Goal: Task Accomplishment & Management: Manage account settings

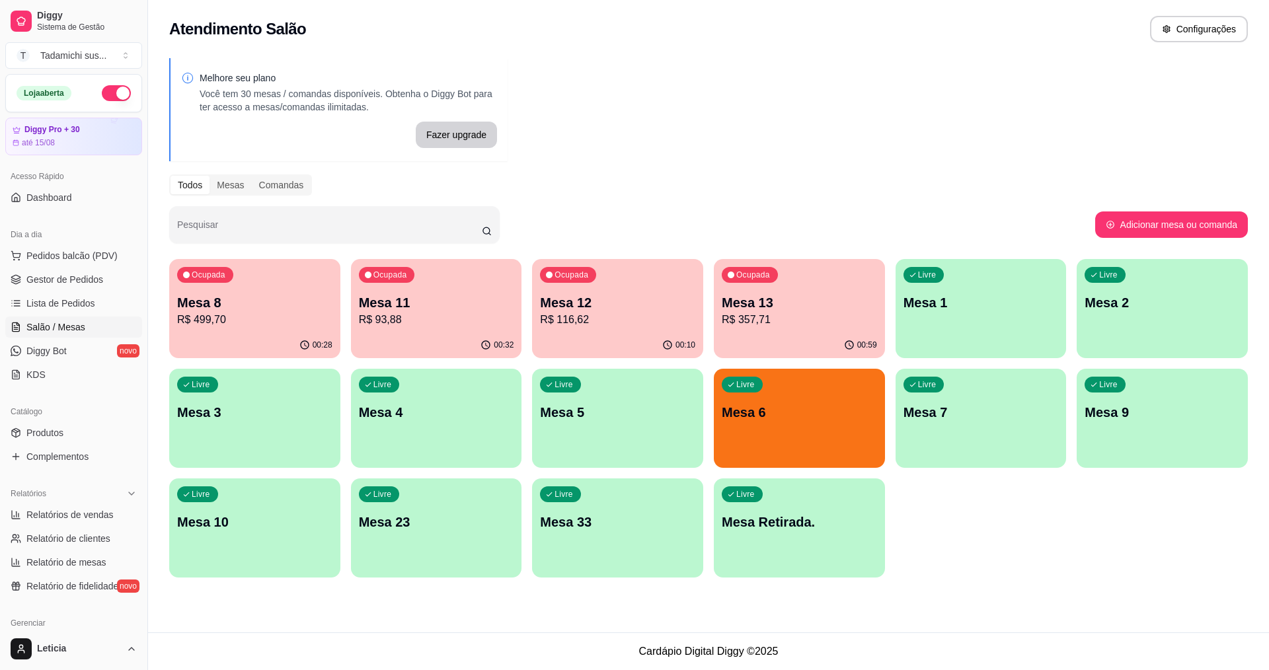
click at [820, 547] on div "Livre Mesa Retirada." at bounding box center [799, 520] width 171 height 83
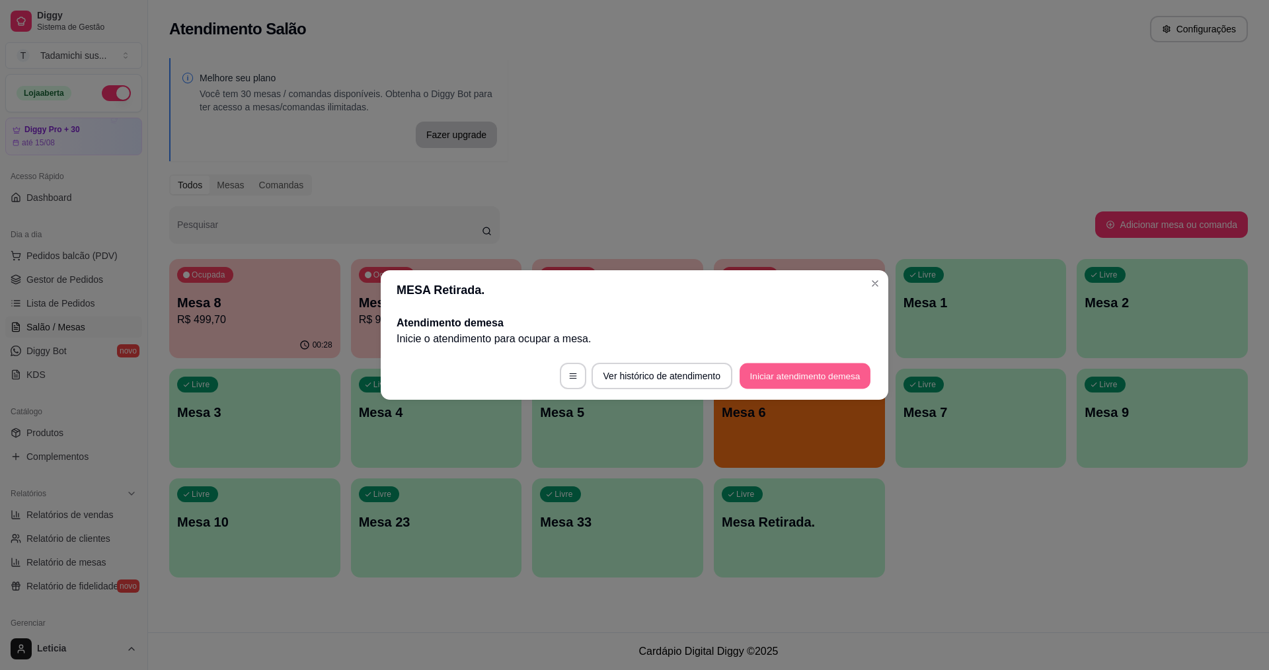
click at [822, 374] on button "Iniciar atendimento de mesa" at bounding box center [805, 377] width 131 height 26
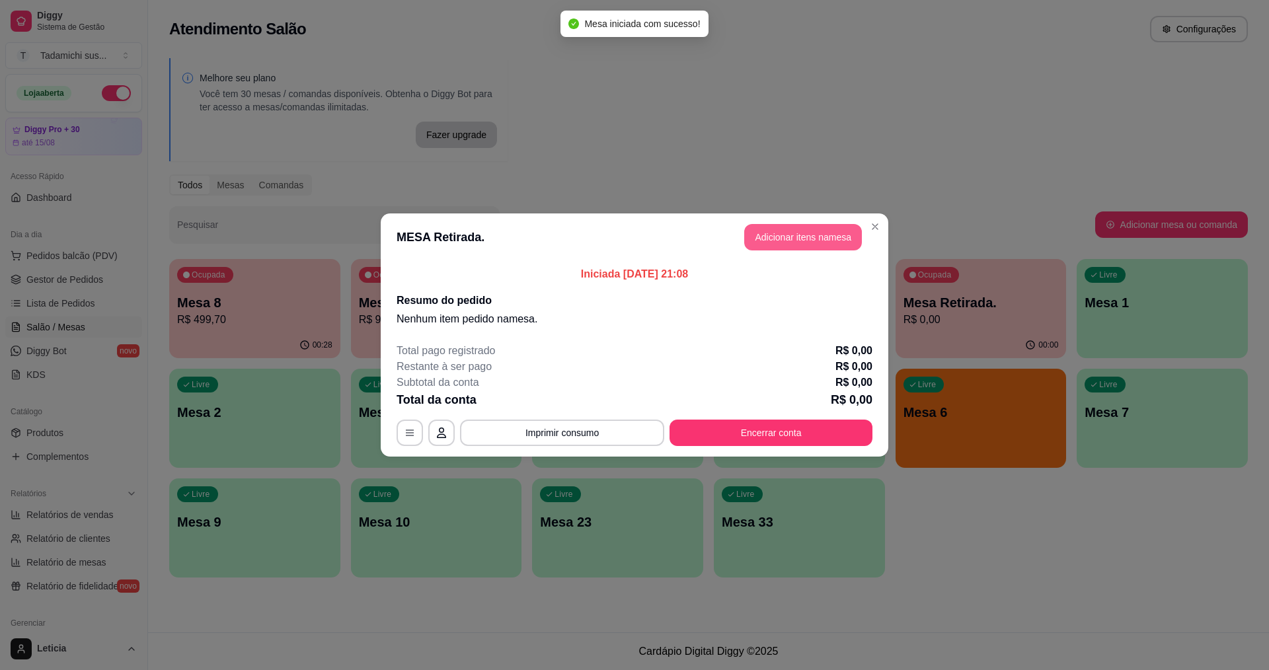
click at [816, 237] on button "Adicionar itens na mesa" at bounding box center [803, 237] width 118 height 26
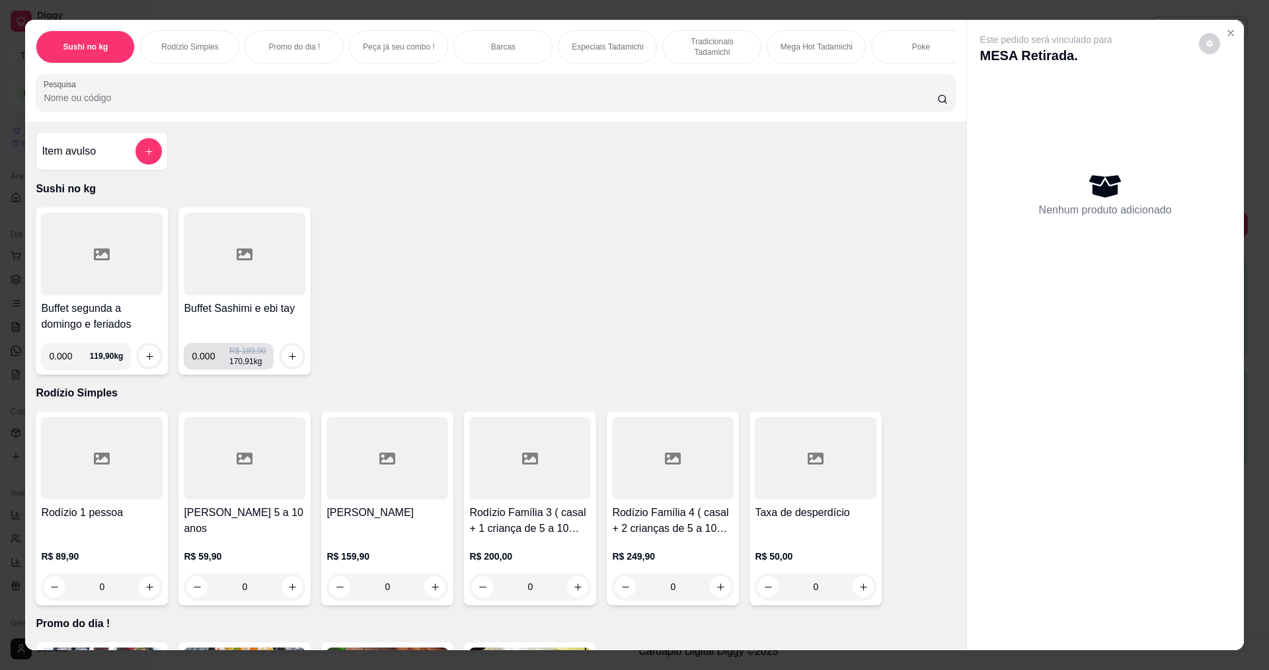
click at [208, 370] on input "0.000" at bounding box center [211, 356] width 38 height 26
type input "0.308"
click at [282, 364] on button "increase-product-quantity" at bounding box center [292, 356] width 21 height 21
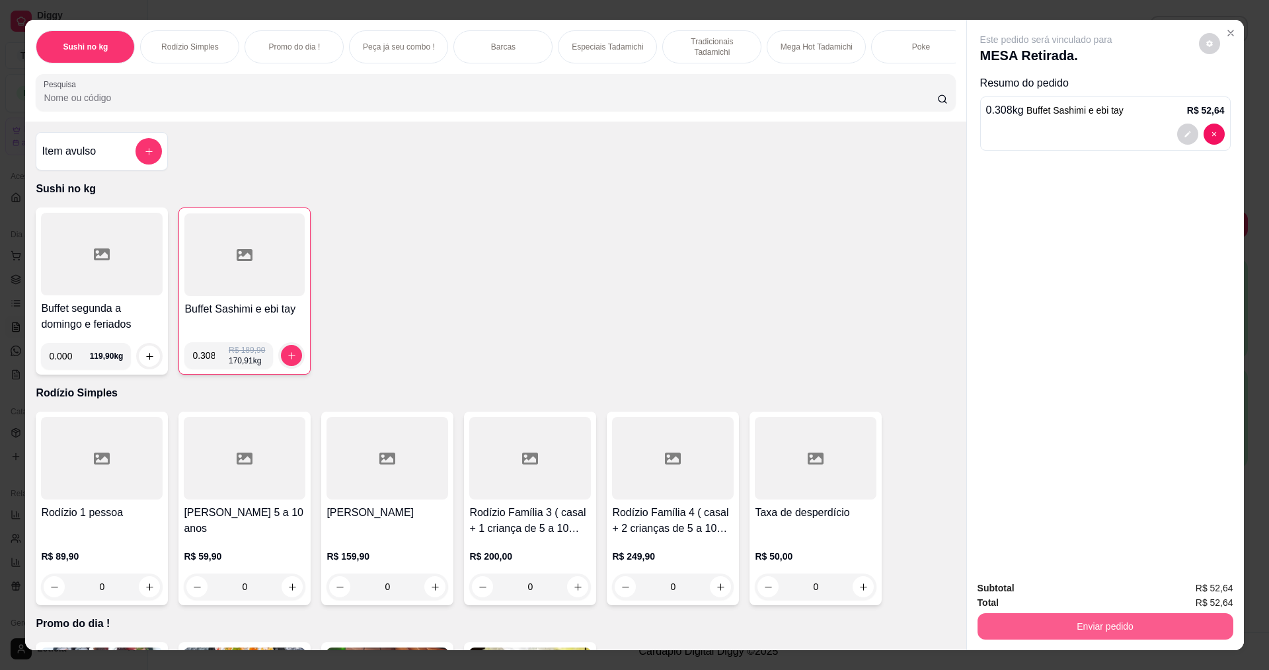
click at [1048, 630] on button "Enviar pedido" at bounding box center [1106, 626] width 256 height 26
click at [1043, 591] on button "Não registrar e enviar pedido" at bounding box center [1062, 593] width 138 height 25
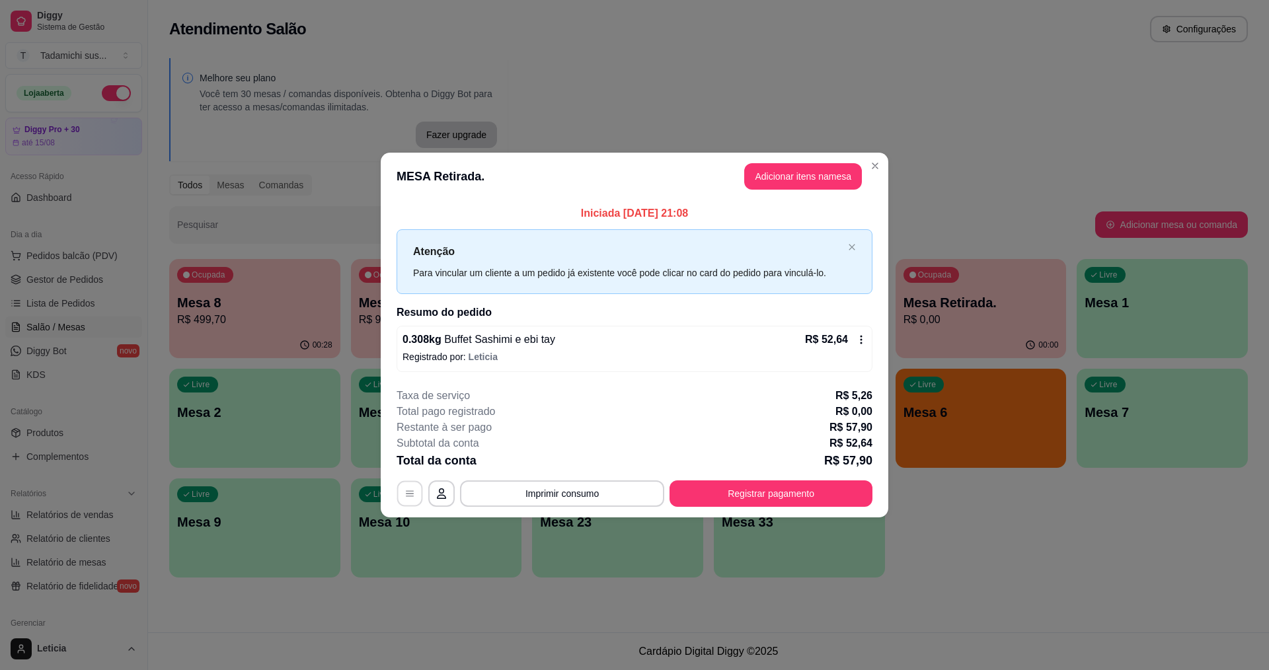
click at [412, 495] on icon "button" at bounding box center [410, 494] width 11 height 11
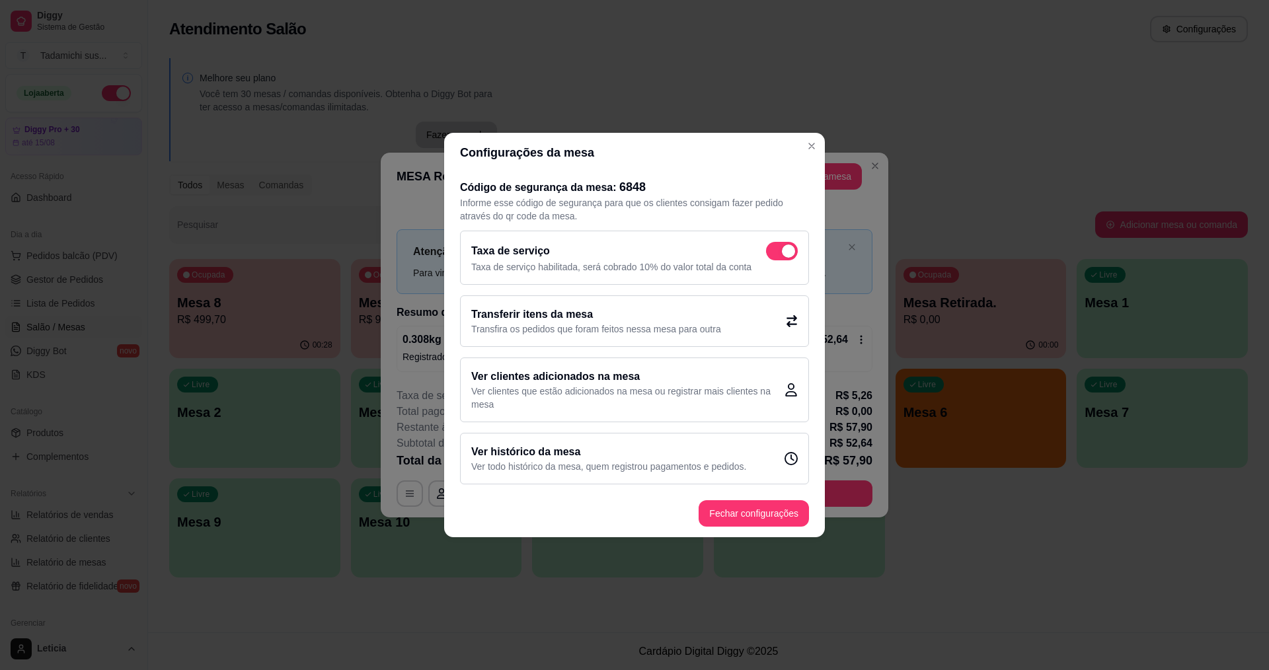
click at [779, 236] on div "Taxa de serviço Taxa de serviço habilitada, será cobrado 10% do valor total da …" at bounding box center [634, 258] width 349 height 54
checkbox input "false"
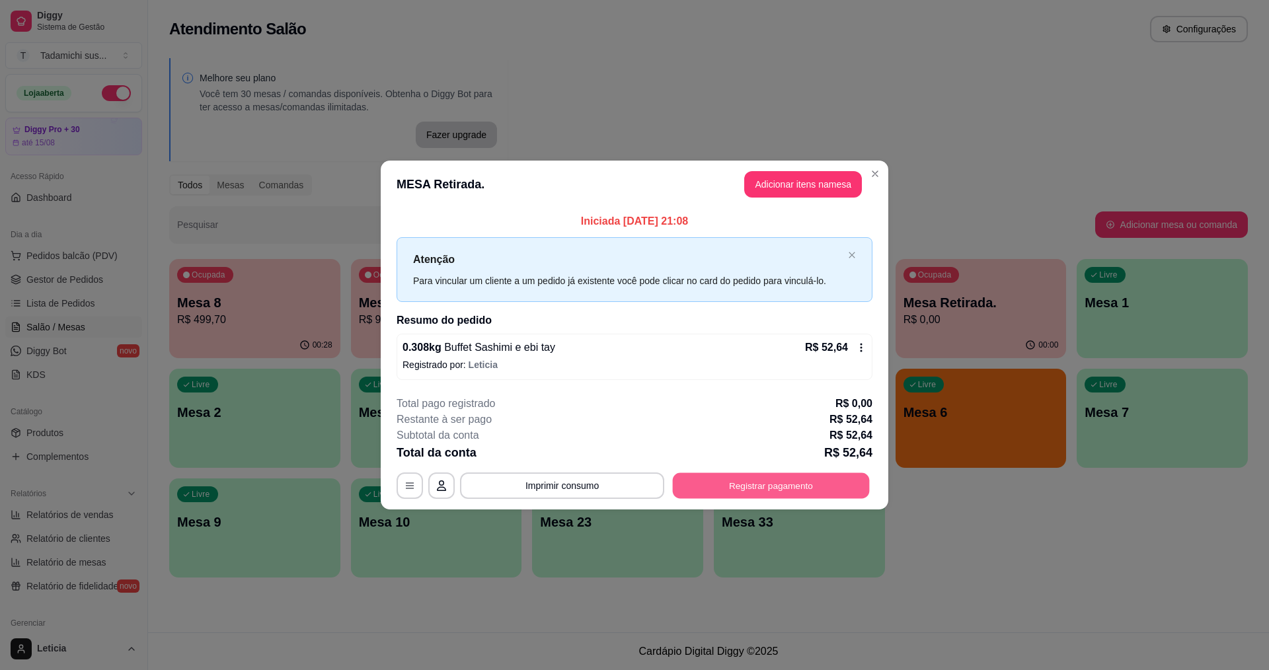
click at [781, 482] on button "Registrar pagamento" at bounding box center [771, 486] width 197 height 26
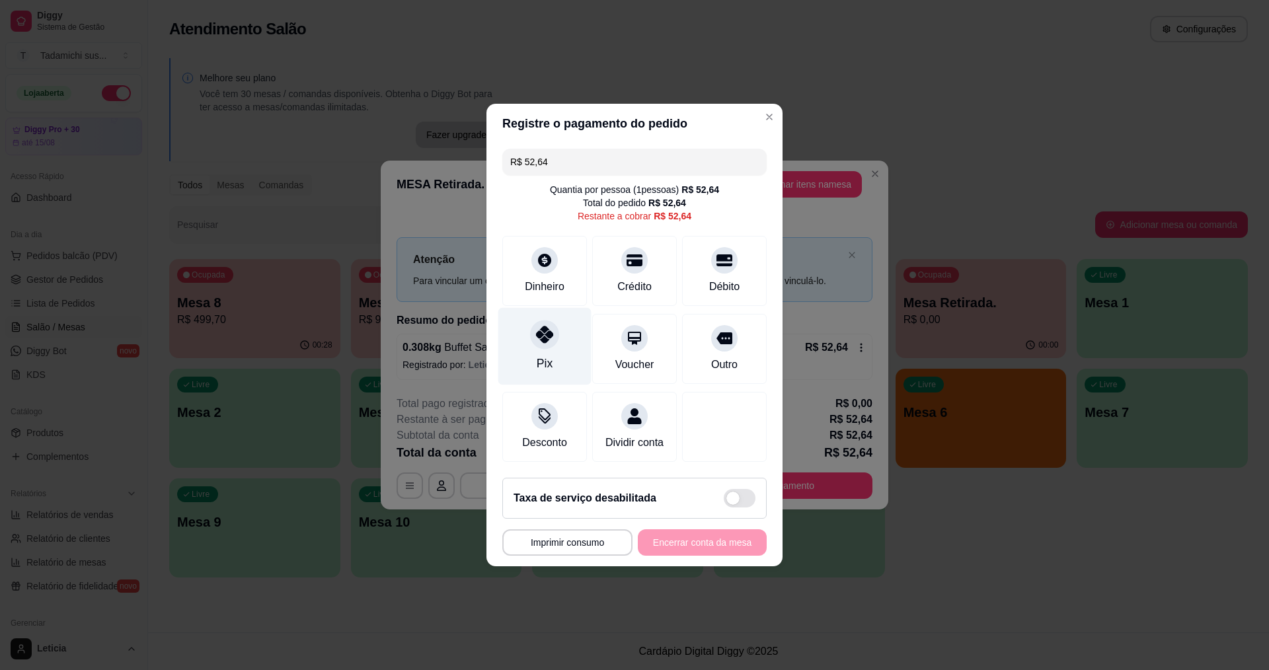
click at [523, 338] on div "Pix" at bounding box center [544, 346] width 93 height 77
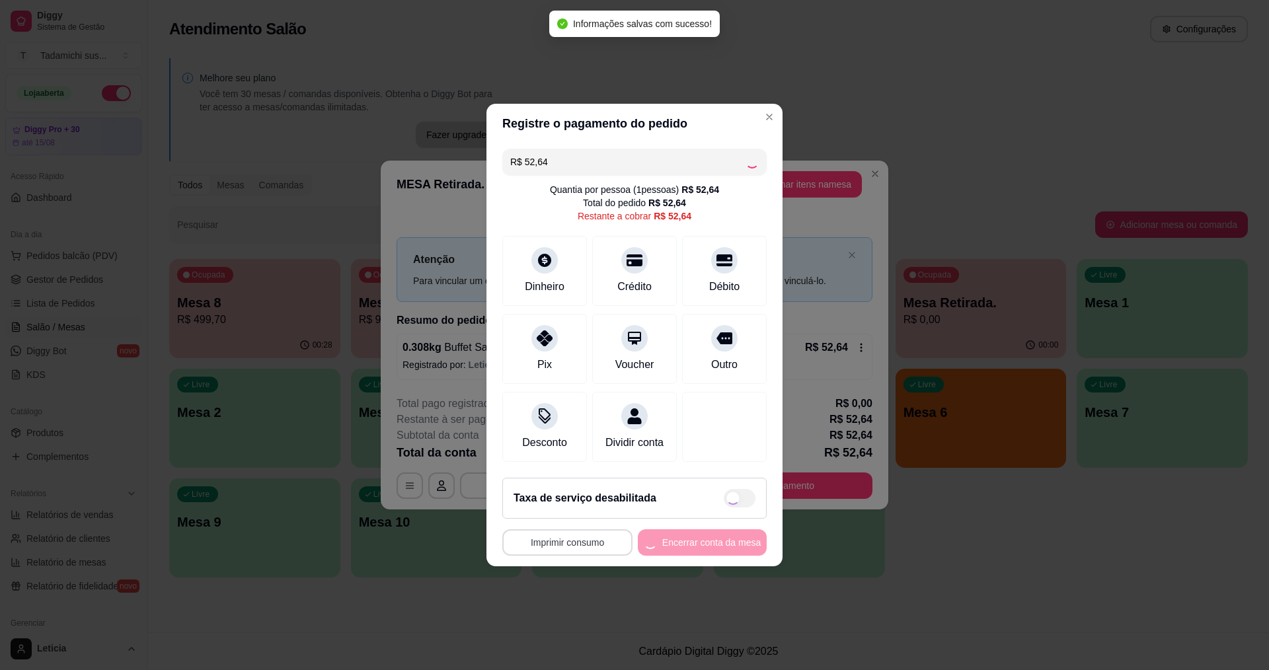
type input "R$ 0,00"
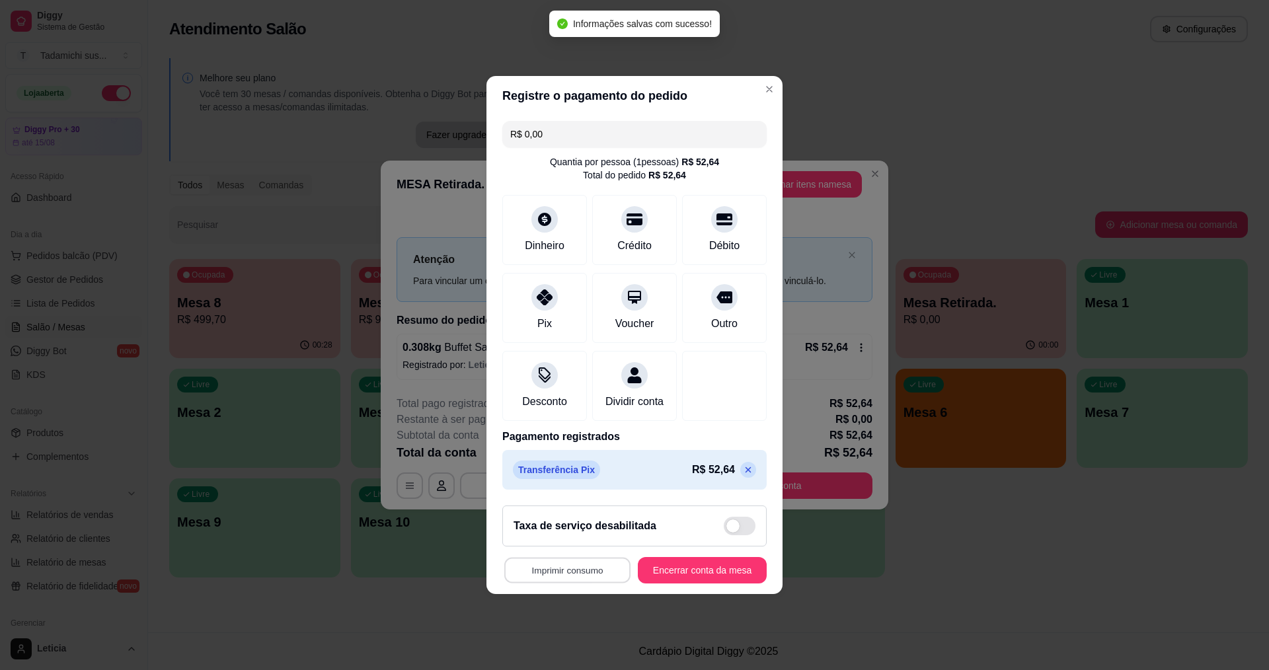
click at [572, 574] on button "Imprimir consumo" at bounding box center [567, 571] width 126 height 26
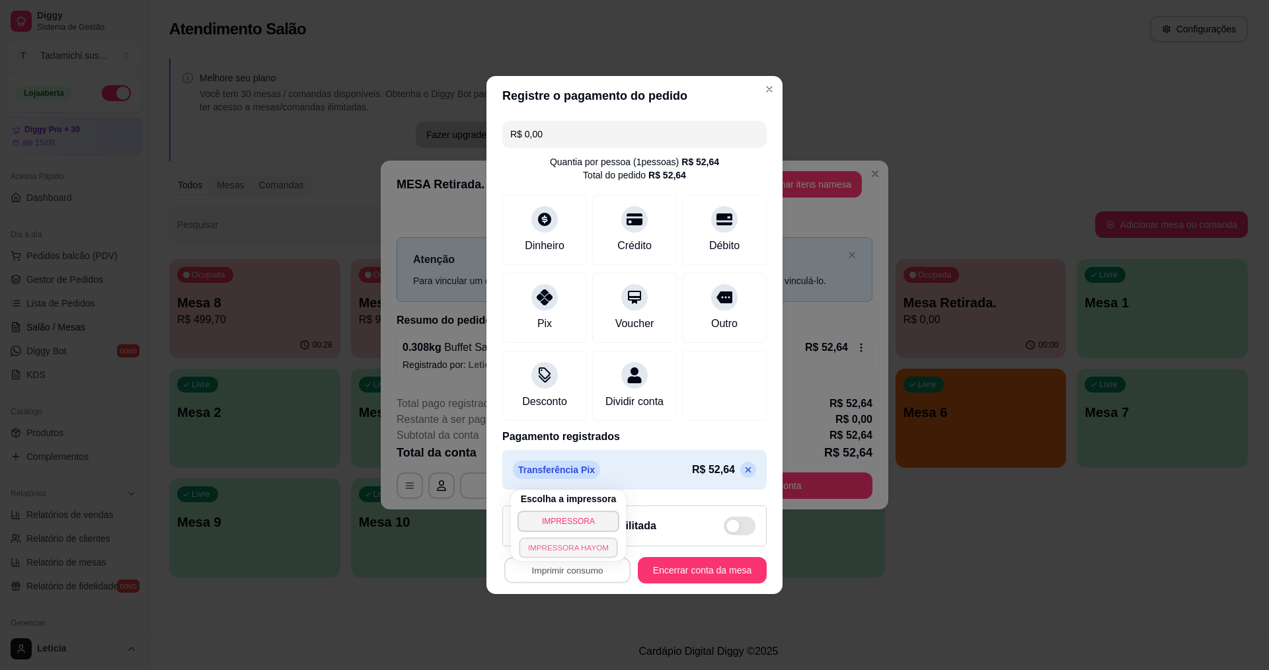
click at [582, 539] on button "IMPRESSORA HAYOM" at bounding box center [568, 547] width 99 height 20
click at [712, 574] on button "Encerrar conta da mesa" at bounding box center [702, 570] width 129 height 26
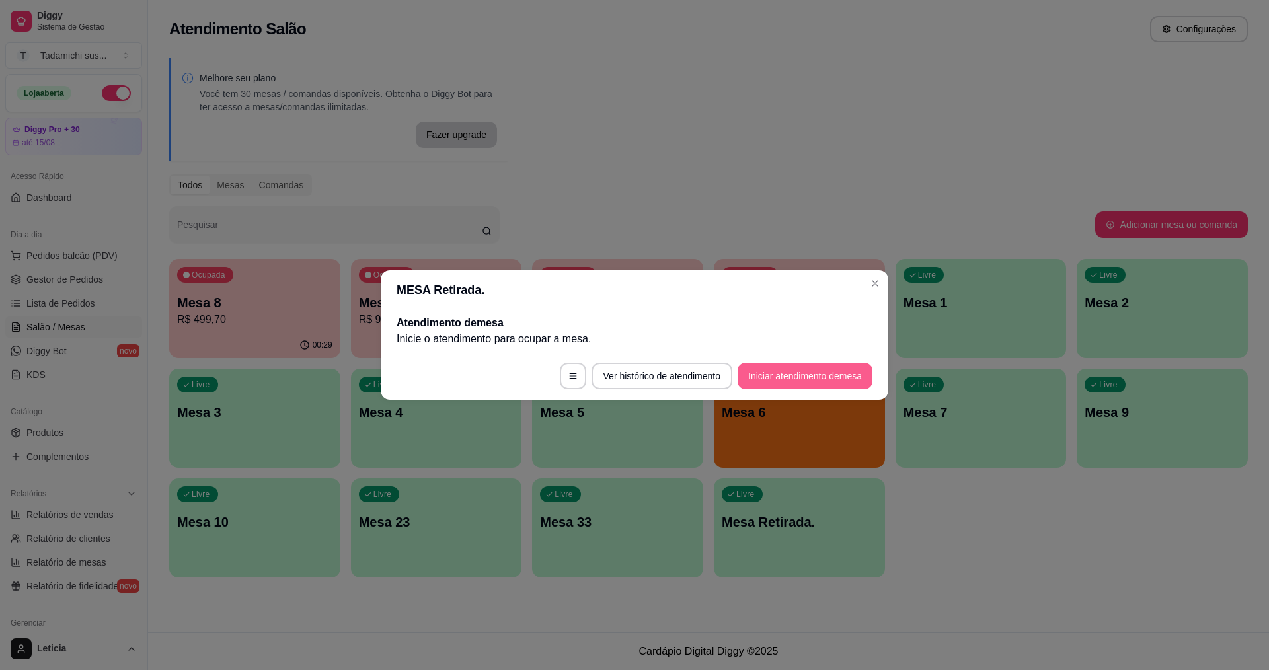
click at [800, 370] on button "Iniciar atendimento de mesa" at bounding box center [805, 376] width 135 height 26
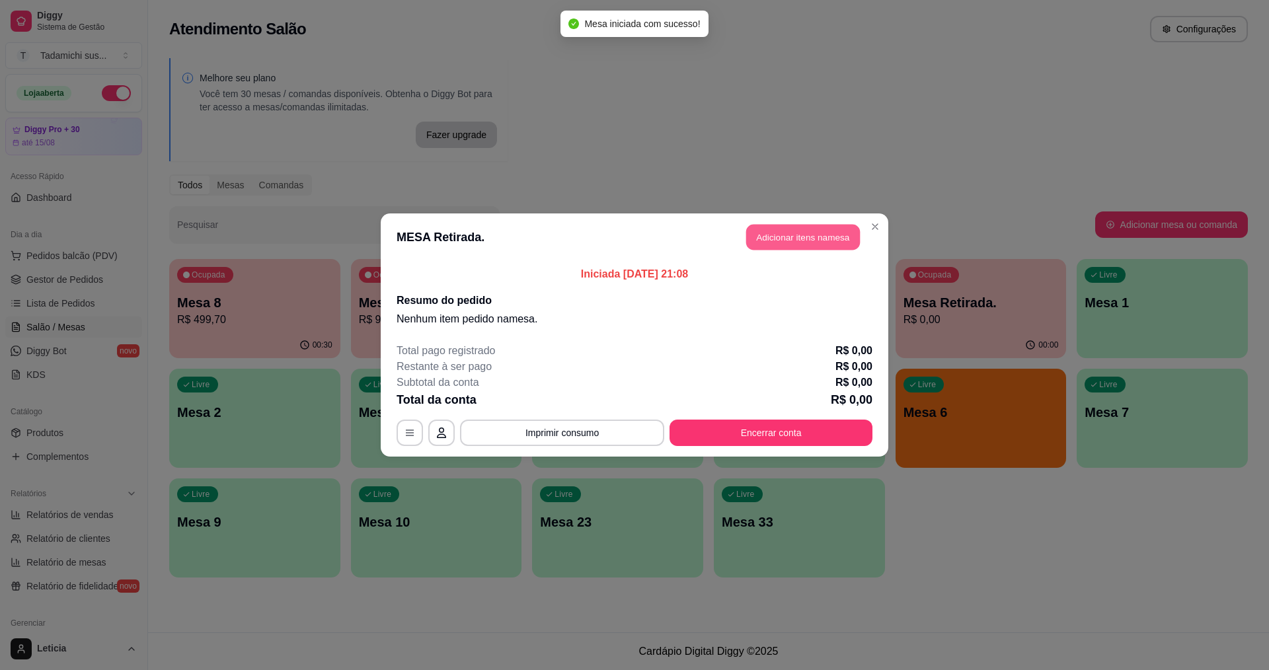
click at [790, 227] on button "Adicionar itens na mesa" at bounding box center [803, 238] width 114 height 26
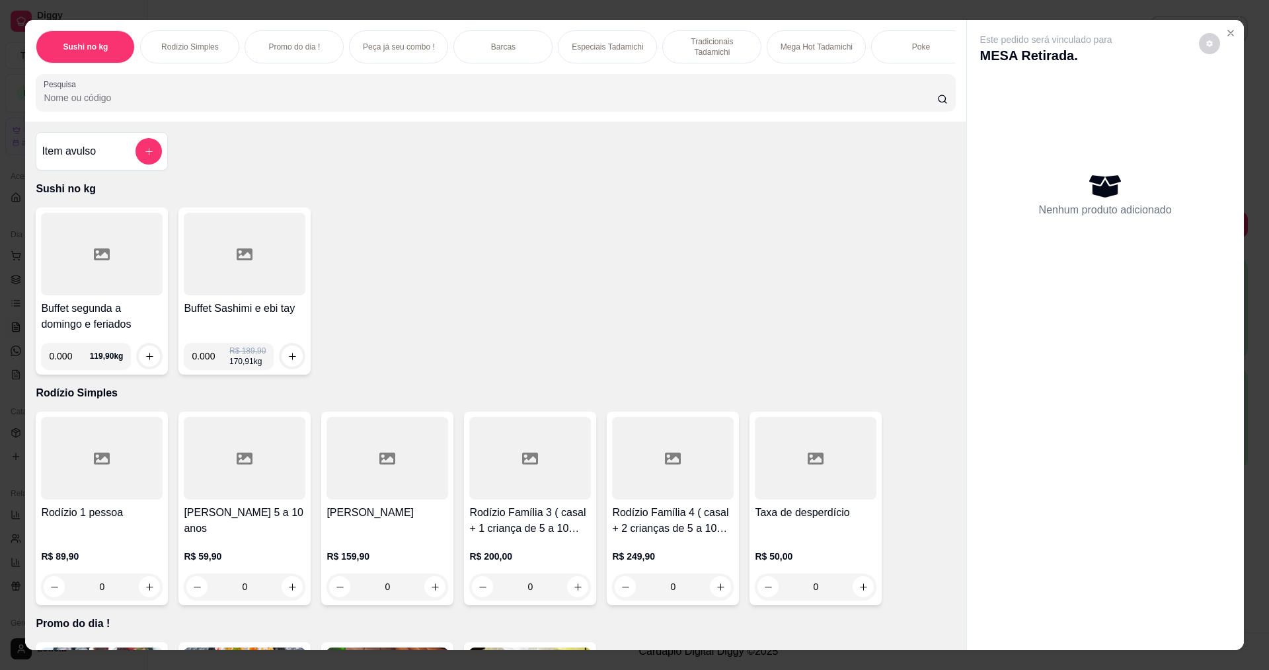
click at [210, 364] on input "0.000" at bounding box center [211, 356] width 38 height 26
type input "0.380"
click at [282, 364] on button "increase-product-quantity" at bounding box center [292, 356] width 20 height 20
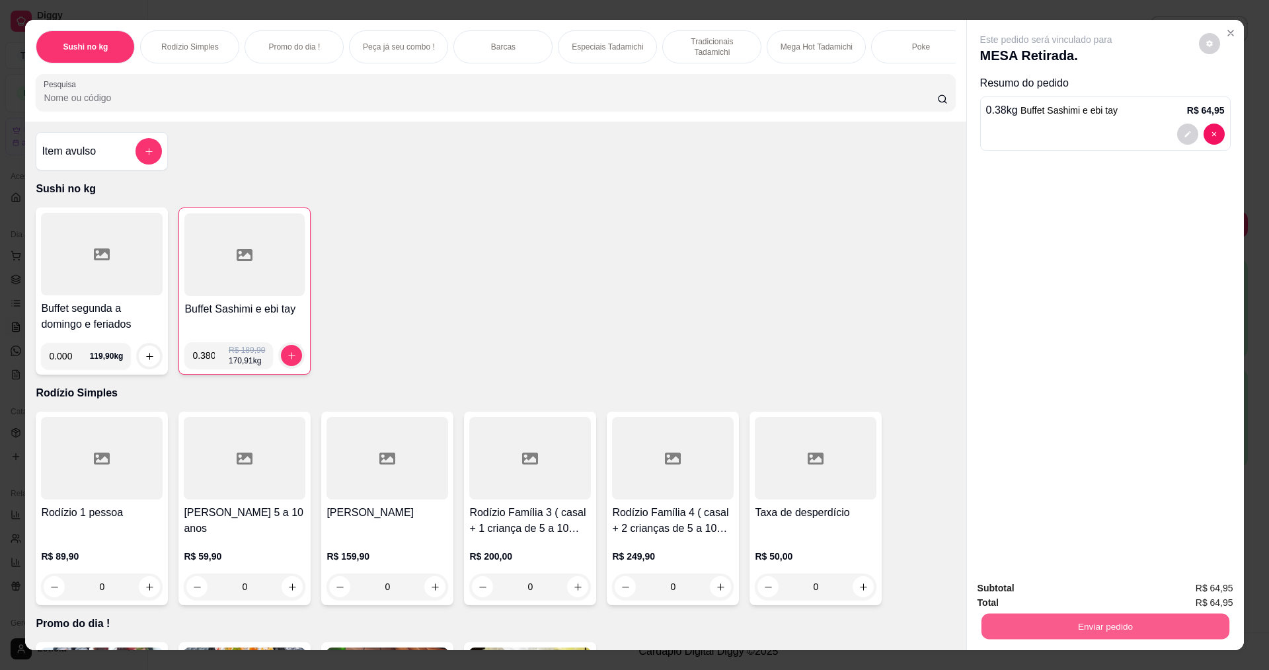
click at [1139, 633] on button "Enviar pedido" at bounding box center [1105, 626] width 248 height 26
click at [1086, 592] on button "Não registrar e enviar pedido" at bounding box center [1062, 594] width 138 height 25
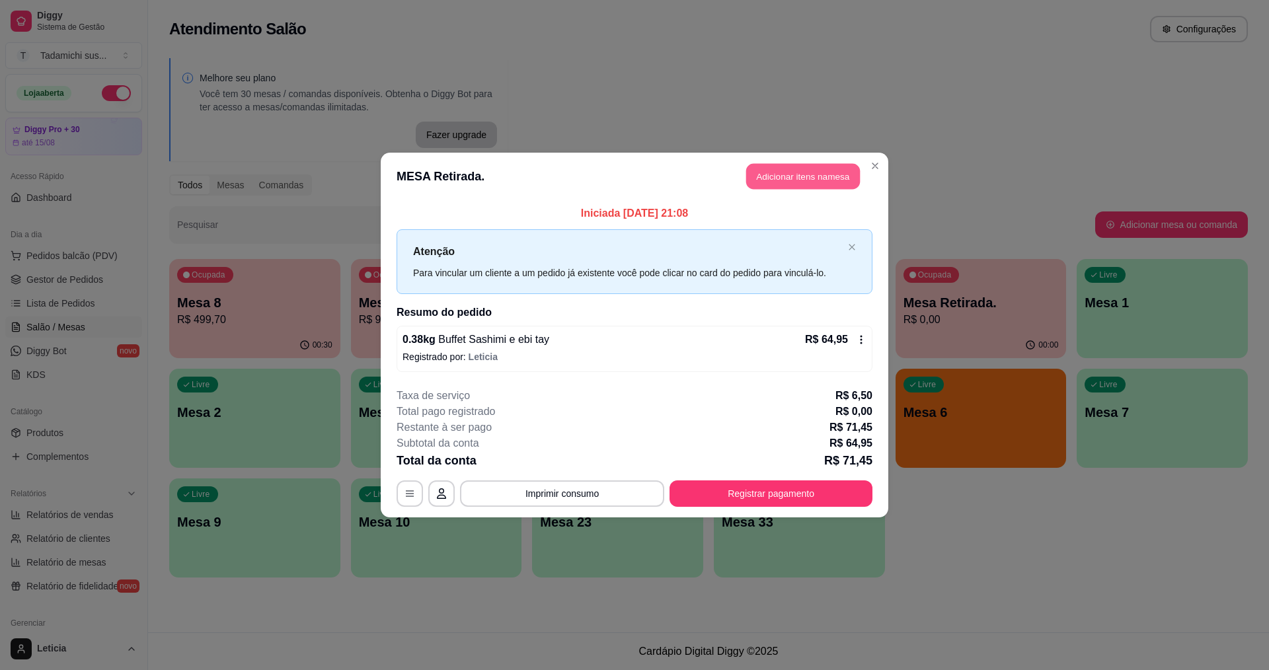
click at [837, 173] on button "Adicionar itens na mesa" at bounding box center [803, 177] width 114 height 26
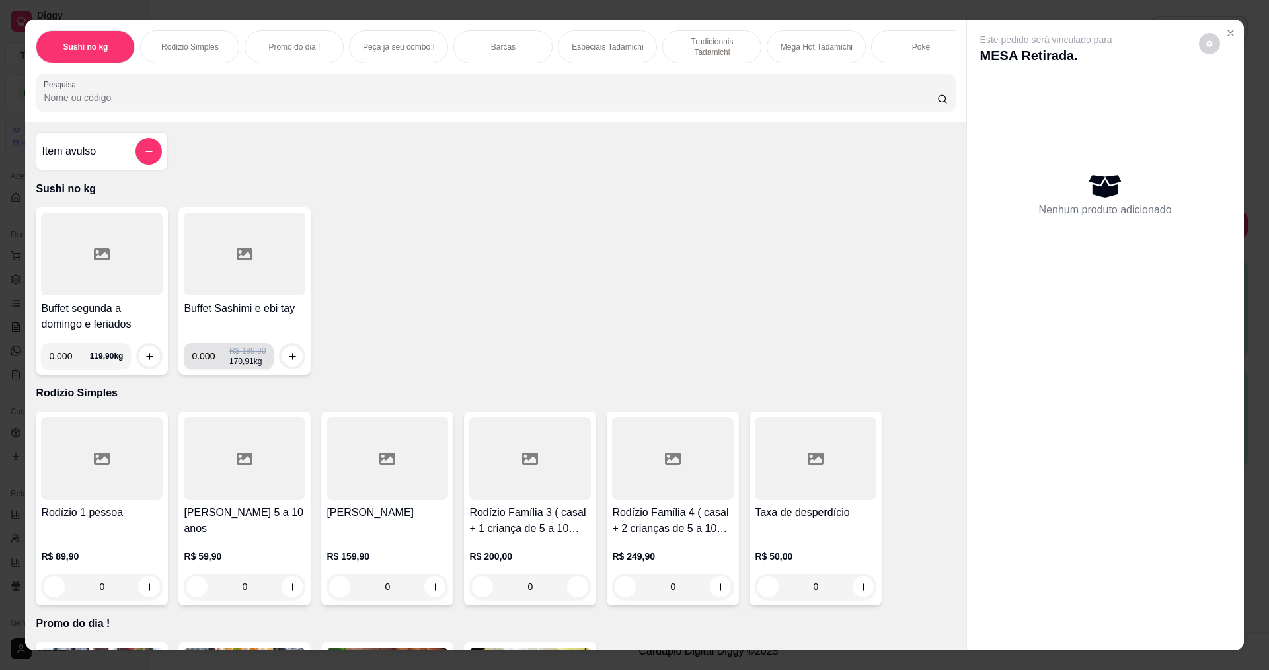
click at [209, 364] on input "0.000" at bounding box center [211, 356] width 38 height 26
type input "0.230"
click at [294, 365] on button "increase-product-quantity" at bounding box center [292, 356] width 20 height 20
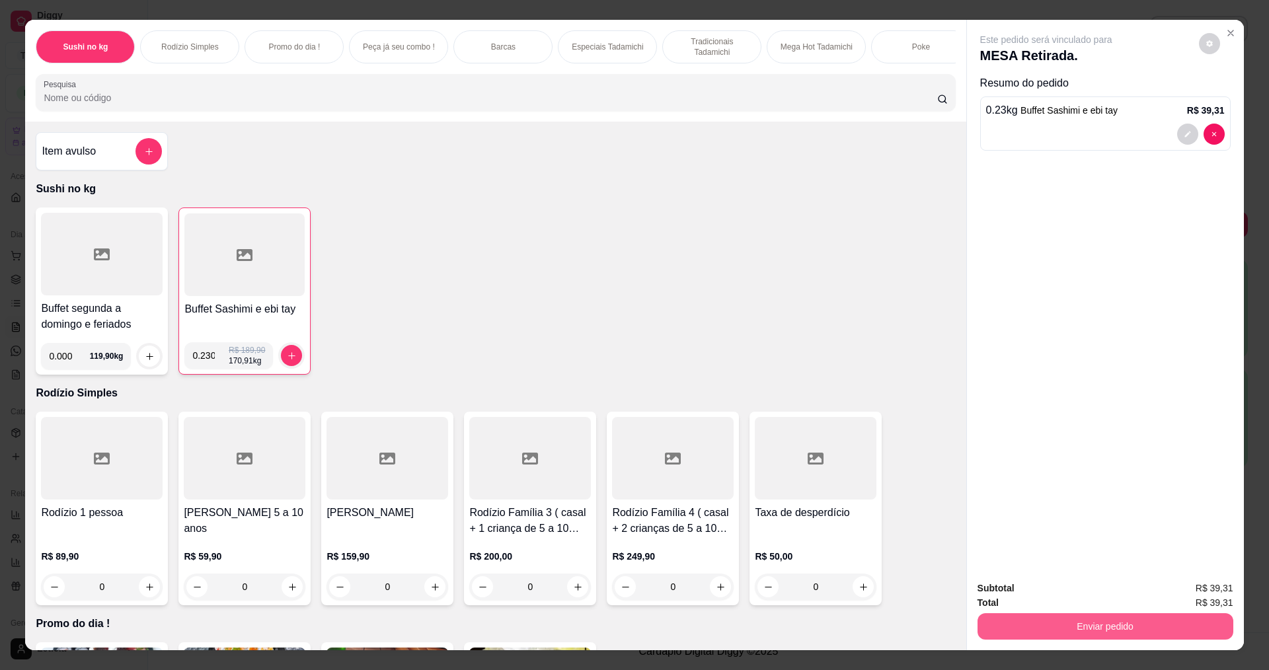
click at [988, 631] on button "Enviar pedido" at bounding box center [1106, 626] width 256 height 26
click at [1020, 588] on button "Não registrar e enviar pedido" at bounding box center [1062, 594] width 134 height 24
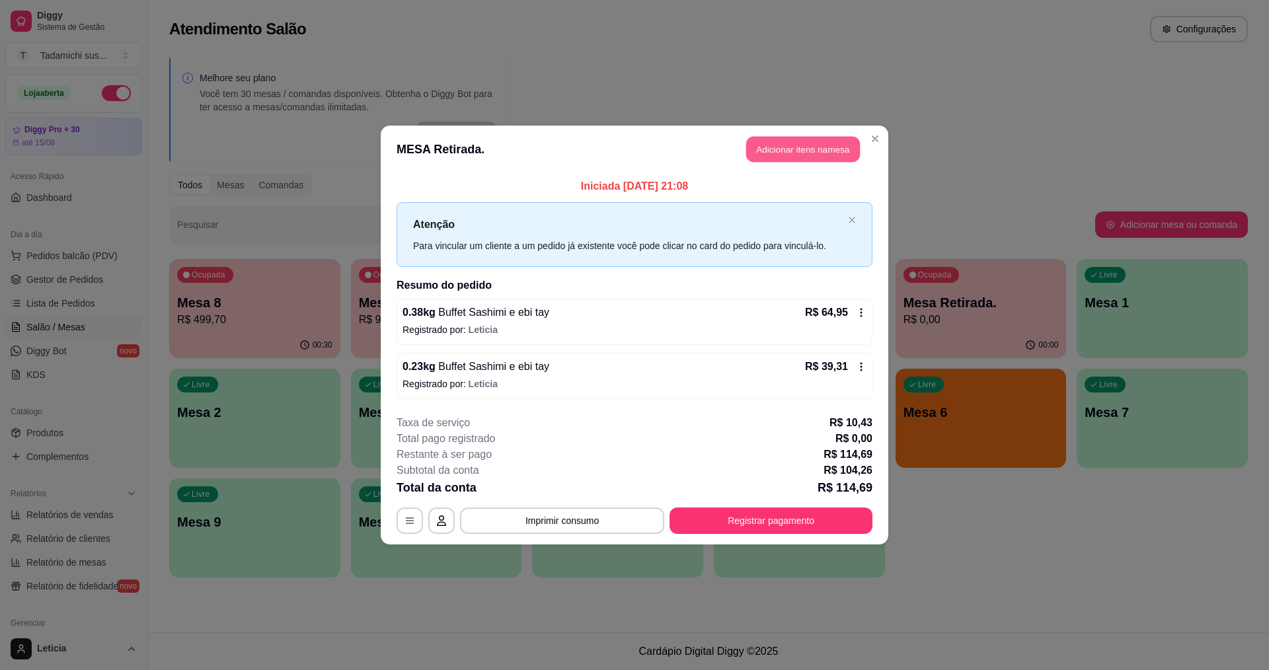
click at [803, 156] on button "Adicionar itens na mesa" at bounding box center [803, 150] width 114 height 26
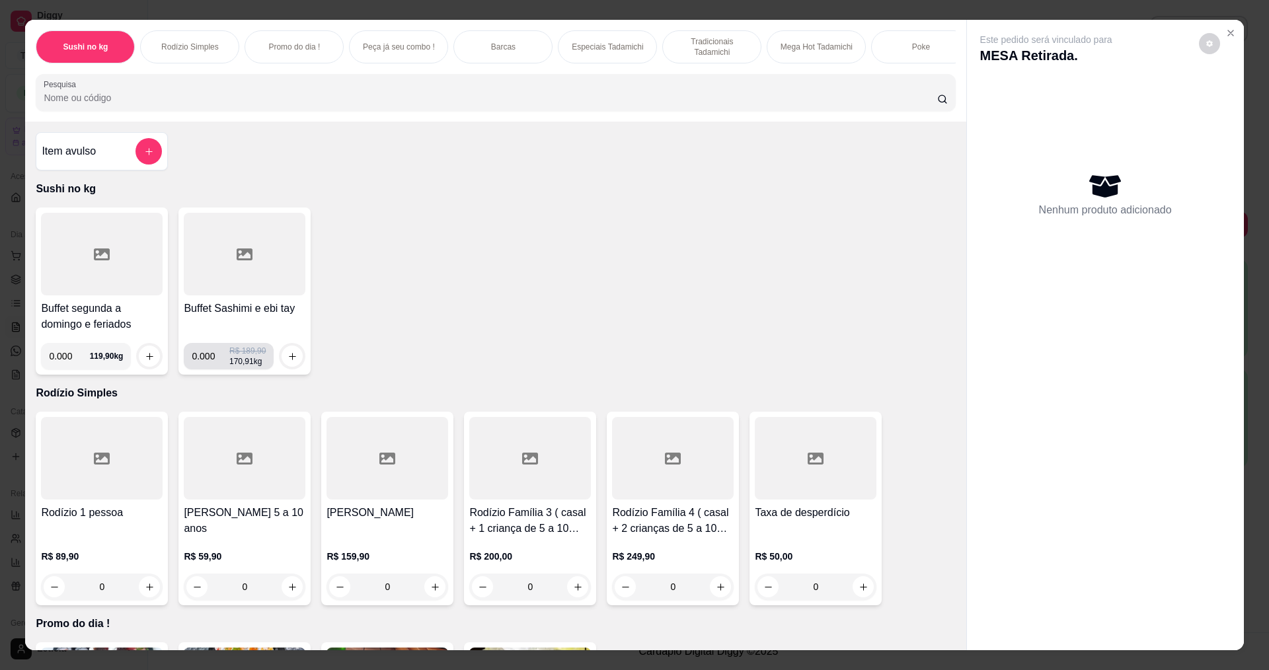
click at [210, 368] on input "0.000" at bounding box center [211, 356] width 38 height 26
type input "0.238"
click at [289, 362] on icon "increase-product-quantity" at bounding box center [293, 357] width 10 height 10
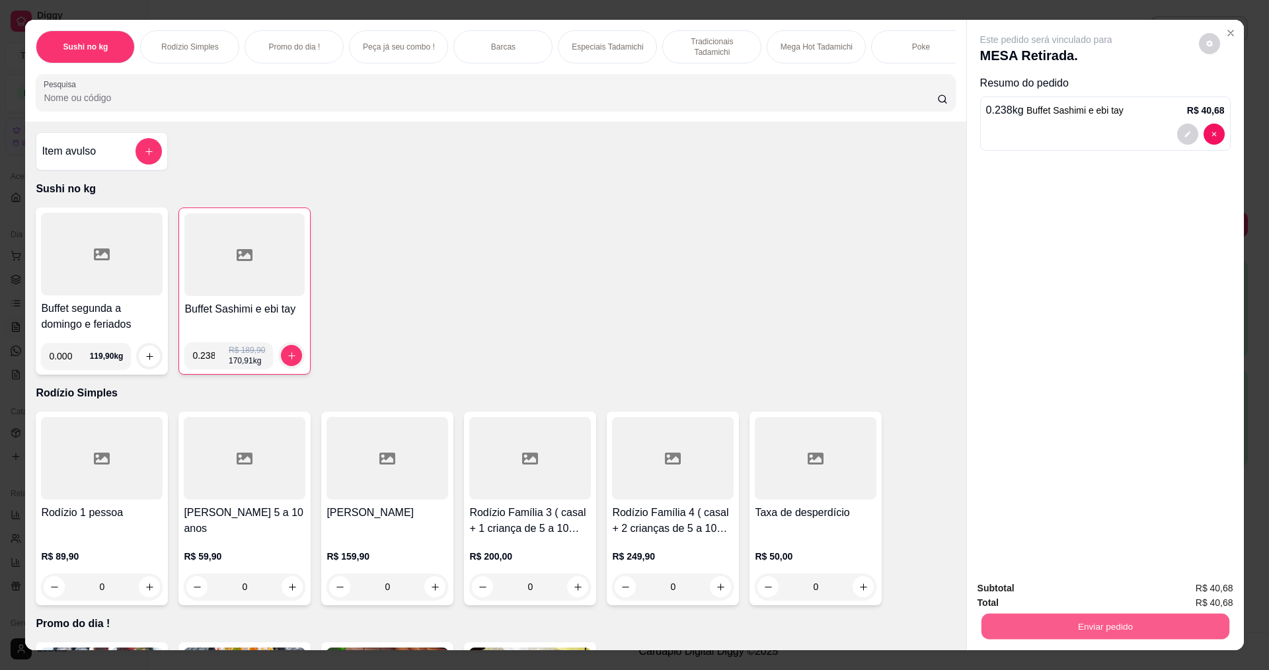
click at [1007, 635] on button "Enviar pedido" at bounding box center [1105, 626] width 248 height 26
click at [1017, 596] on button "Não registrar e enviar pedido" at bounding box center [1062, 594] width 134 height 24
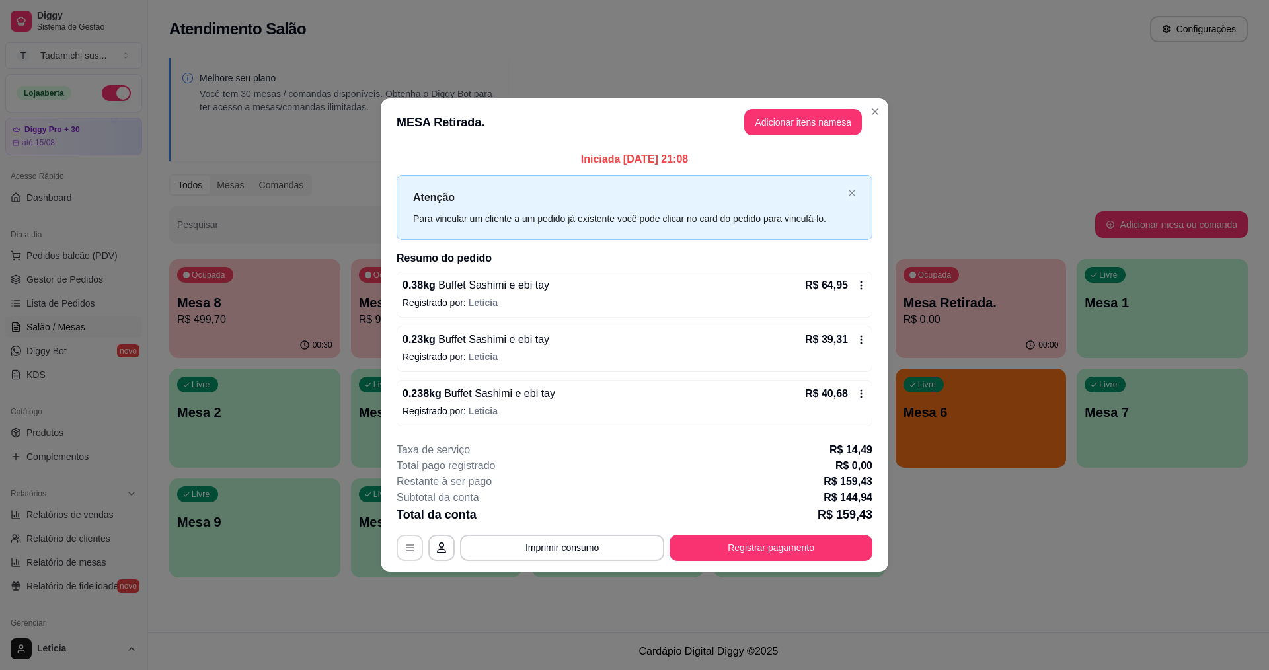
click at [406, 549] on icon "button" at bounding box center [410, 548] width 11 height 11
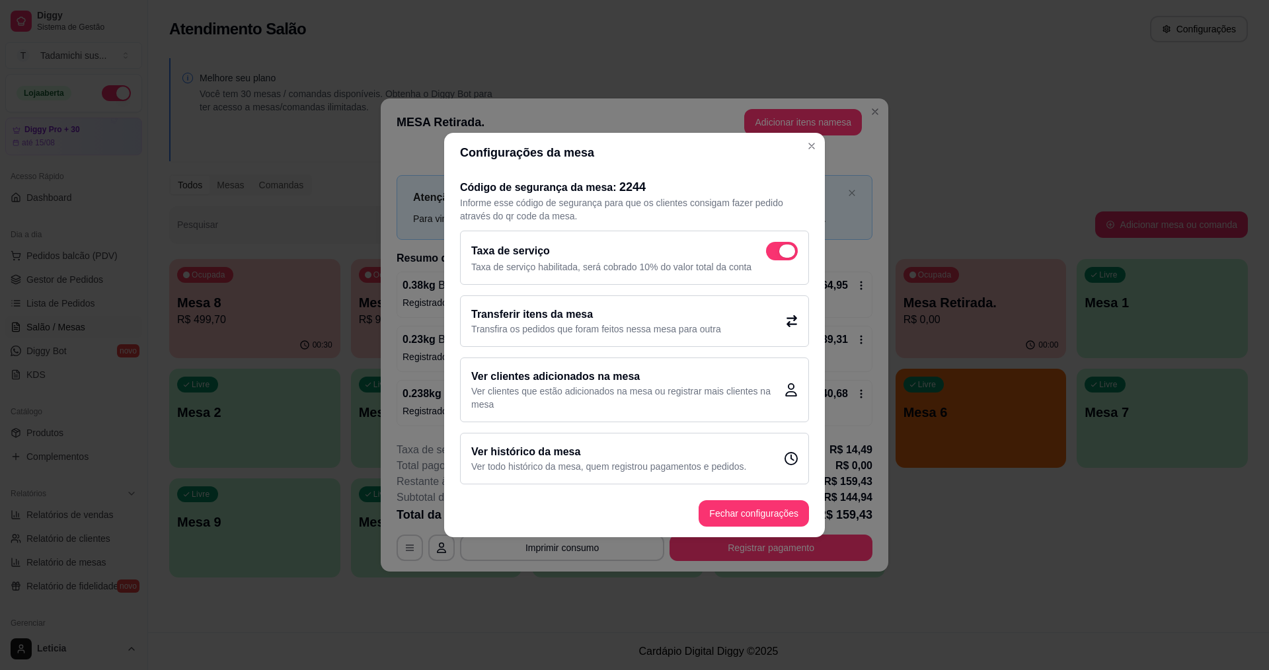
click at [789, 257] on span at bounding box center [787, 251] width 16 height 13
click at [774, 257] on input "checkbox" at bounding box center [770, 258] width 9 height 9
checkbox input "false"
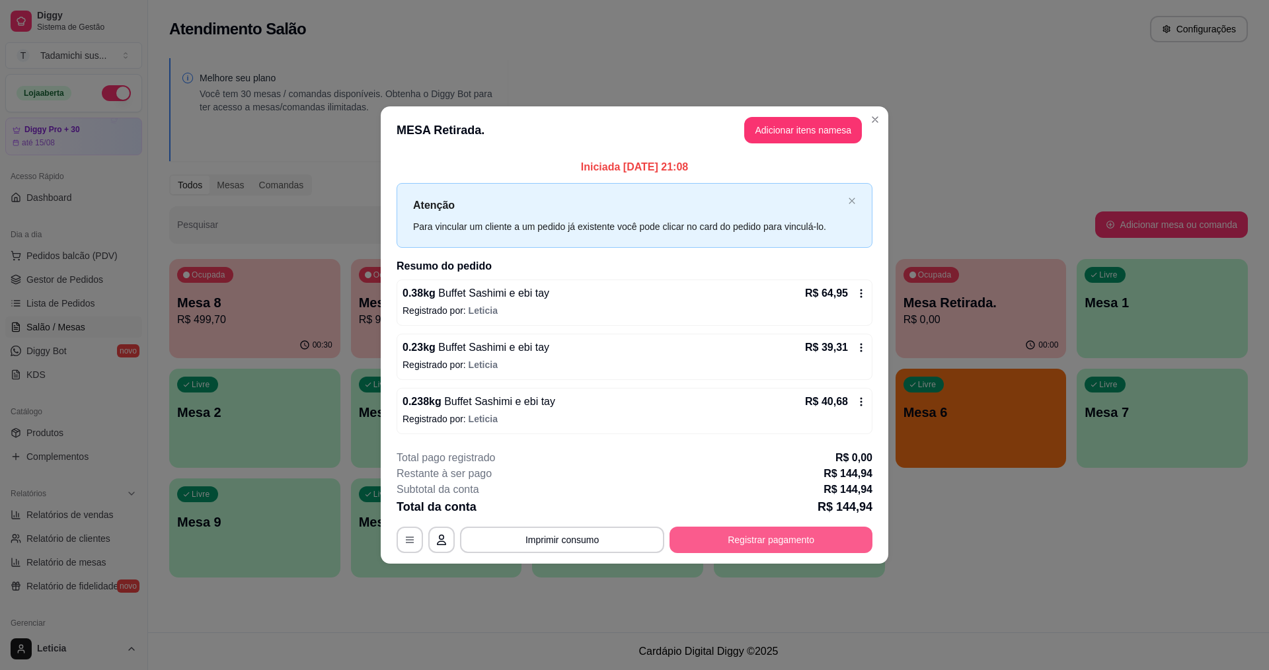
click at [717, 543] on button "Registrar pagamento" at bounding box center [771, 540] width 203 height 26
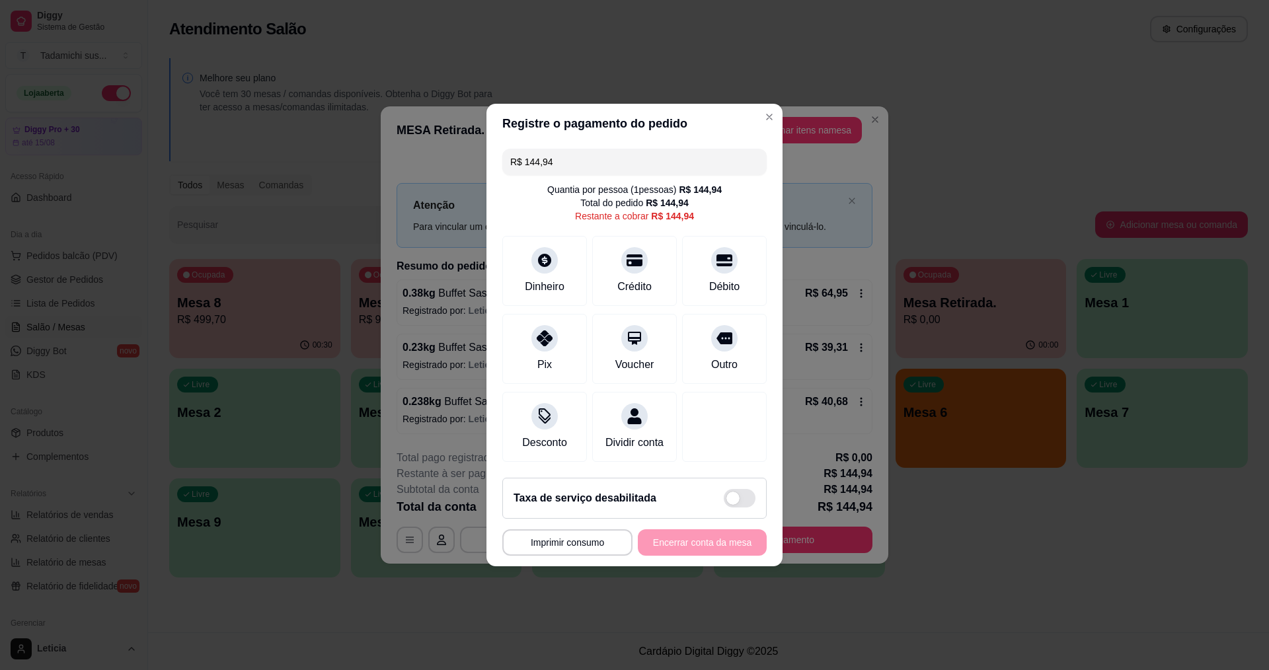
click at [593, 160] on input "R$ 144,94" at bounding box center [634, 162] width 249 height 26
click at [635, 258] on div at bounding box center [634, 256] width 29 height 29
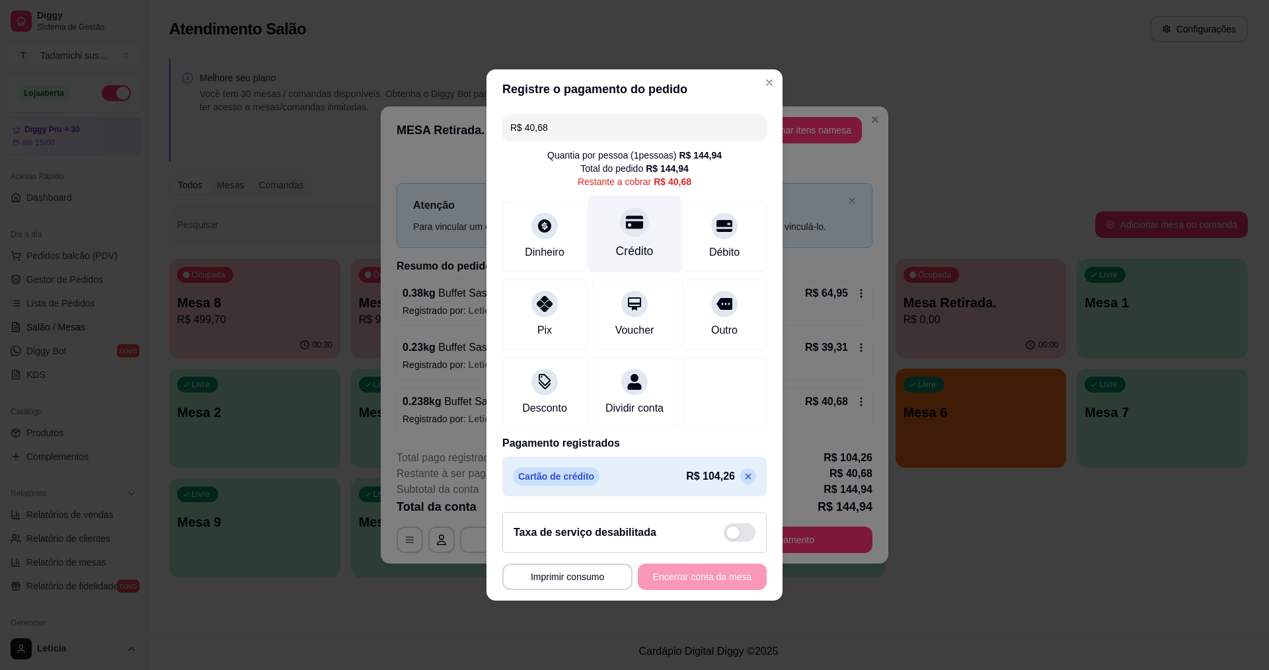
click at [627, 229] on div at bounding box center [634, 222] width 29 height 29
type input "R$ 0,00"
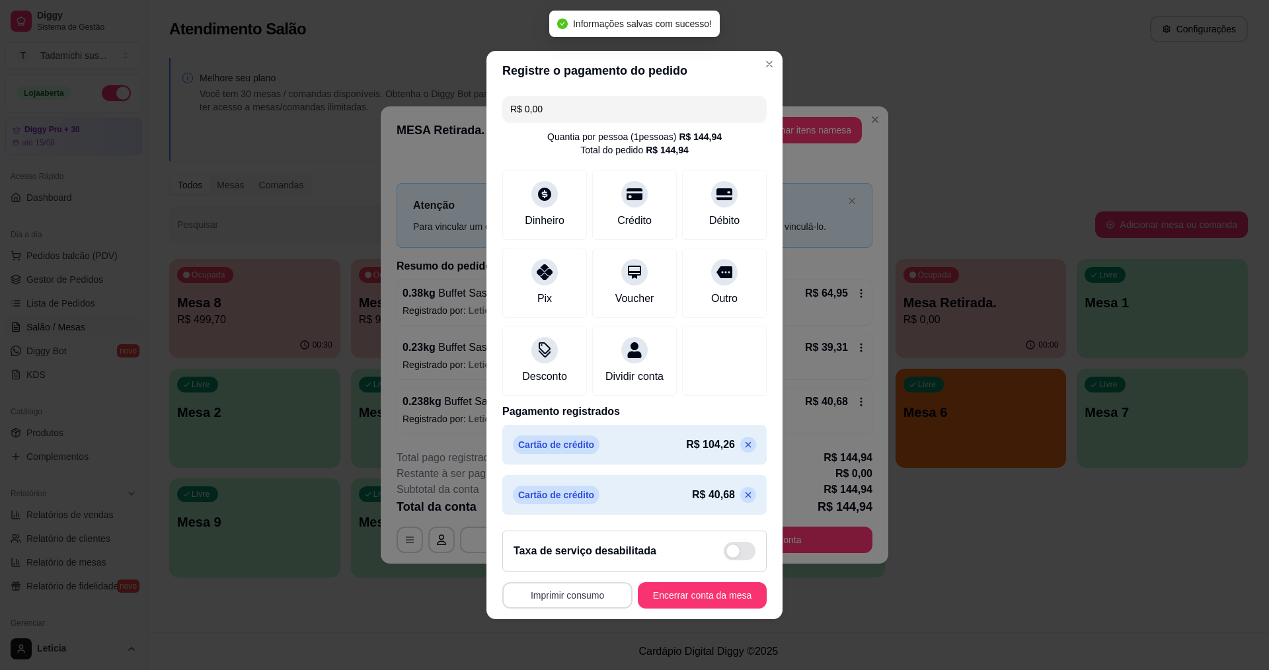
click at [571, 601] on button "Imprimir consumo" at bounding box center [567, 595] width 130 height 26
click at [573, 544] on button "IMPRESSORA" at bounding box center [569, 546] width 102 height 21
click at [665, 597] on button "Encerrar conta da mesa" at bounding box center [702, 596] width 125 height 26
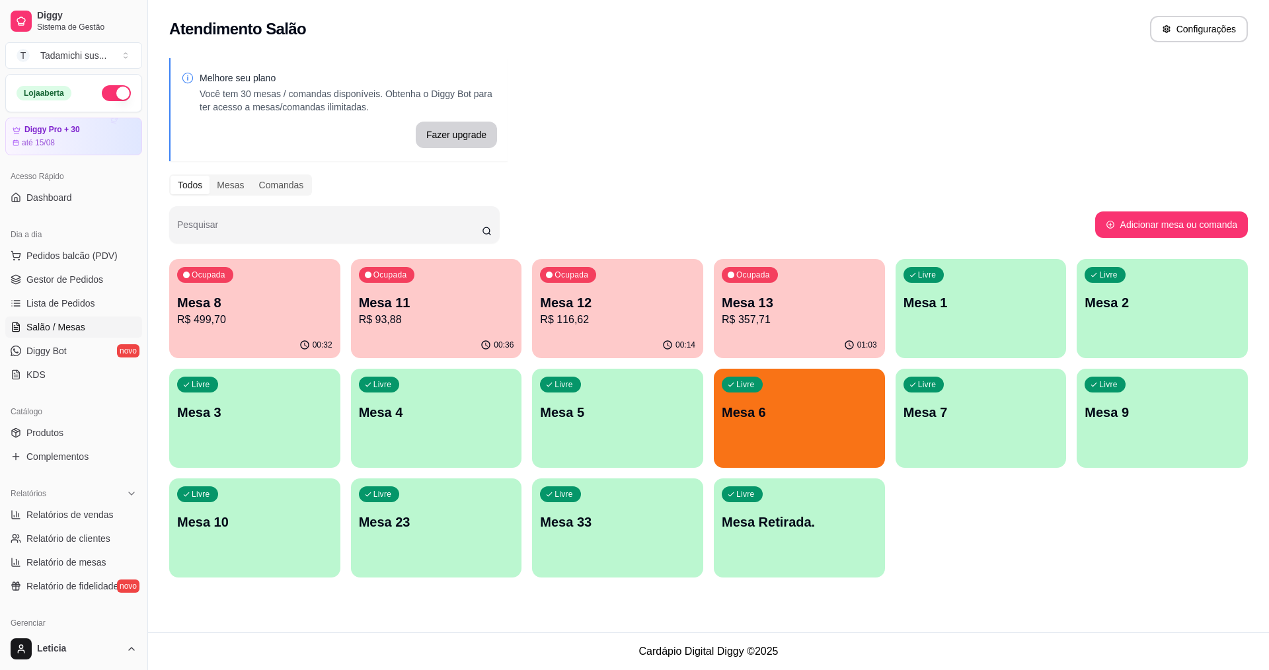
click at [789, 547] on div "Livre Mesa Retirada." at bounding box center [799, 520] width 171 height 83
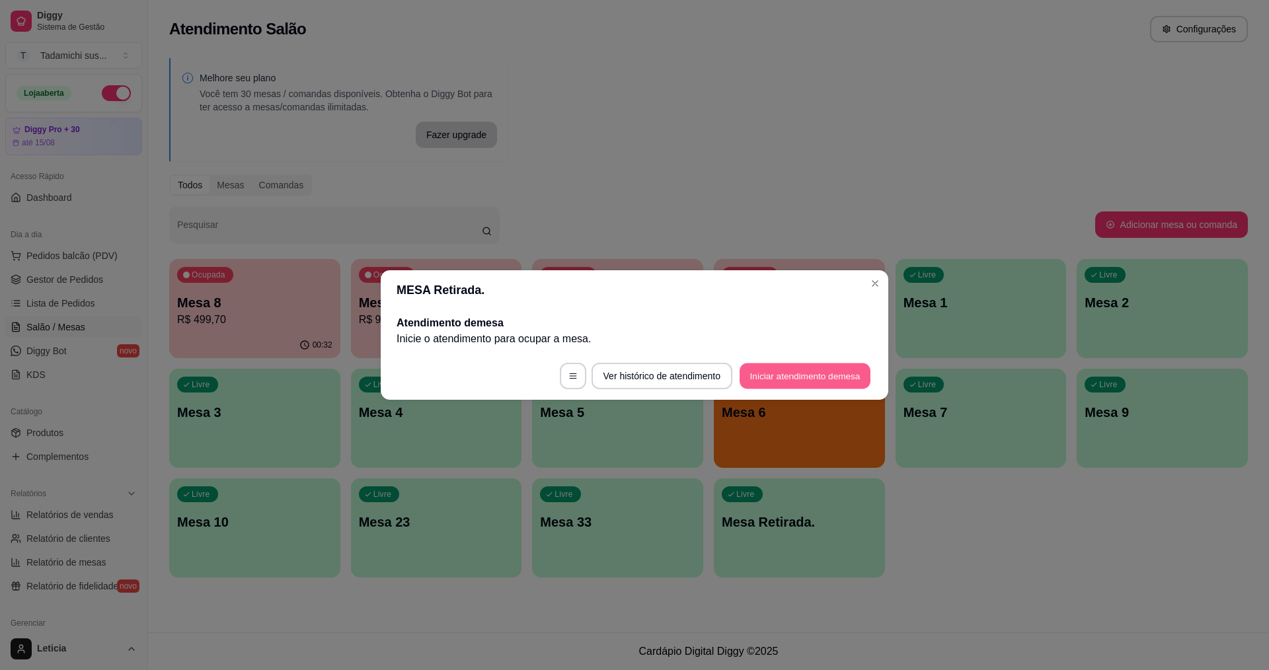
click at [760, 383] on button "Iniciar atendimento de mesa" at bounding box center [805, 377] width 131 height 26
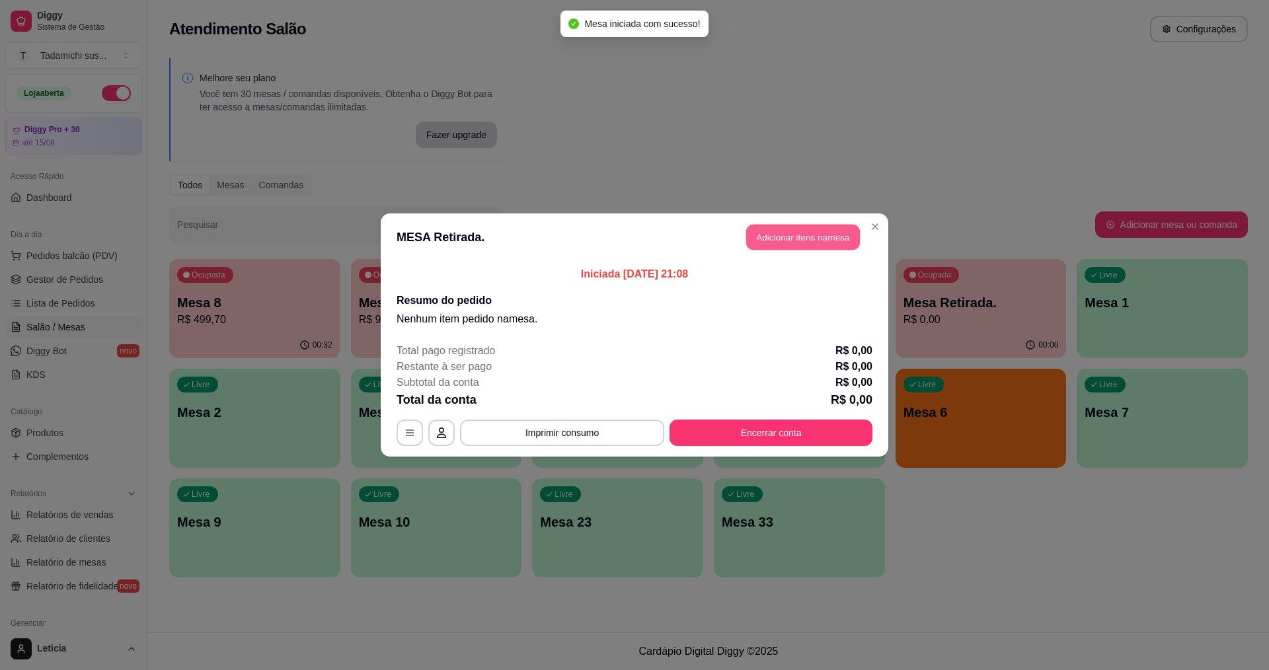
click at [783, 233] on button "Adicionar itens na mesa" at bounding box center [803, 238] width 114 height 26
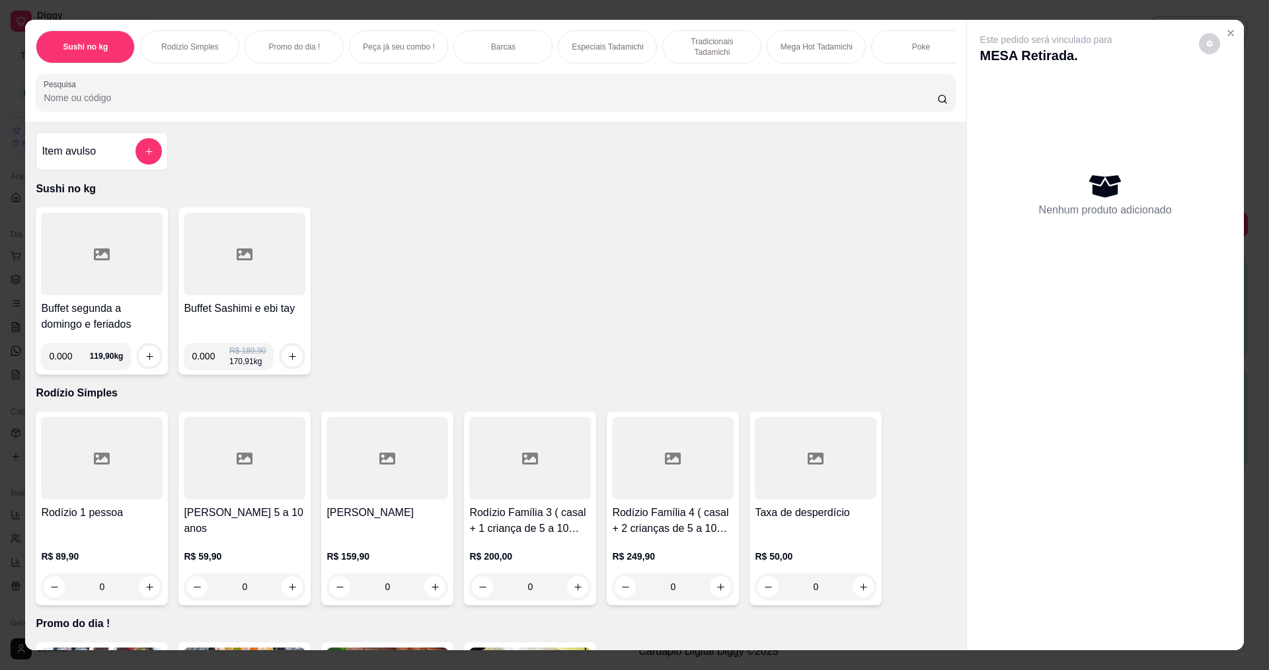
click at [208, 368] on input "0.000" at bounding box center [211, 356] width 38 height 26
type input "0.344"
click at [279, 364] on div at bounding box center [292, 356] width 26 height 26
click at [288, 362] on icon "increase-product-quantity" at bounding box center [293, 357] width 10 height 10
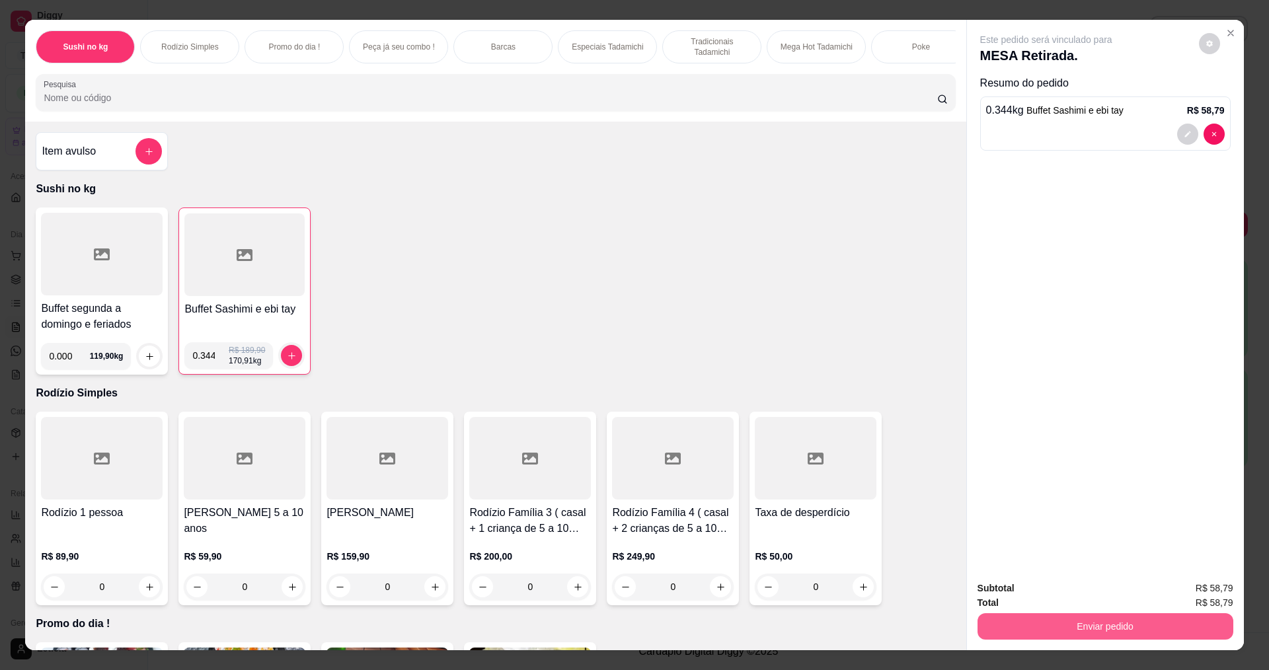
click at [1069, 627] on button "Enviar pedido" at bounding box center [1106, 626] width 256 height 26
click at [1060, 588] on button "Não registrar e enviar pedido" at bounding box center [1062, 594] width 134 height 24
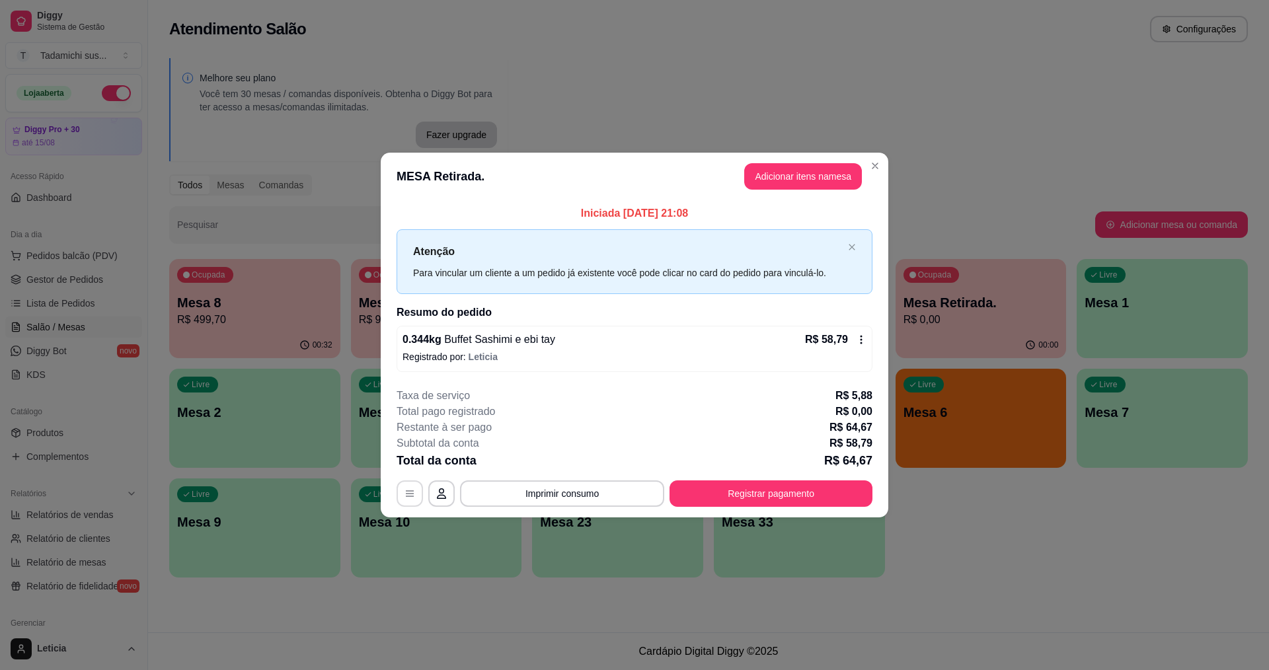
click at [411, 496] on icon "button" at bounding box center [410, 494] width 11 height 11
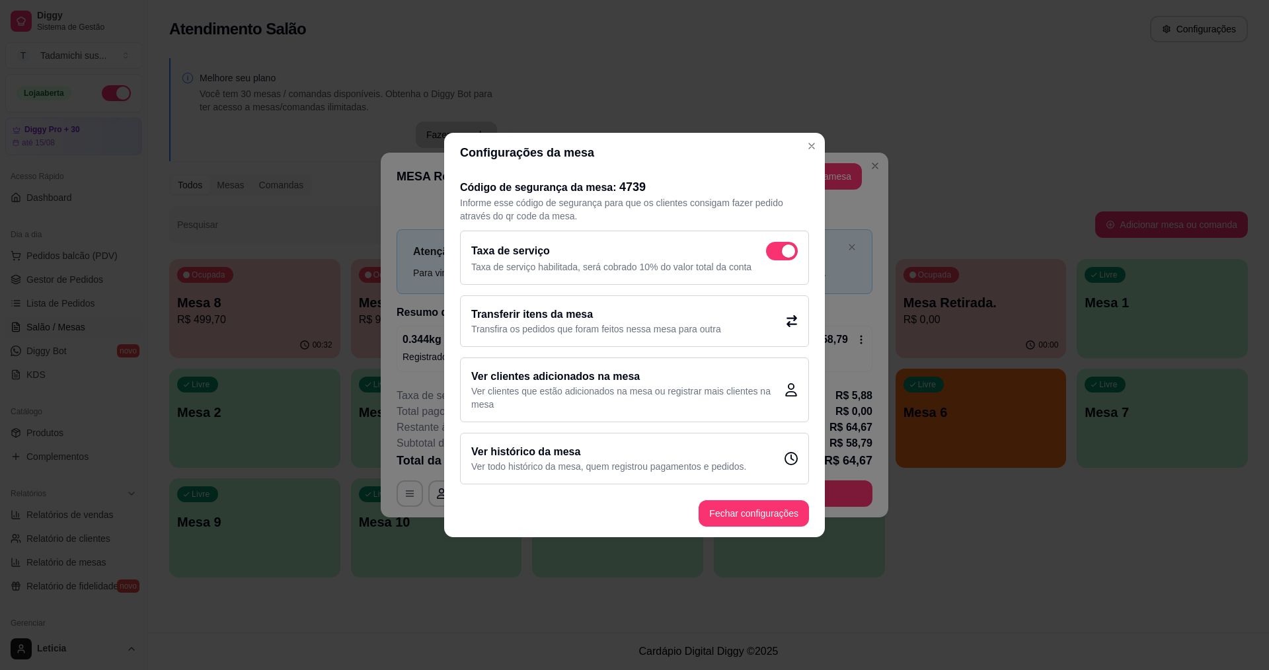
click at [783, 251] on span at bounding box center [788, 251] width 13 height 13
click at [774, 254] on input "checkbox" at bounding box center [770, 258] width 9 height 9
checkbox input "false"
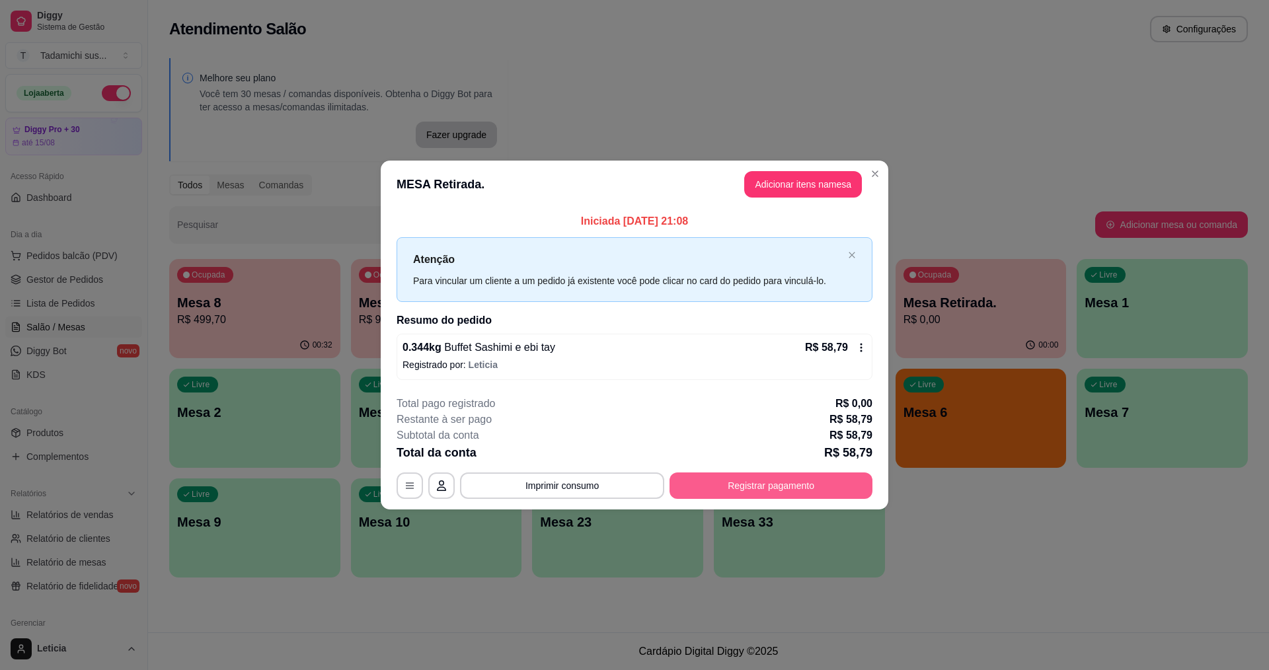
click at [762, 489] on button "Registrar pagamento" at bounding box center [771, 486] width 203 height 26
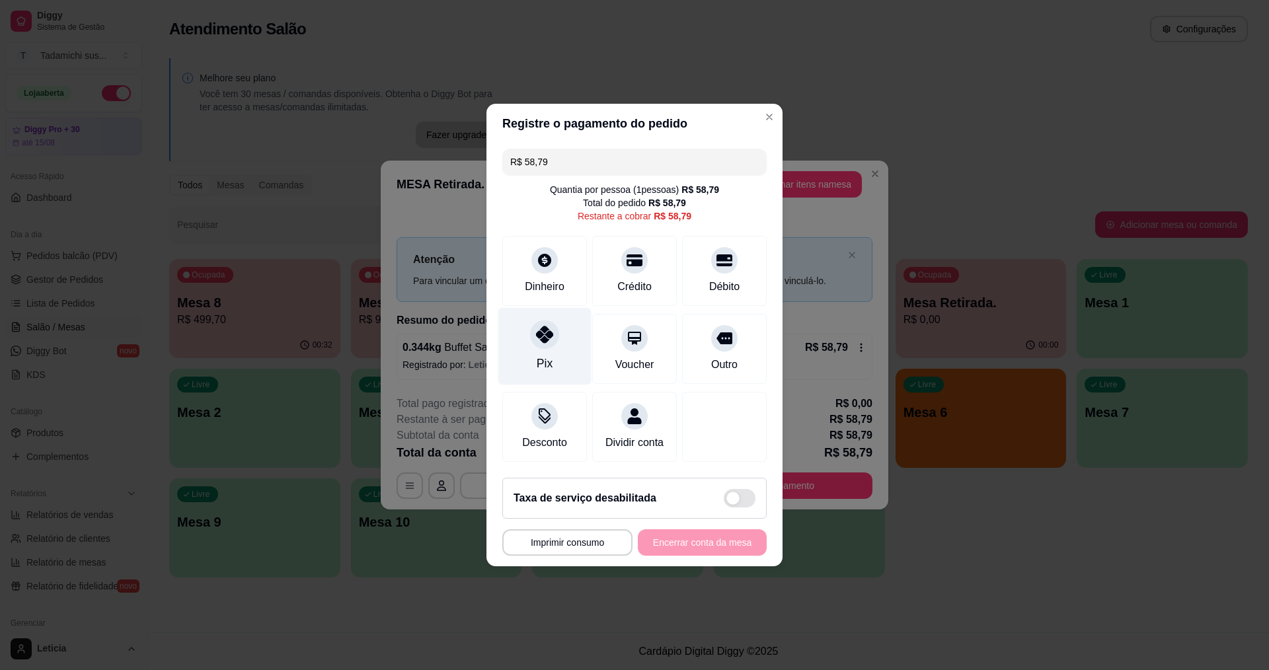
click at [548, 330] on icon at bounding box center [544, 334] width 17 height 17
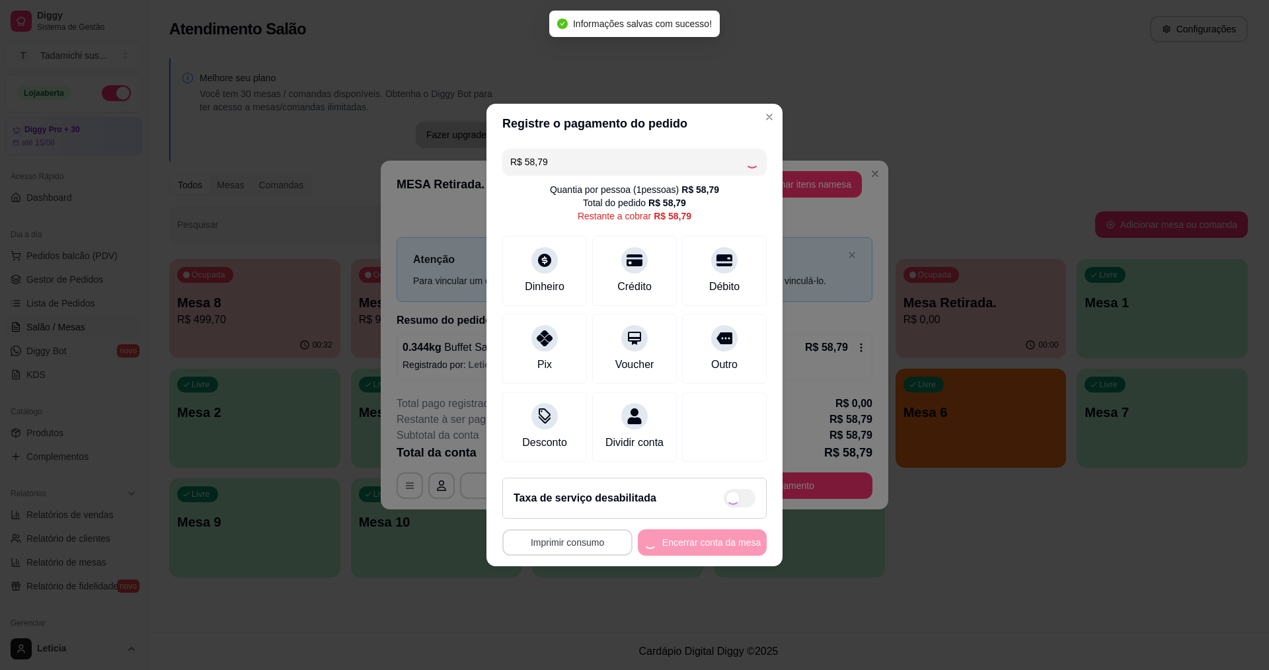
type input "R$ 0,00"
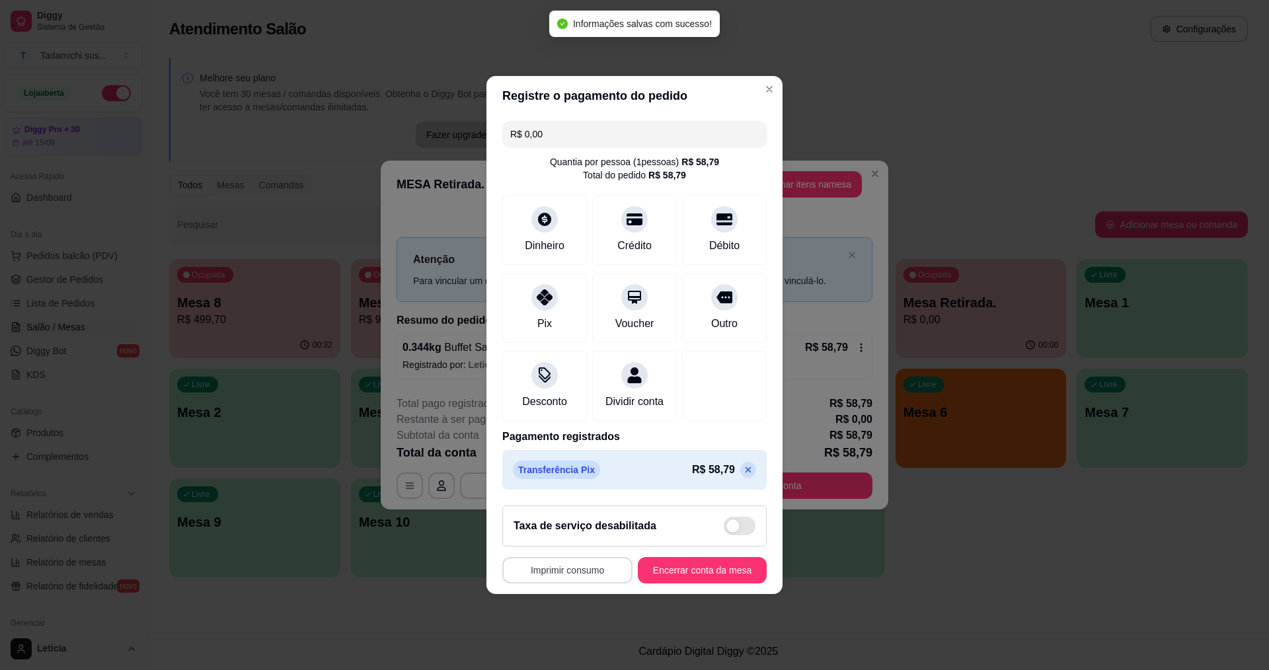
click at [569, 578] on button "Imprimir consumo" at bounding box center [567, 570] width 130 height 26
click at [569, 521] on button "IMPRESSORA" at bounding box center [568, 521] width 99 height 20
click at [688, 574] on button "Encerrar conta da mesa" at bounding box center [702, 571] width 125 height 26
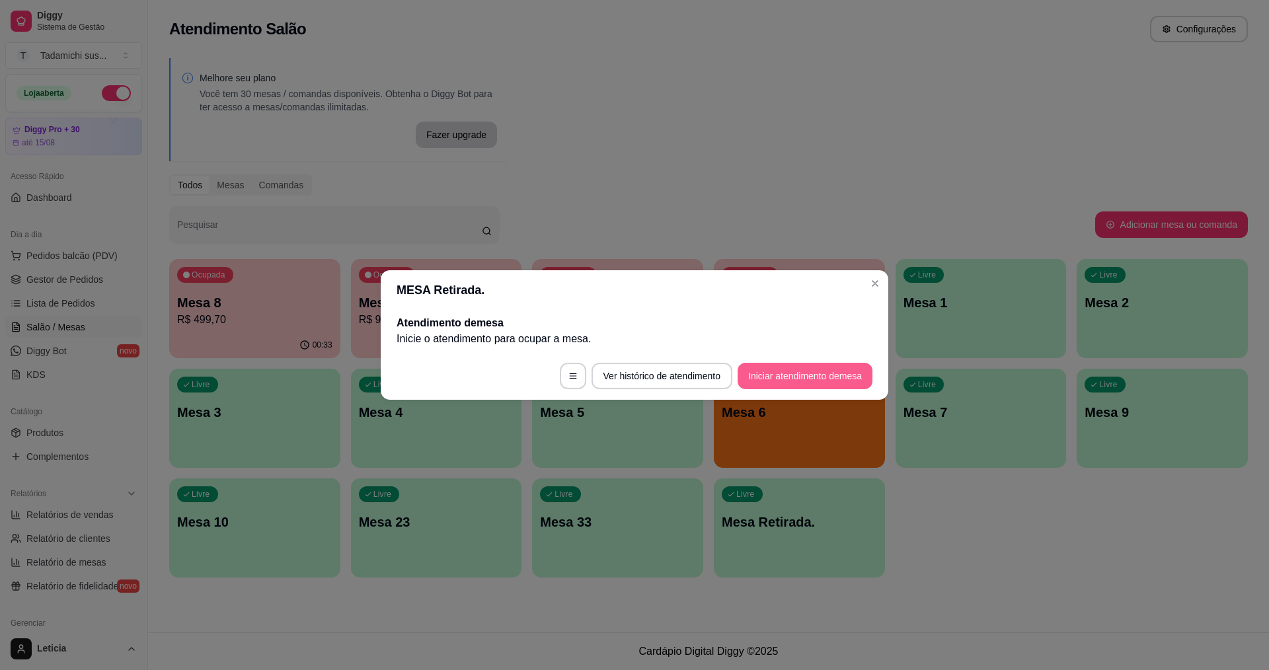
click at [795, 370] on button "Iniciar atendimento de mesa" at bounding box center [805, 376] width 135 height 26
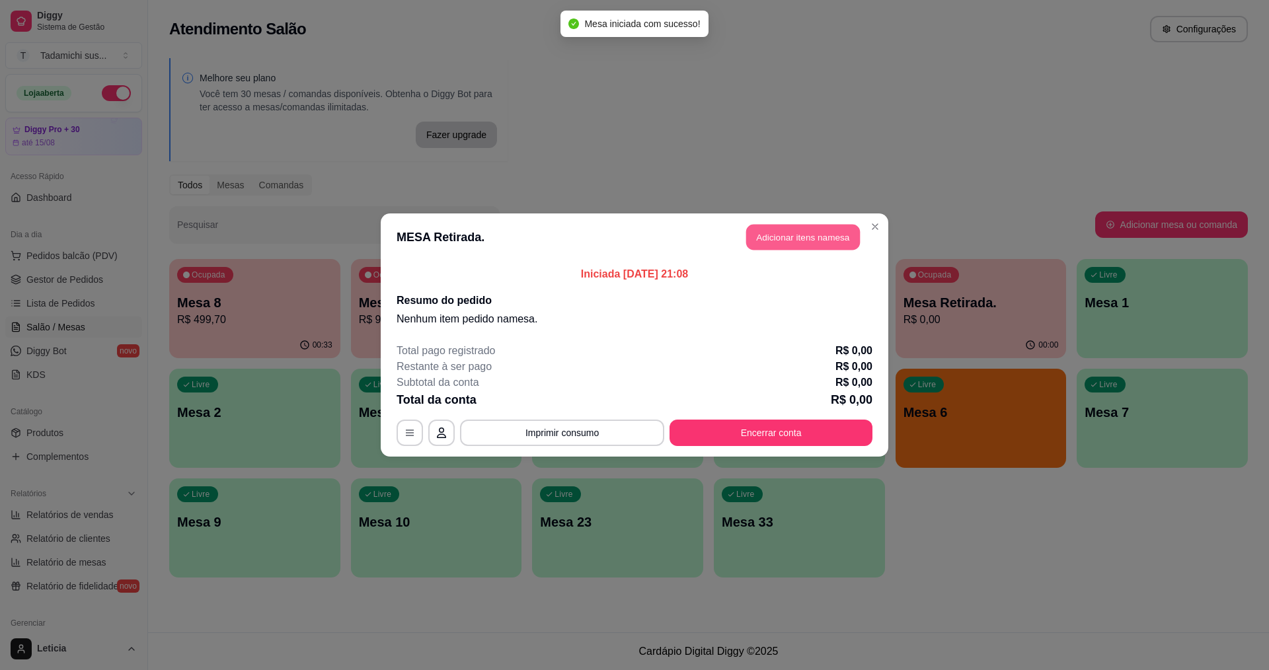
click at [810, 237] on button "Adicionar itens na mesa" at bounding box center [803, 238] width 114 height 26
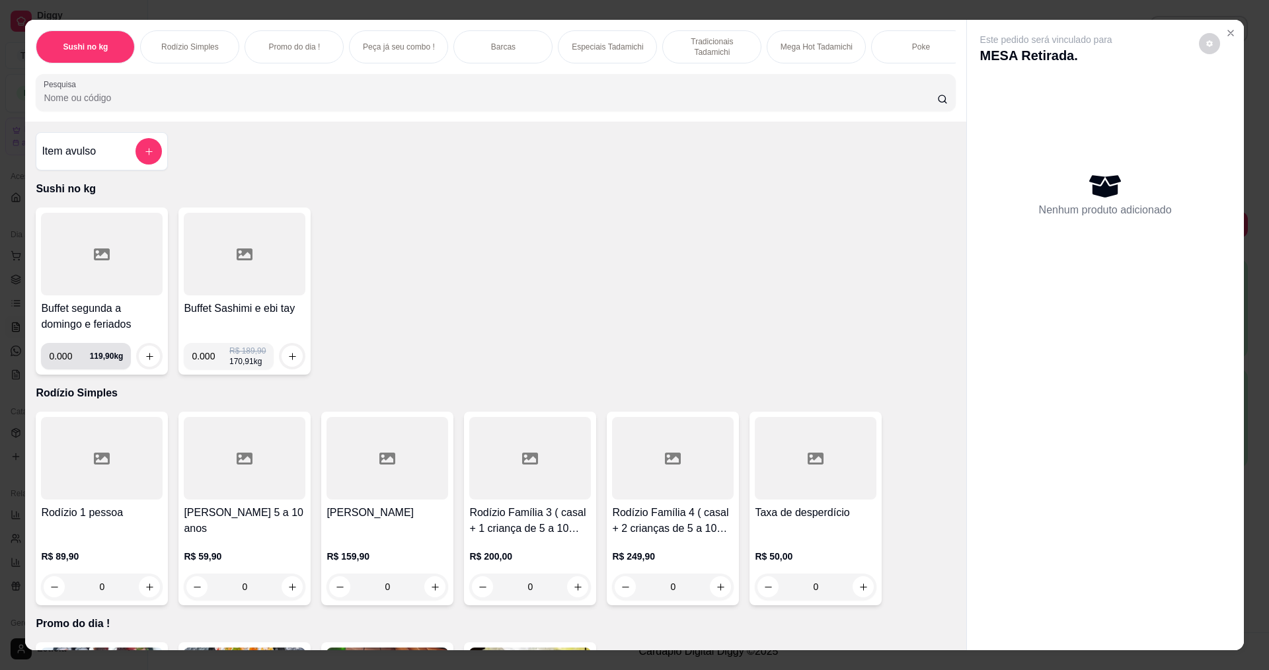
click at [70, 368] on input "0.000" at bounding box center [69, 356] width 40 height 26
type input "0.278"
click at [145, 362] on icon "increase-product-quantity" at bounding box center [150, 357] width 10 height 10
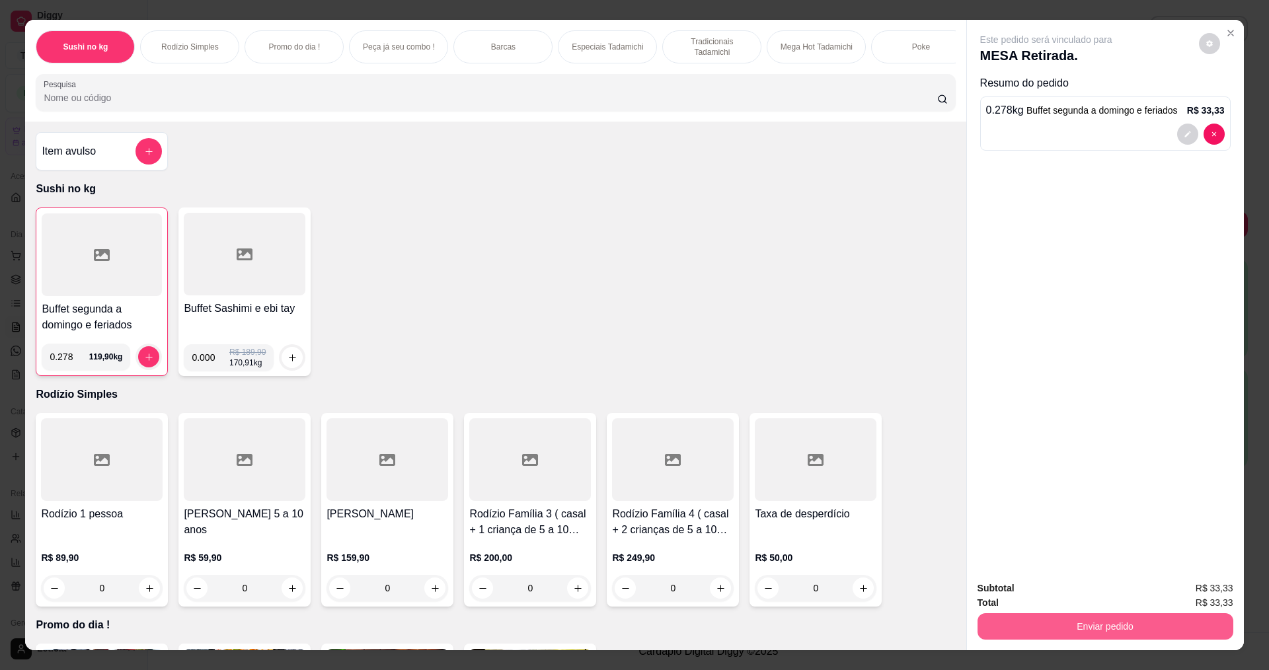
click at [1092, 634] on button "Enviar pedido" at bounding box center [1106, 626] width 256 height 26
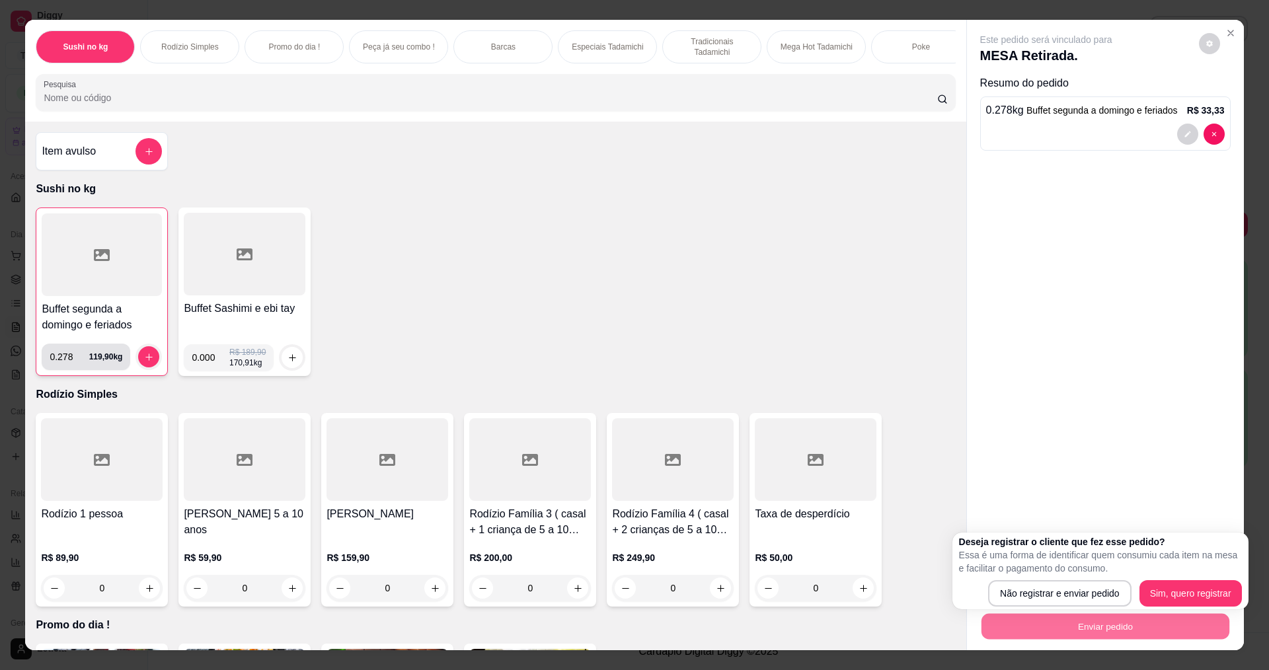
click at [69, 367] on input "0.278" at bounding box center [69, 357] width 39 height 26
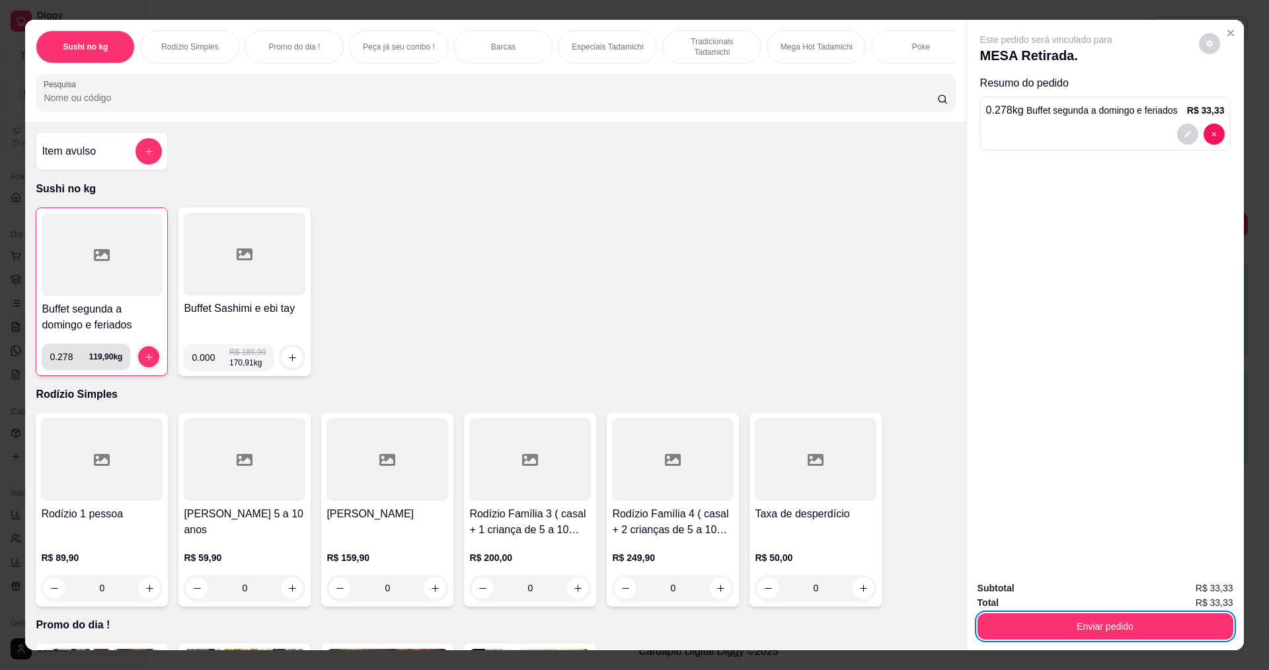
click at [66, 368] on input "0.278" at bounding box center [69, 357] width 39 height 26
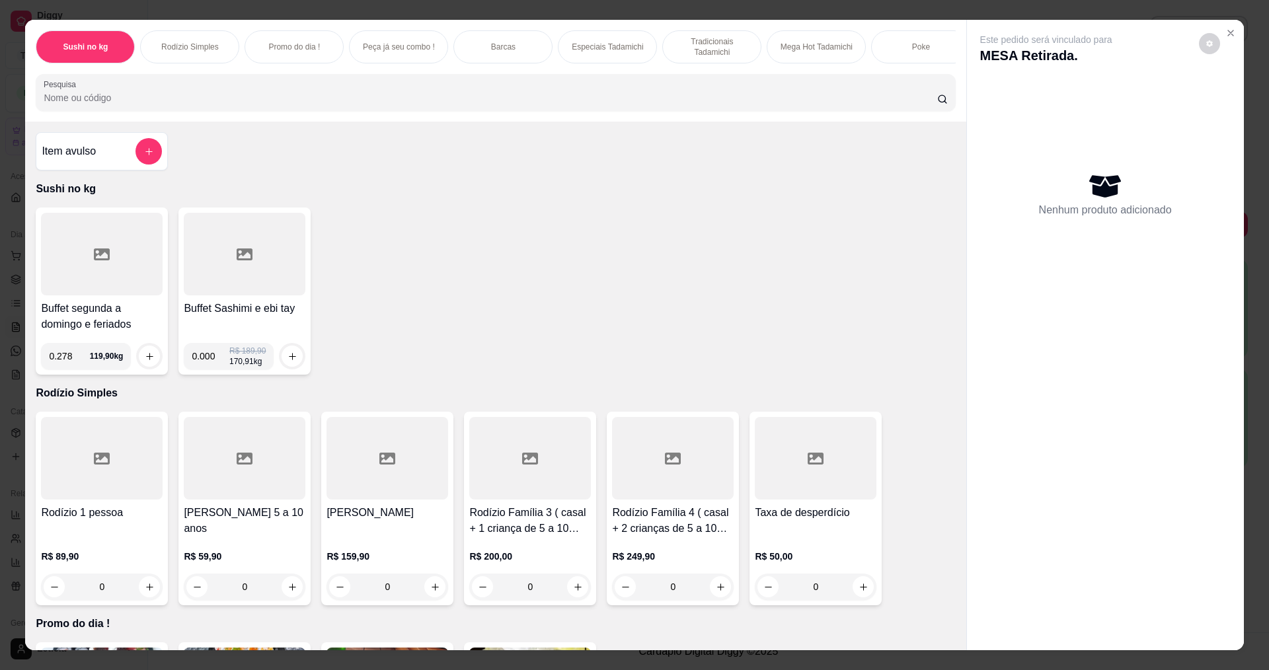
click at [72, 364] on input "0.278" at bounding box center [69, 356] width 40 height 26
click at [77, 369] on input "0.722" at bounding box center [69, 356] width 40 height 26
click at [80, 368] on input "0.278" at bounding box center [69, 356] width 40 height 26
click at [145, 362] on icon "increase-product-quantity" at bounding box center [150, 357] width 10 height 10
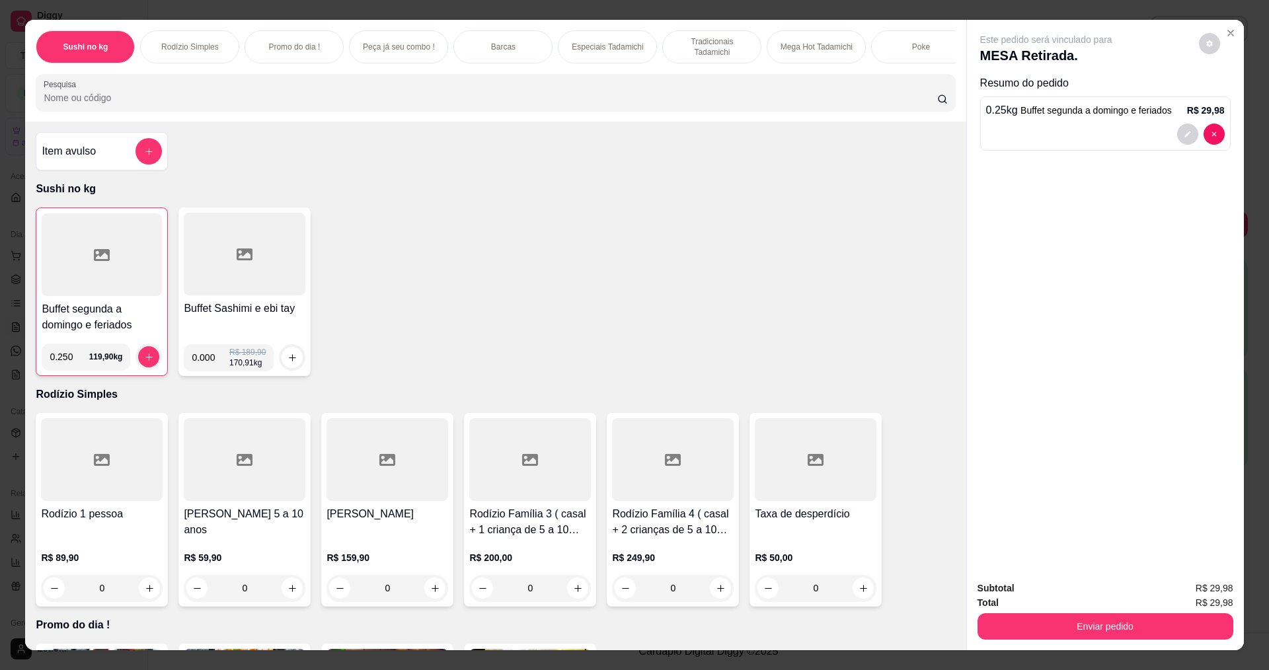
click at [69, 370] on input "0.250" at bounding box center [69, 357] width 39 height 26
type input "0.251"
click at [144, 362] on icon "increase-product-quantity" at bounding box center [149, 357] width 10 height 10
click at [981, 623] on button "Enviar pedido" at bounding box center [1105, 626] width 248 height 26
click at [998, 590] on button "Não registrar e enviar pedido" at bounding box center [1062, 594] width 134 height 24
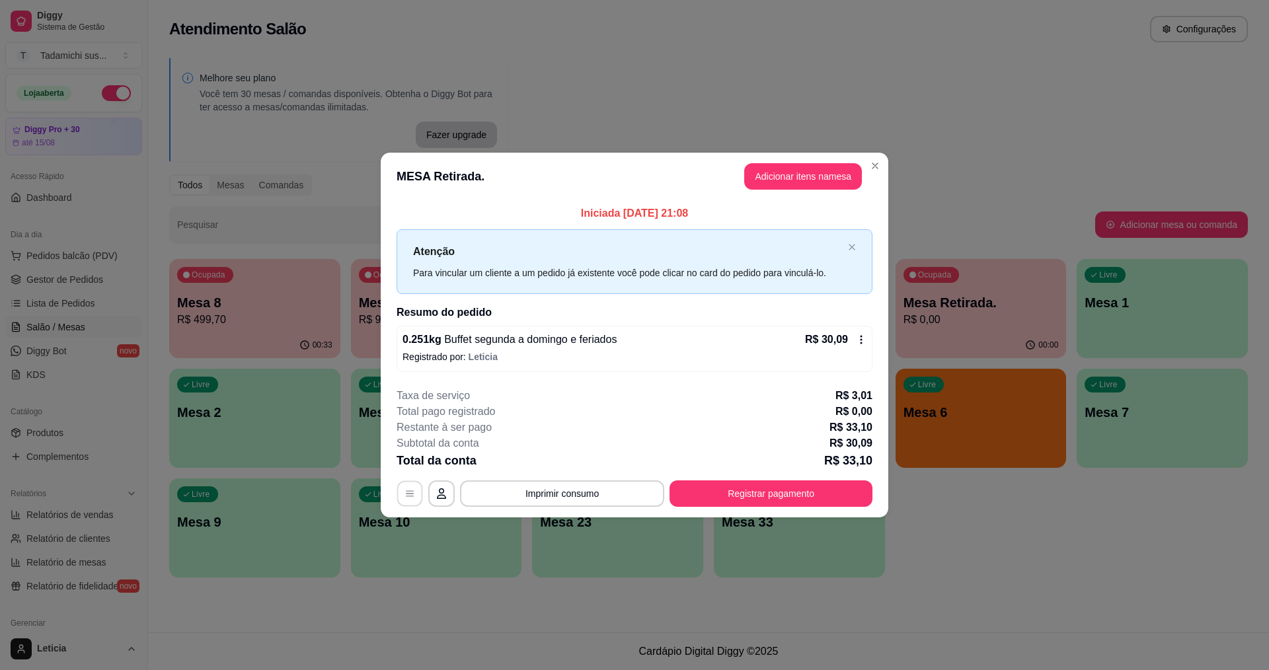
click at [409, 500] on button "button" at bounding box center [410, 494] width 26 height 26
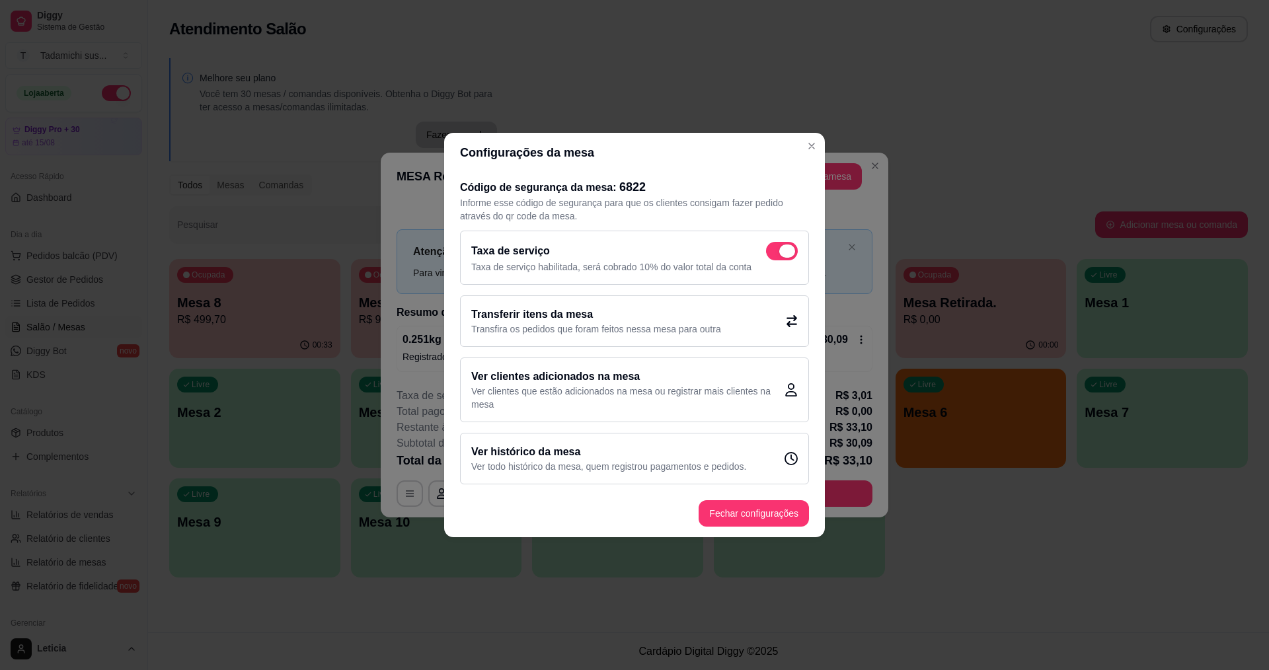
click at [783, 244] on span at bounding box center [782, 251] width 32 height 19
click at [774, 254] on input "checkbox" at bounding box center [770, 258] width 9 height 9
checkbox input "false"
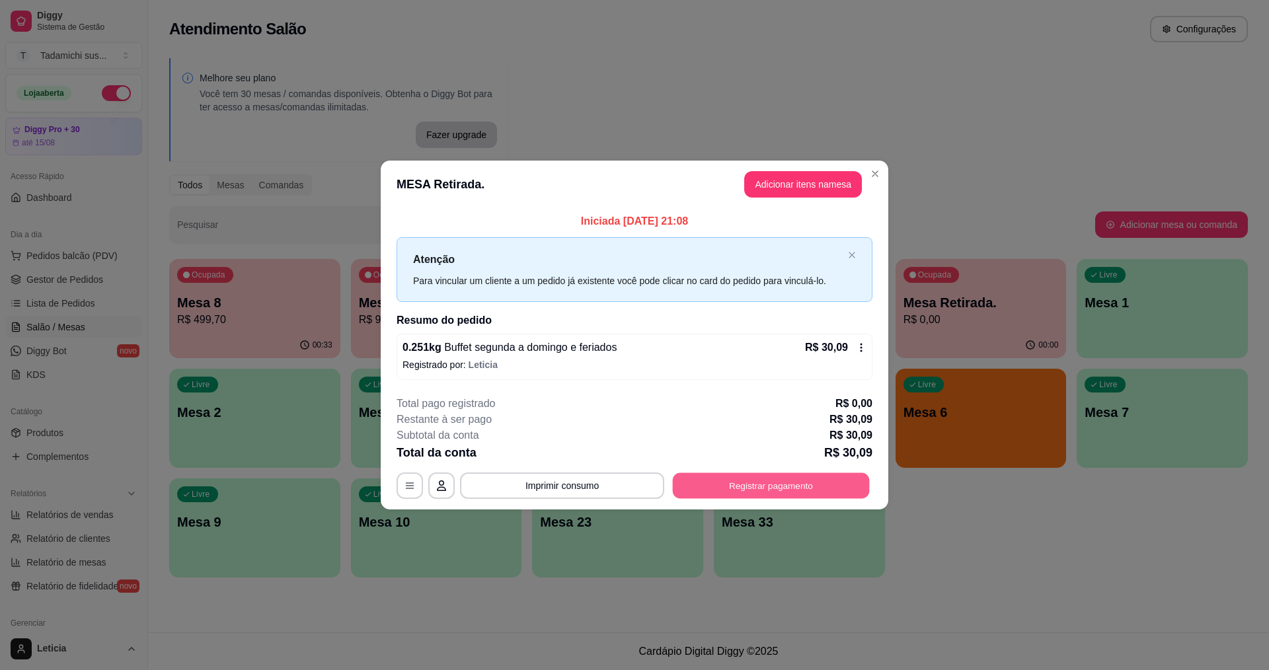
click at [707, 487] on button "Registrar pagamento" at bounding box center [771, 486] width 197 height 26
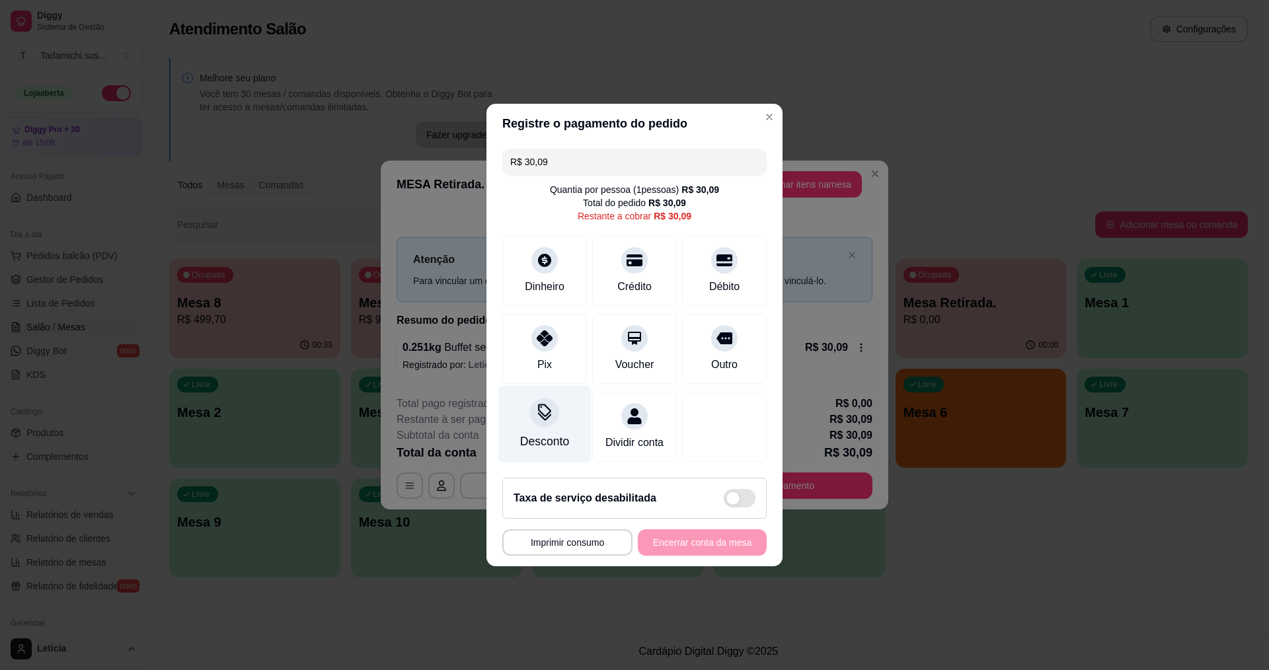
click at [540, 419] on div "Desconto" at bounding box center [544, 424] width 93 height 77
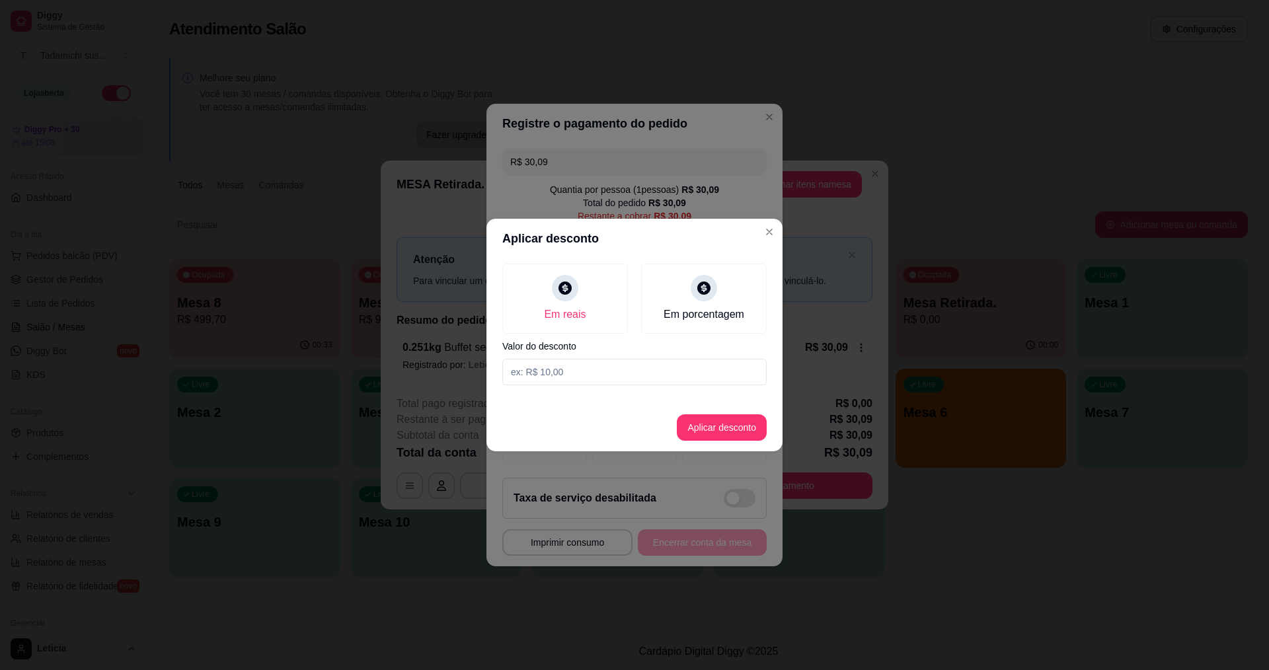
click at [649, 381] on input at bounding box center [634, 372] width 264 height 26
type input "0,09"
click at [709, 428] on button "Aplicar desconto" at bounding box center [722, 428] width 87 height 26
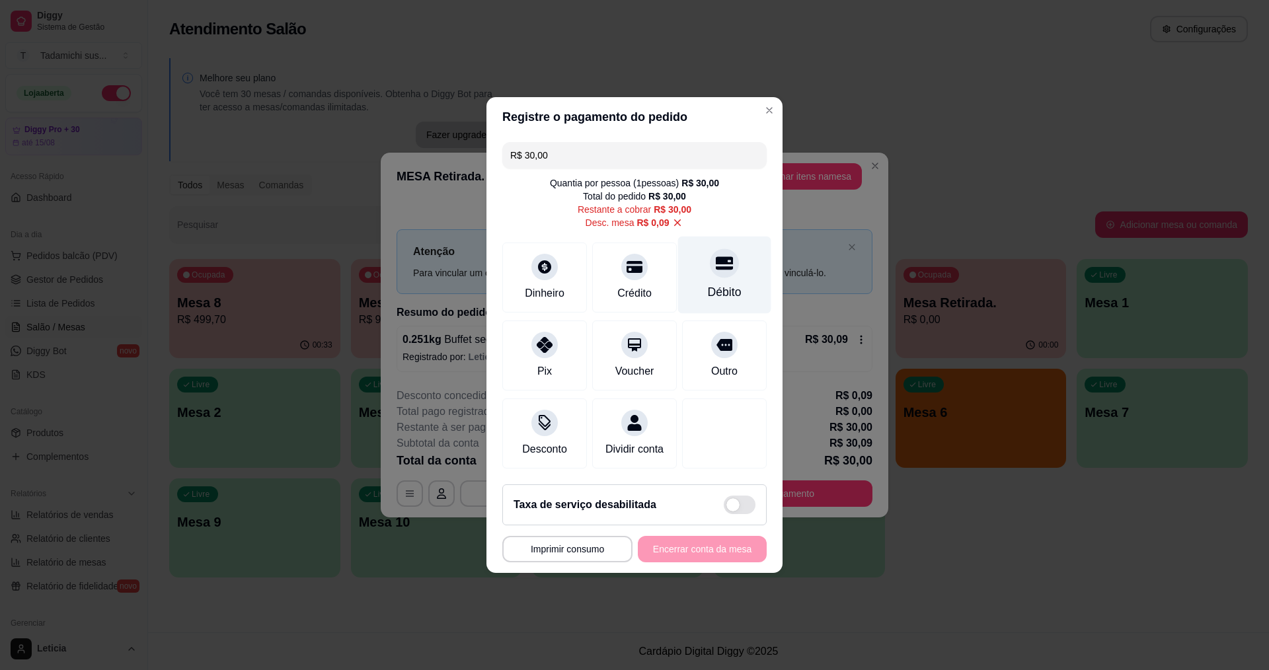
click at [726, 275] on div "Débito" at bounding box center [724, 275] width 93 height 77
type input "R$ 0,00"
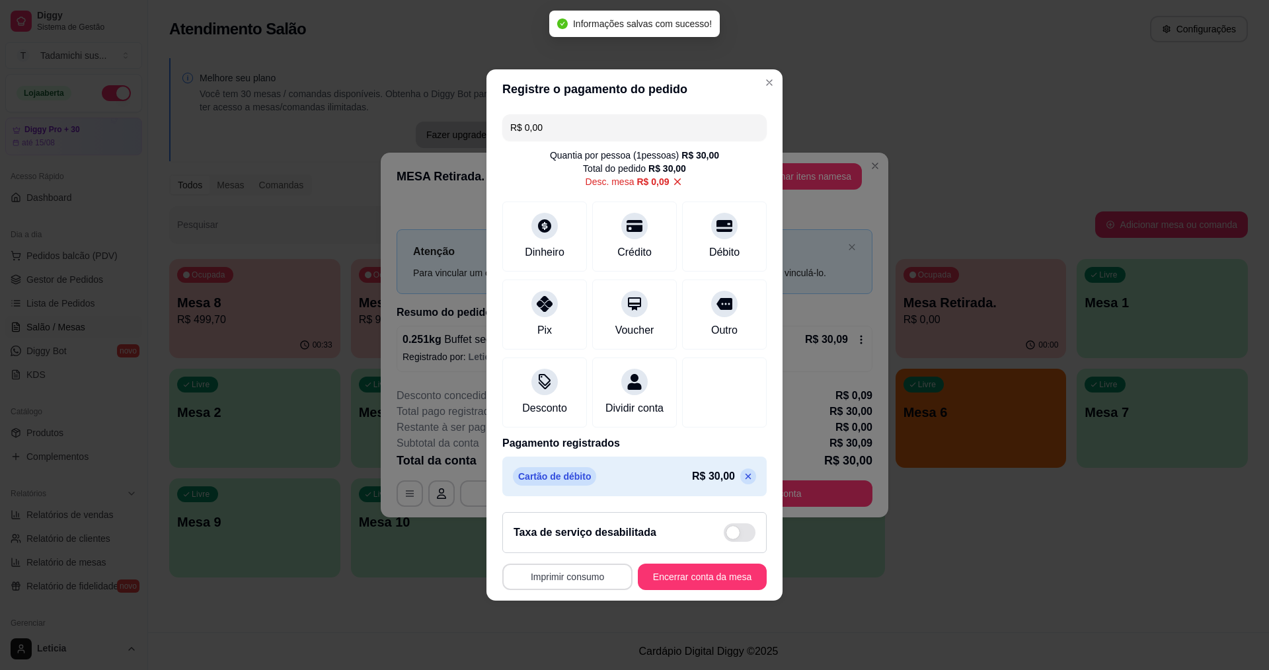
click at [587, 588] on button "Imprimir consumo" at bounding box center [567, 577] width 130 height 26
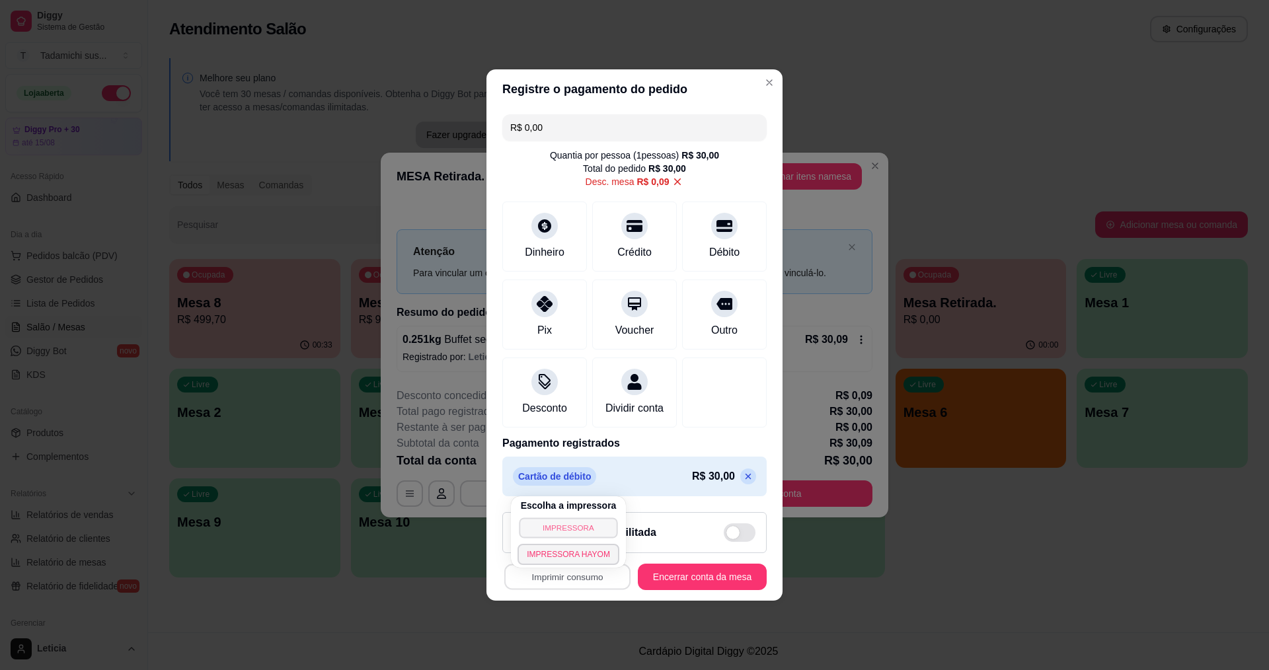
click at [592, 532] on button "IMPRESSORA" at bounding box center [568, 528] width 99 height 20
click at [723, 590] on button "Encerrar conta da mesa" at bounding box center [702, 578] width 125 height 26
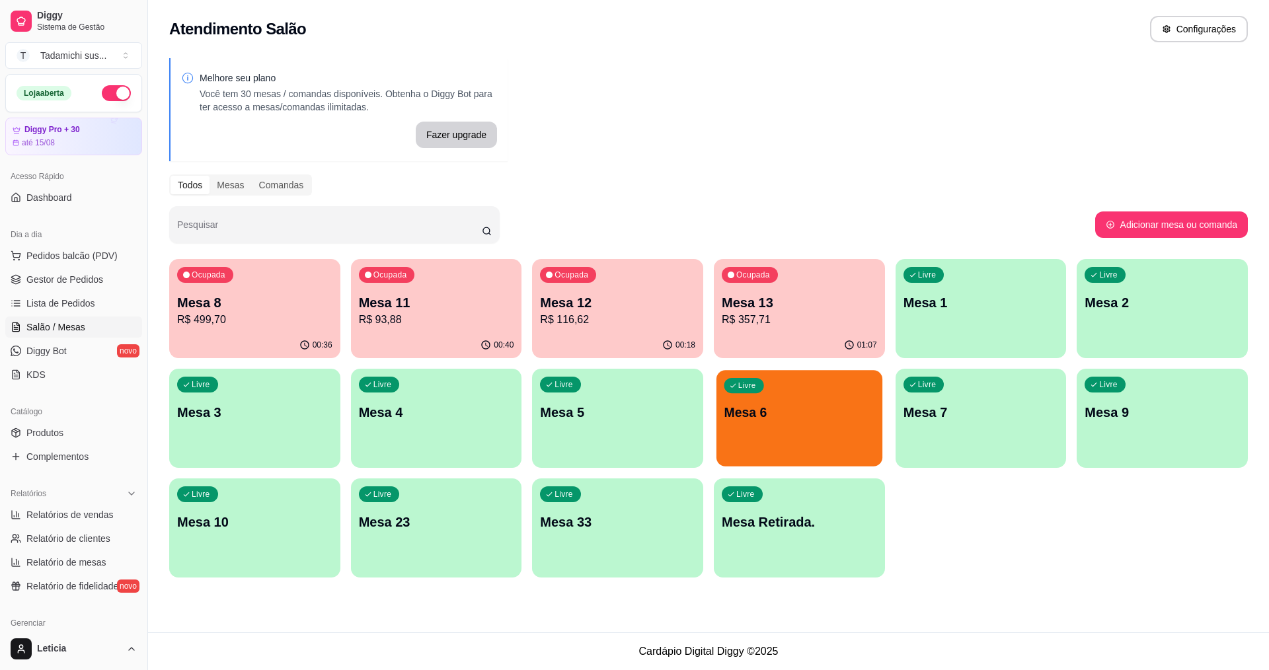
click at [786, 412] on p "Mesa 6" at bounding box center [800, 413] width 151 height 18
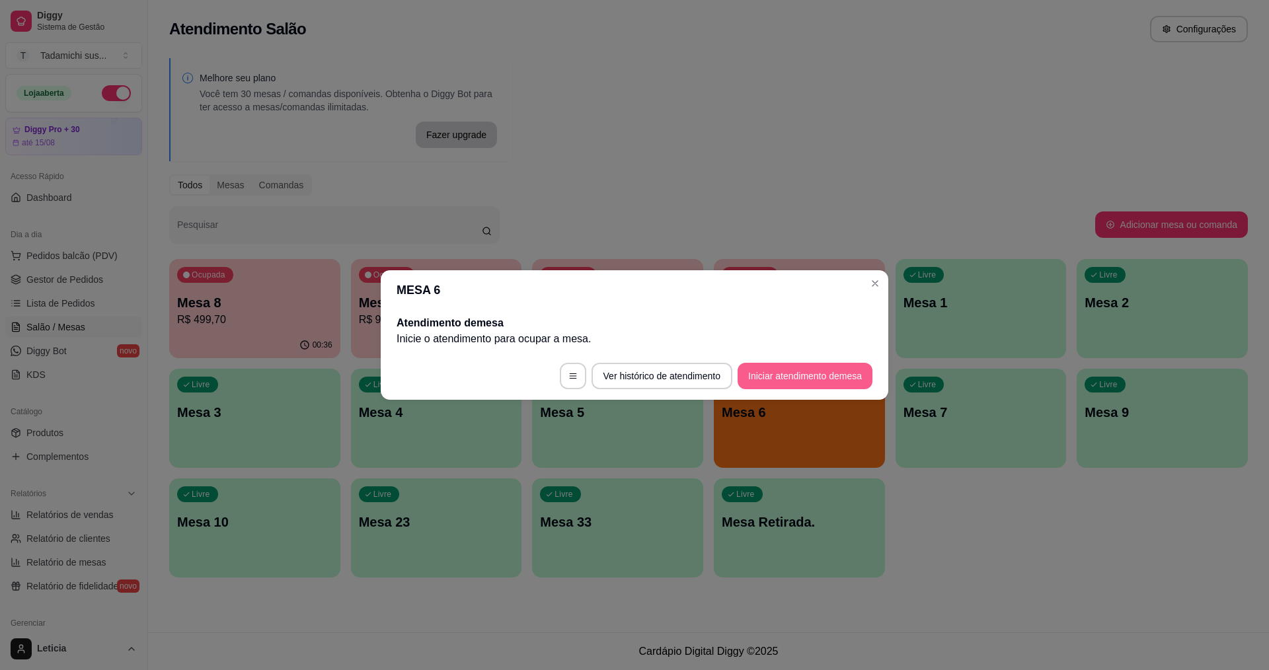
click at [831, 375] on button "Iniciar atendimento de mesa" at bounding box center [805, 376] width 135 height 26
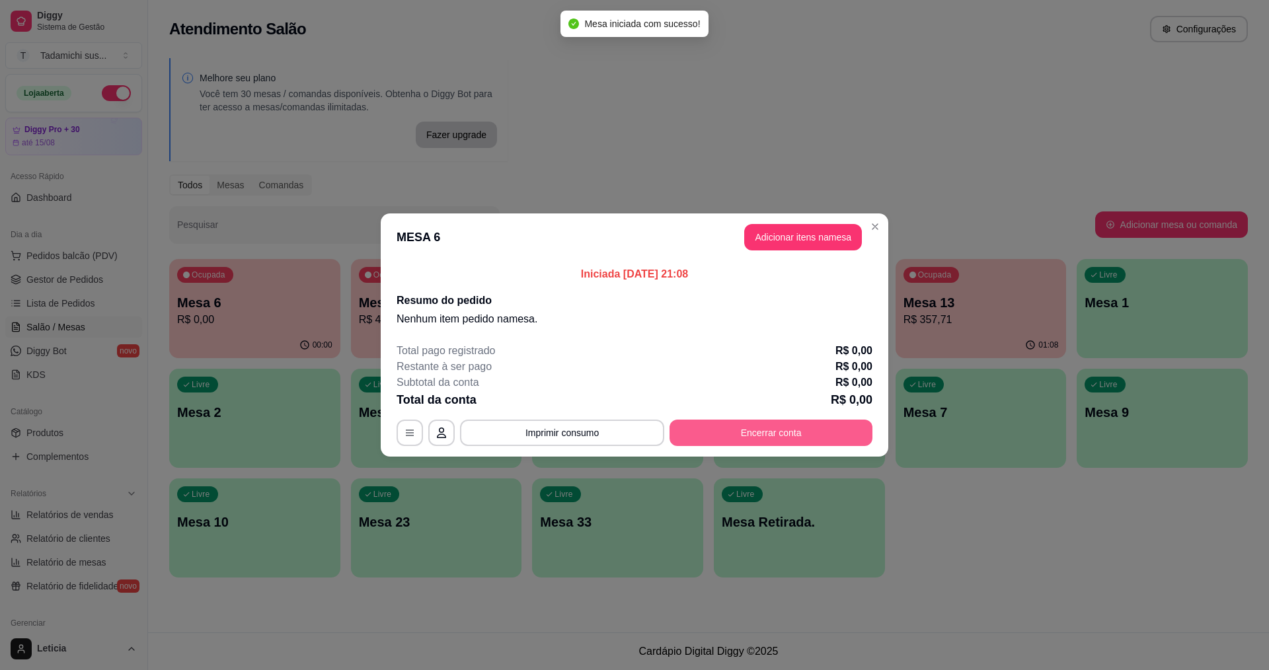
click at [795, 434] on button "Encerrar conta" at bounding box center [771, 433] width 203 height 26
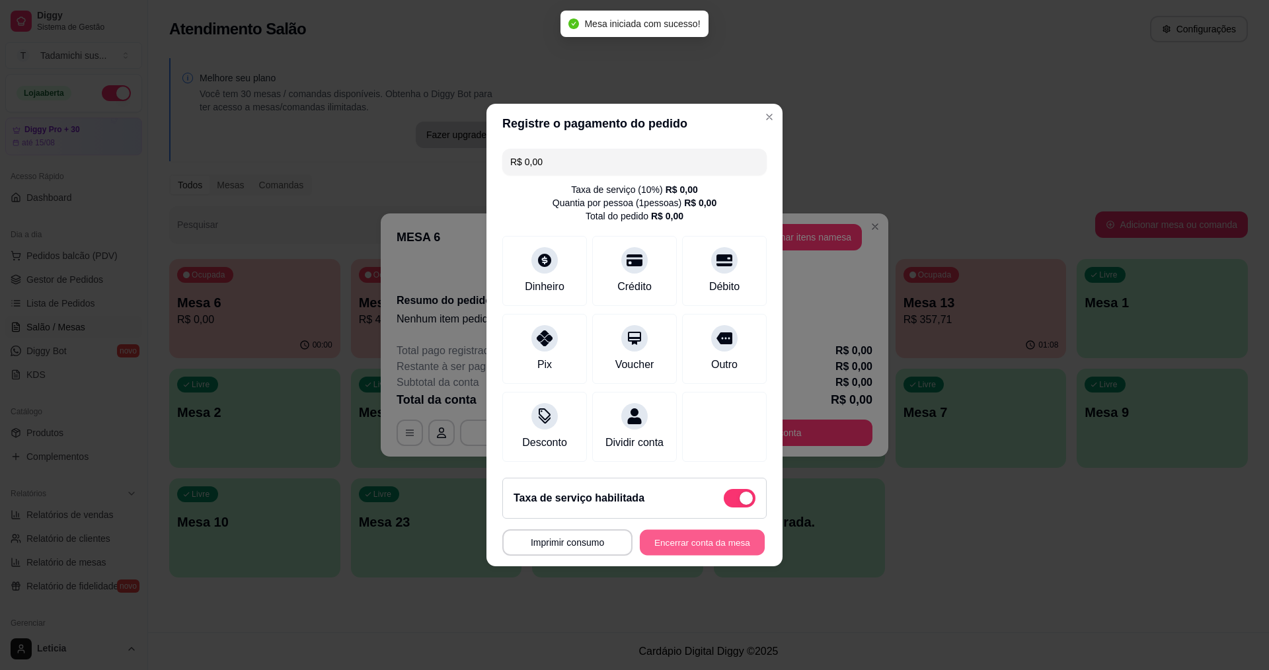
click at [668, 553] on button "Encerrar conta da mesa" at bounding box center [702, 543] width 125 height 26
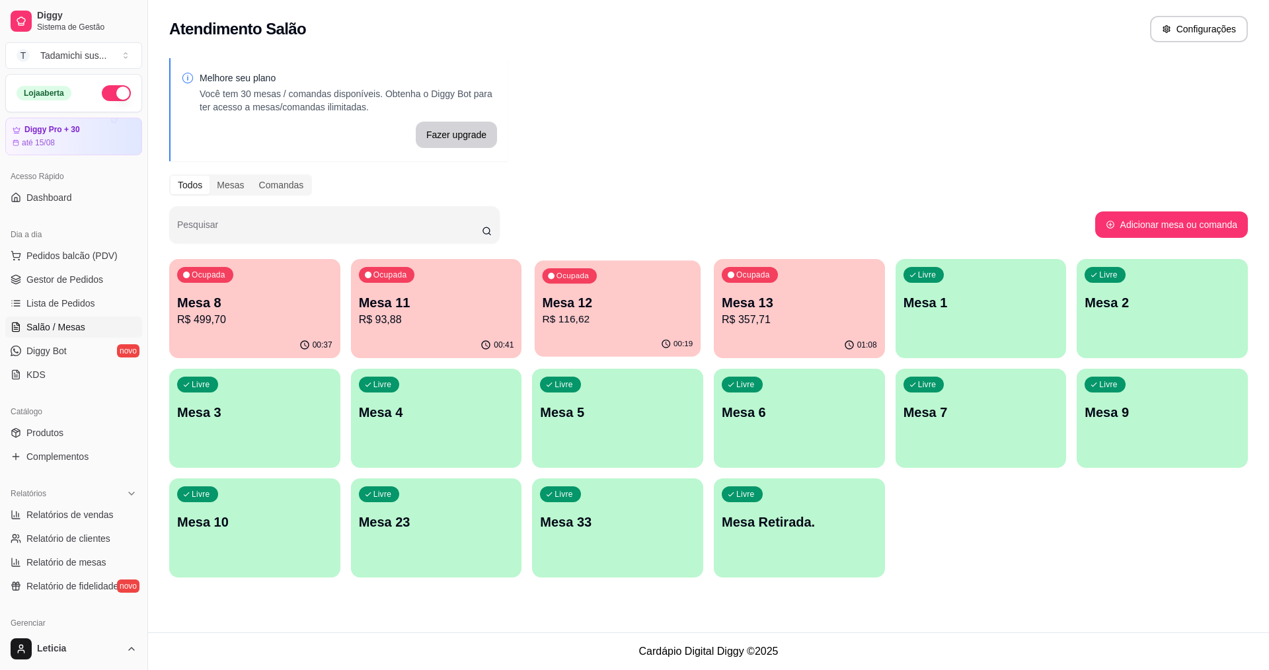
click at [647, 303] on p "Mesa 12" at bounding box center [618, 303] width 151 height 18
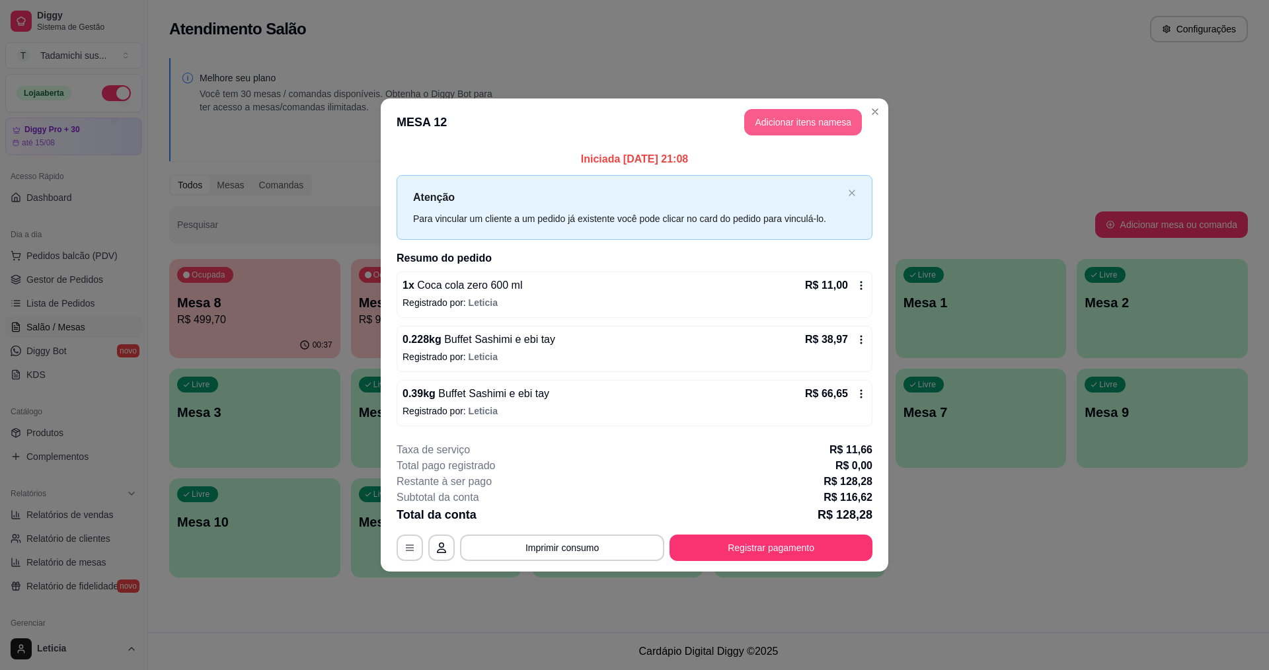
click at [773, 124] on button "Adicionar itens na mesa" at bounding box center [803, 122] width 118 height 26
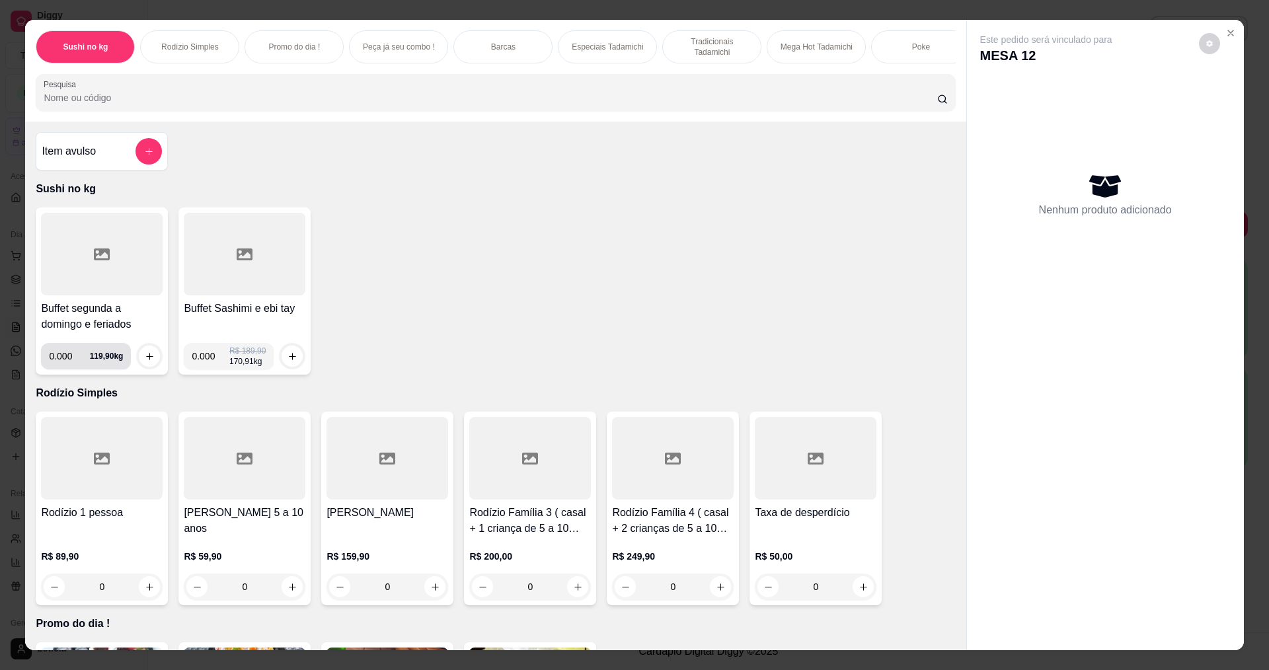
click at [67, 370] on input "0.000" at bounding box center [69, 356] width 40 height 26
type input "0.140"
drag, startPoint x: 297, startPoint y: 354, endPoint x: 285, endPoint y: 360, distance: 13.3
click at [290, 358] on div "0.000 R$ 189,90 170,91 kg" at bounding box center [245, 356] width 122 height 26
click at [285, 360] on button "increase-product-quantity" at bounding box center [292, 356] width 21 height 21
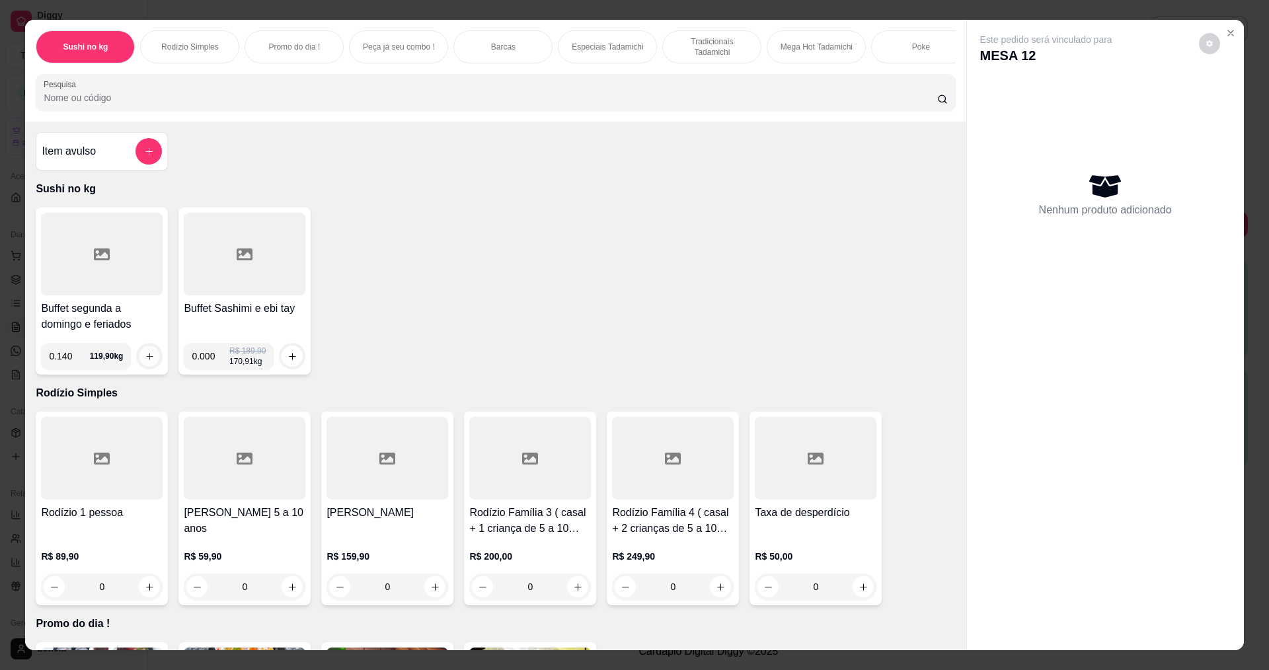
click at [144, 360] on button "increase-product-quantity" at bounding box center [149, 356] width 20 height 20
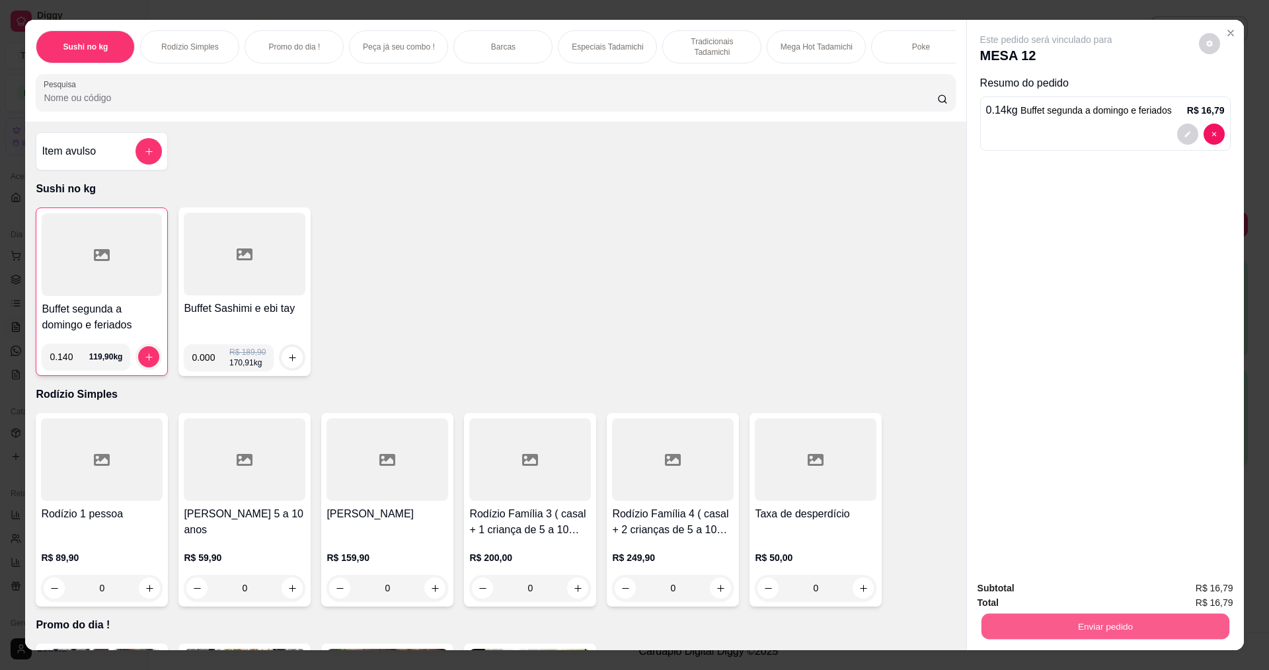
click at [1047, 624] on button "Enviar pedido" at bounding box center [1105, 626] width 248 height 26
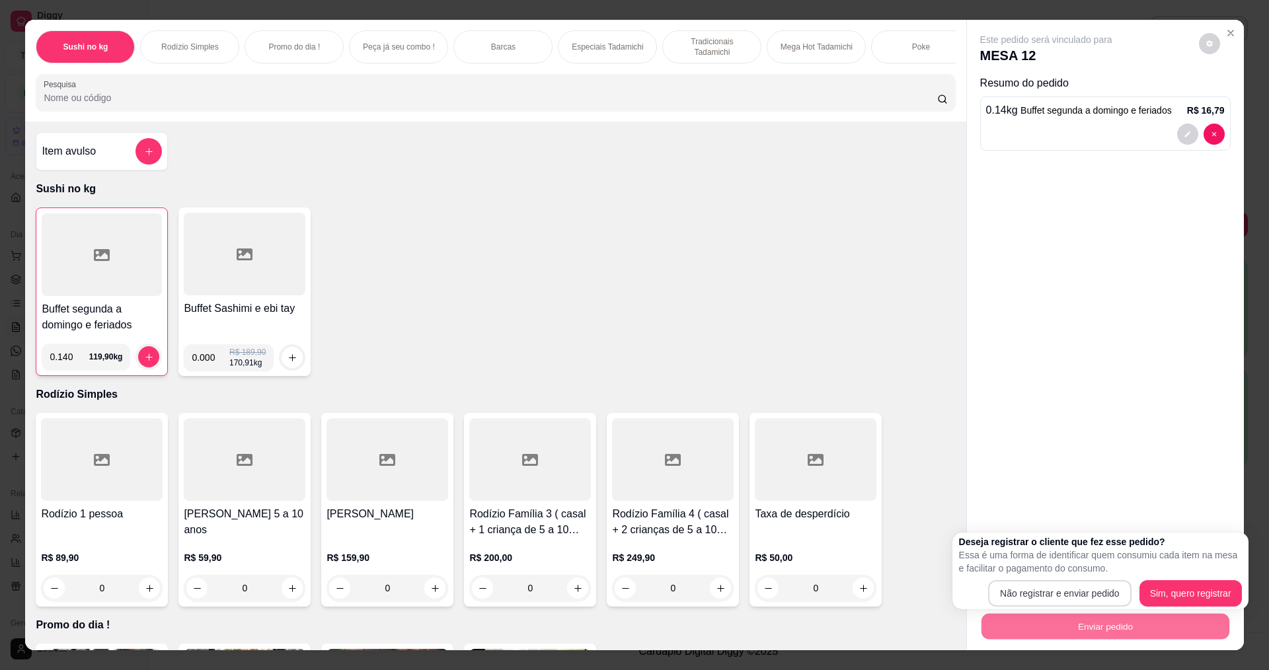
click at [1035, 588] on button "Não registrar e enviar pedido" at bounding box center [1059, 593] width 143 height 26
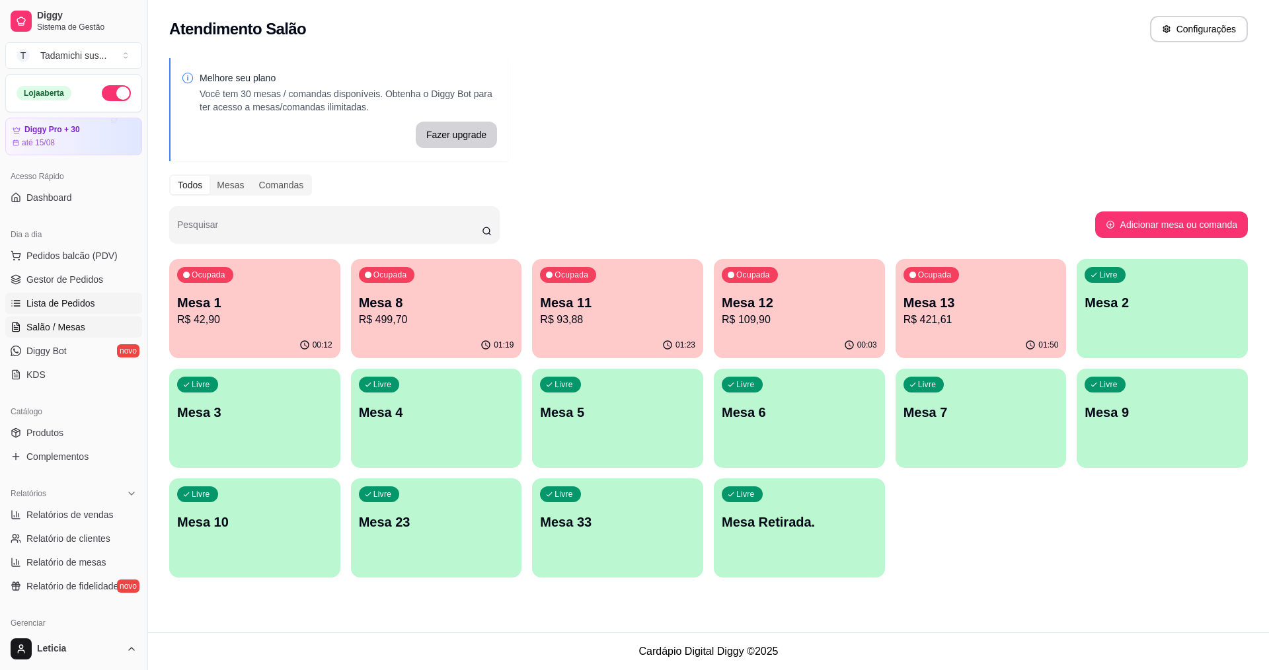
click at [67, 303] on span "Lista de Pedidos" at bounding box center [60, 303] width 69 height 13
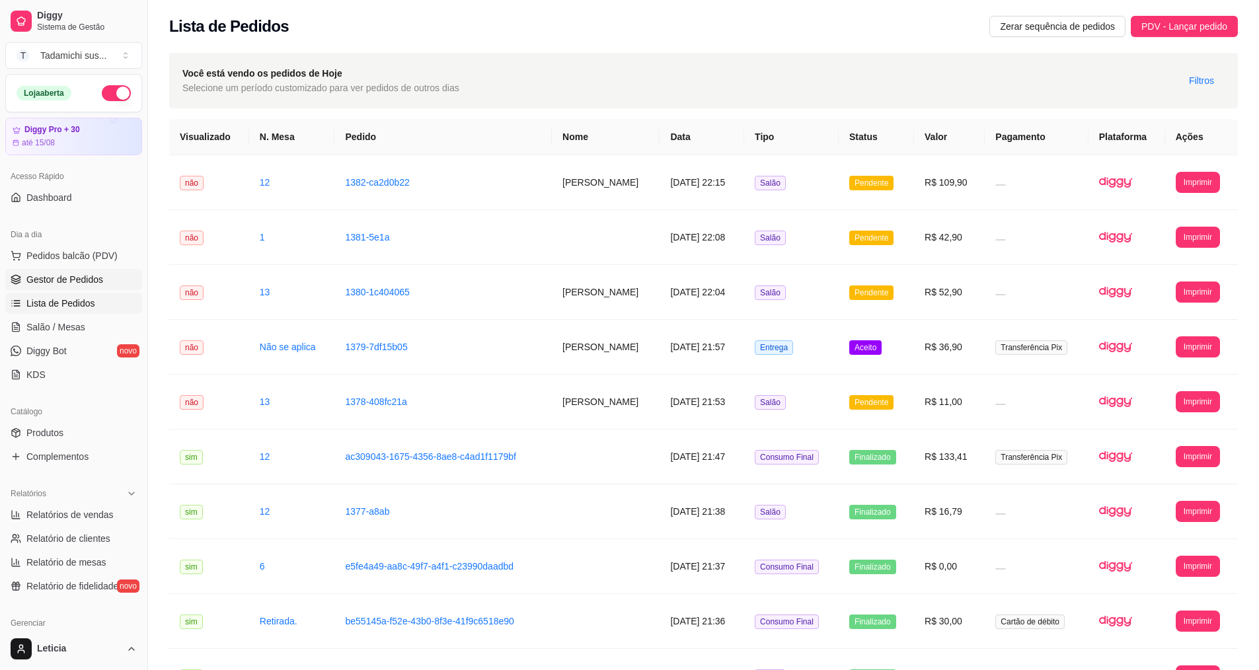
click at [87, 278] on span "Gestor de Pedidos" at bounding box center [64, 279] width 77 height 13
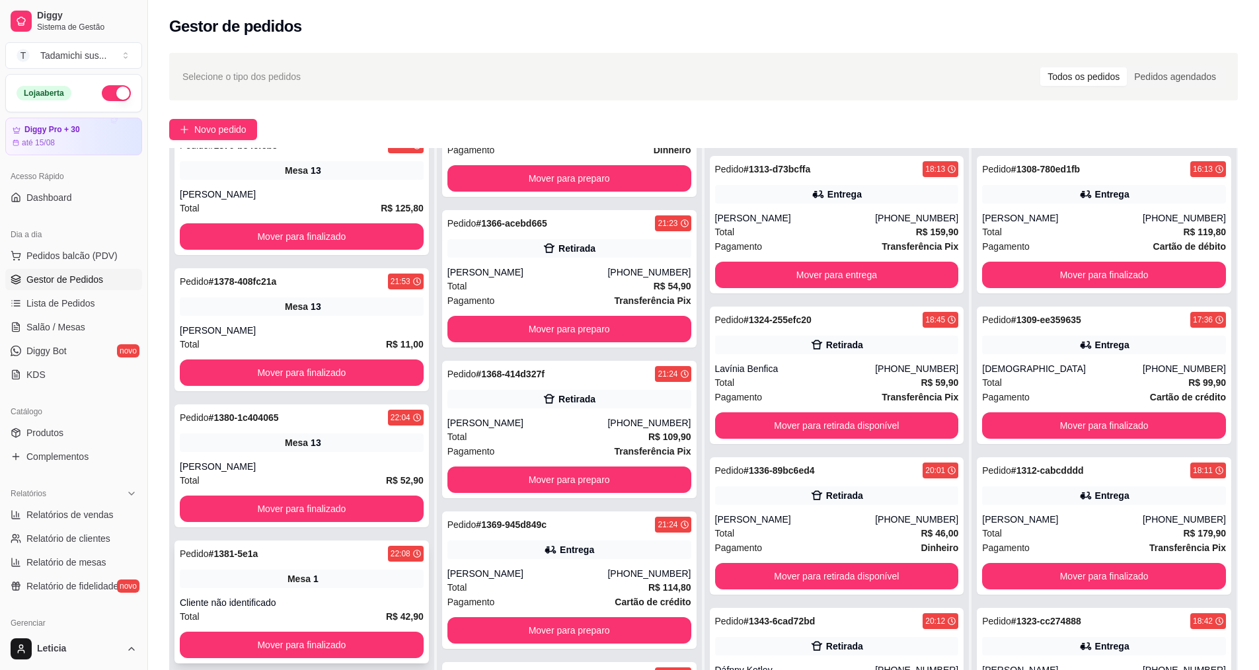
scroll to position [202, 0]
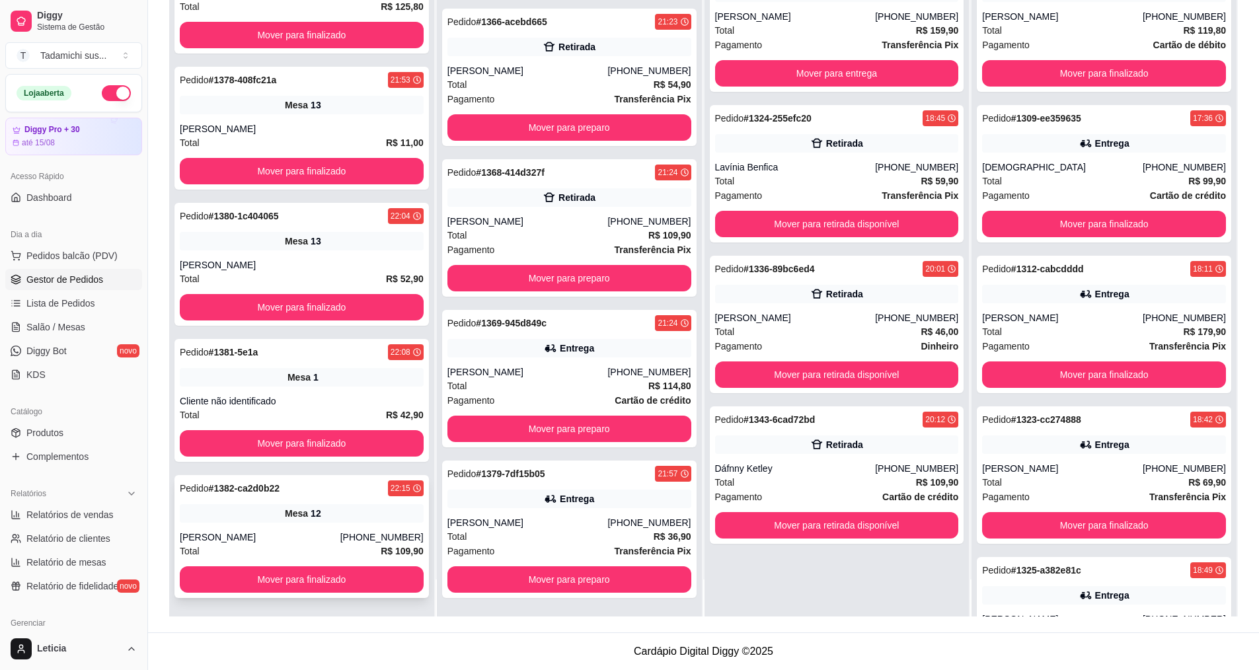
click at [336, 522] on div "Mesa 12" at bounding box center [302, 513] width 244 height 19
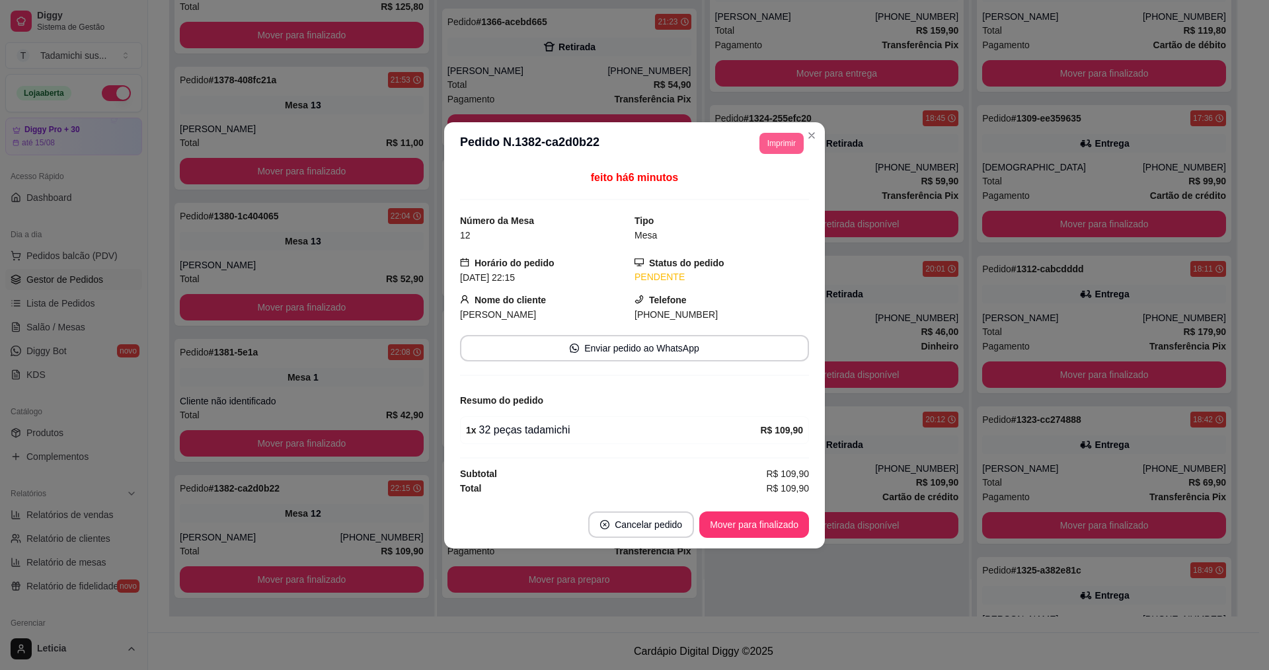
click at [760, 142] on button "Imprimir" at bounding box center [782, 143] width 44 height 21
click at [758, 188] on button "IMPRESSORA" at bounding box center [753, 189] width 102 height 21
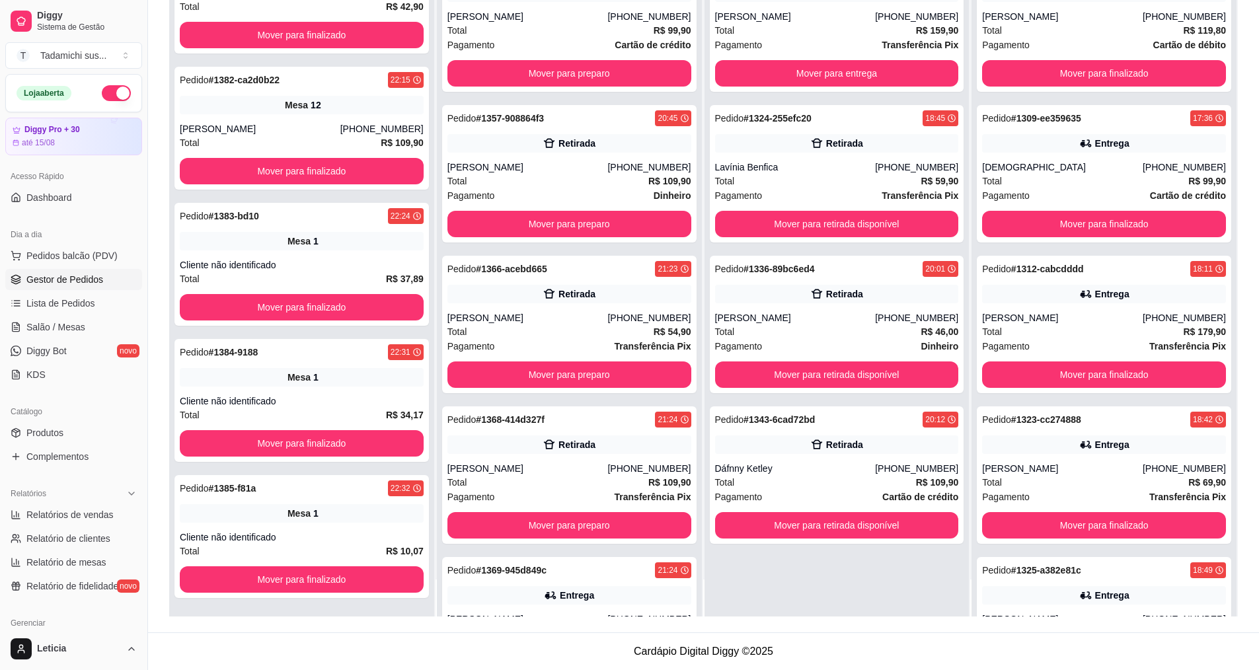
scroll to position [0, 0]
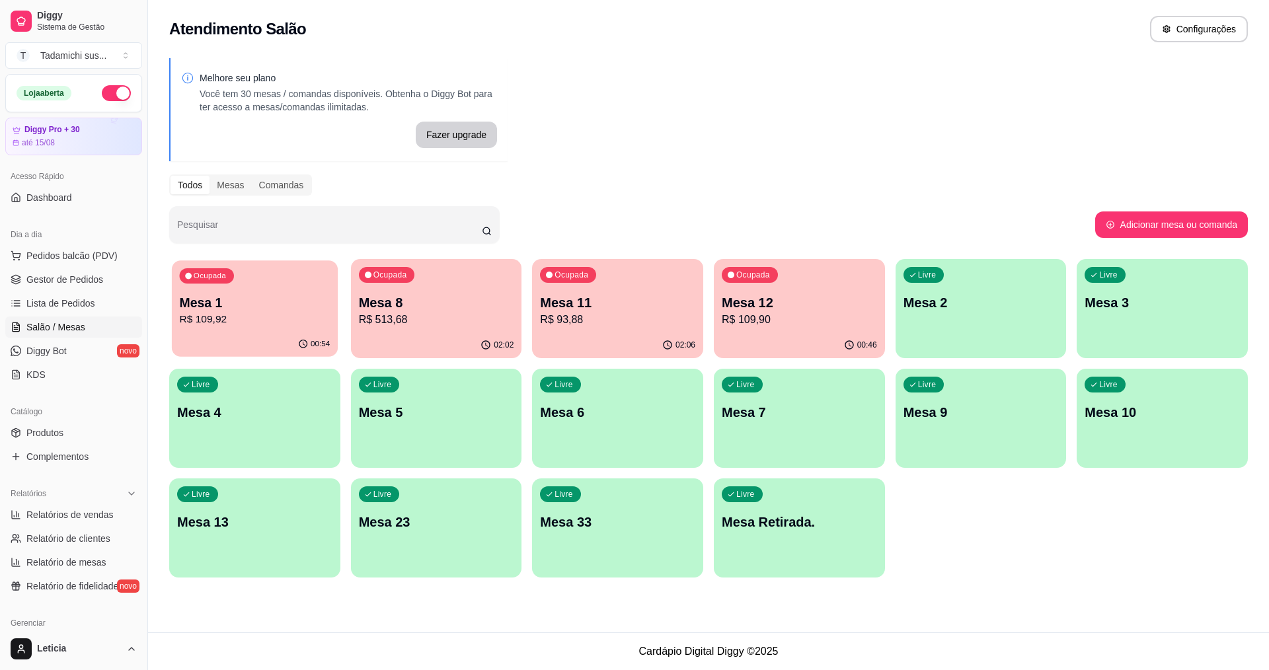
click at [244, 319] on p "R$ 109,92" at bounding box center [255, 319] width 151 height 15
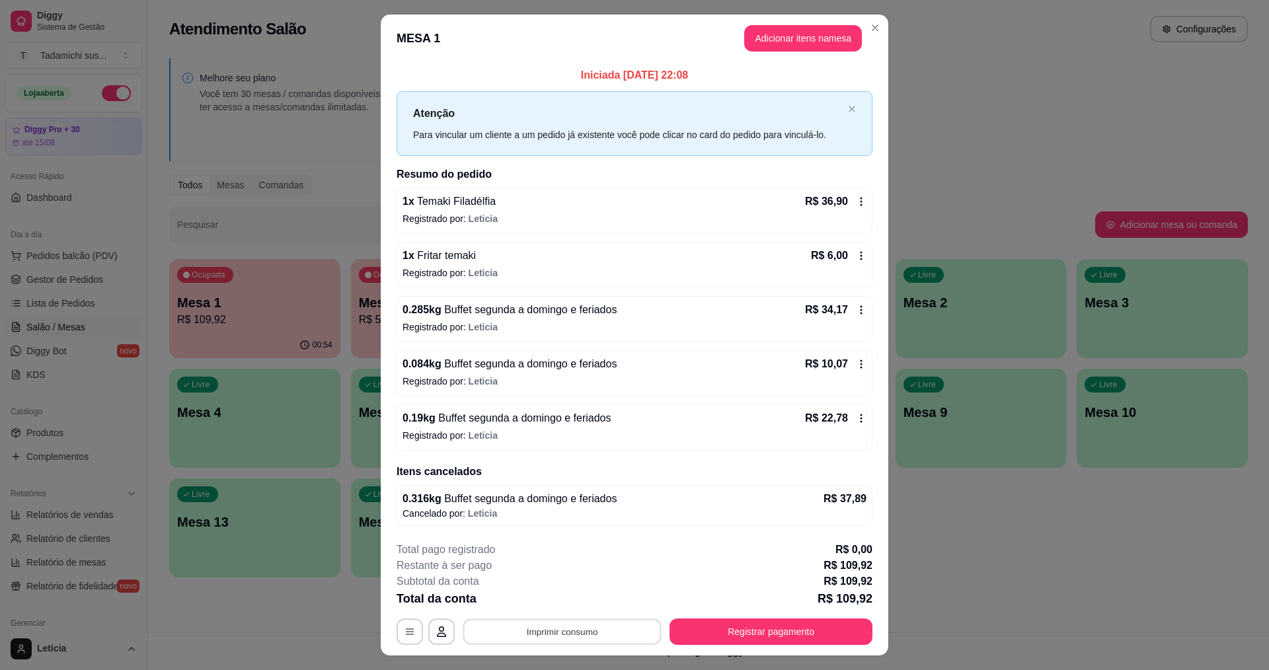
click at [586, 636] on button "Imprimir consumo" at bounding box center [562, 632] width 198 height 26
click at [561, 576] on button "IMPRESSORA" at bounding box center [561, 575] width 99 height 20
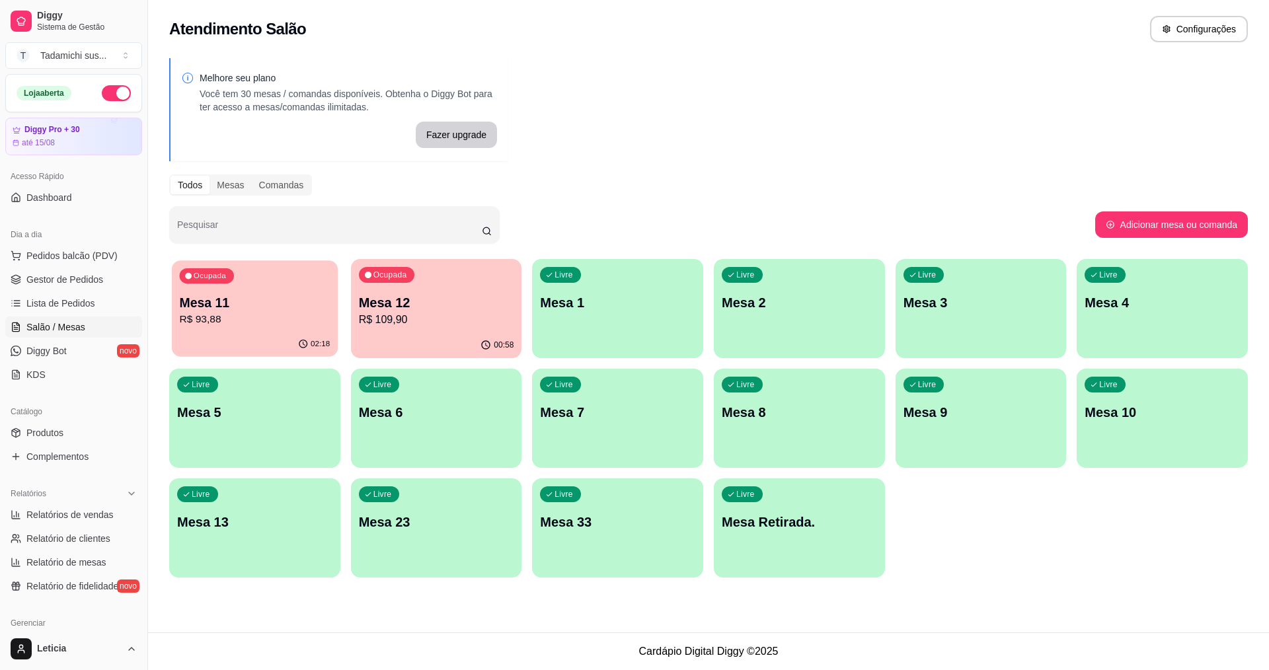
click at [263, 284] on div "Ocupada Mesa 11 R$ 93,88" at bounding box center [255, 295] width 166 height 71
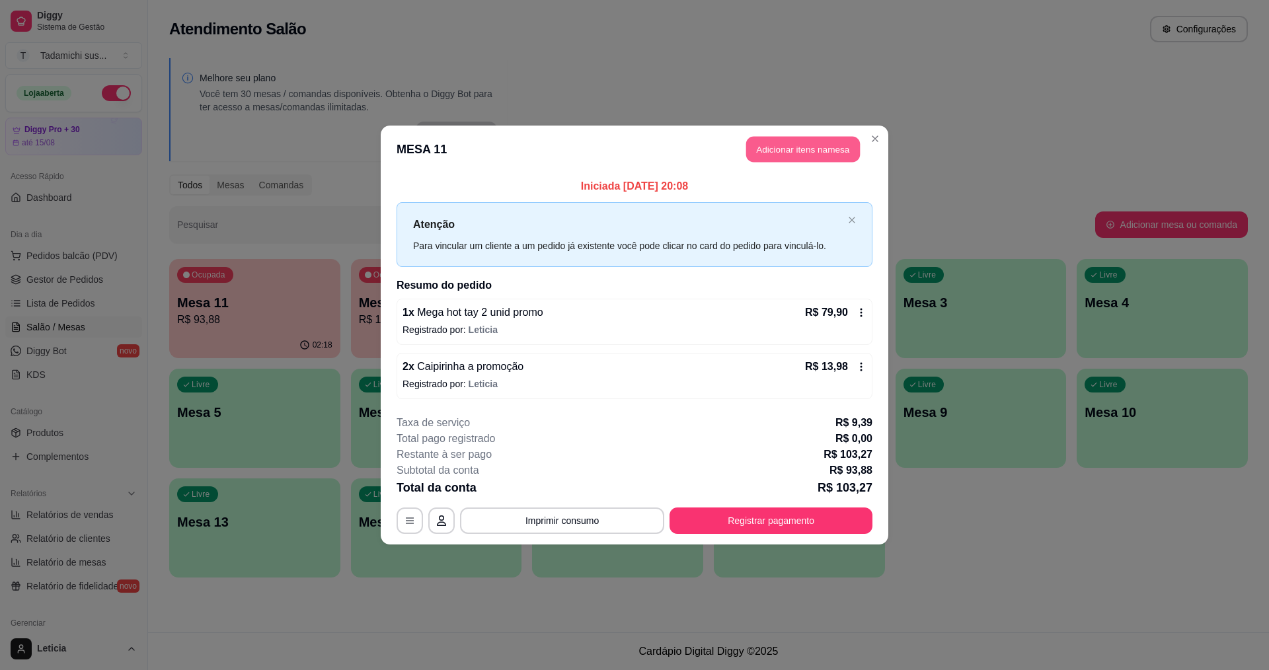
click at [800, 145] on button "Adicionar itens na mesa" at bounding box center [803, 150] width 114 height 26
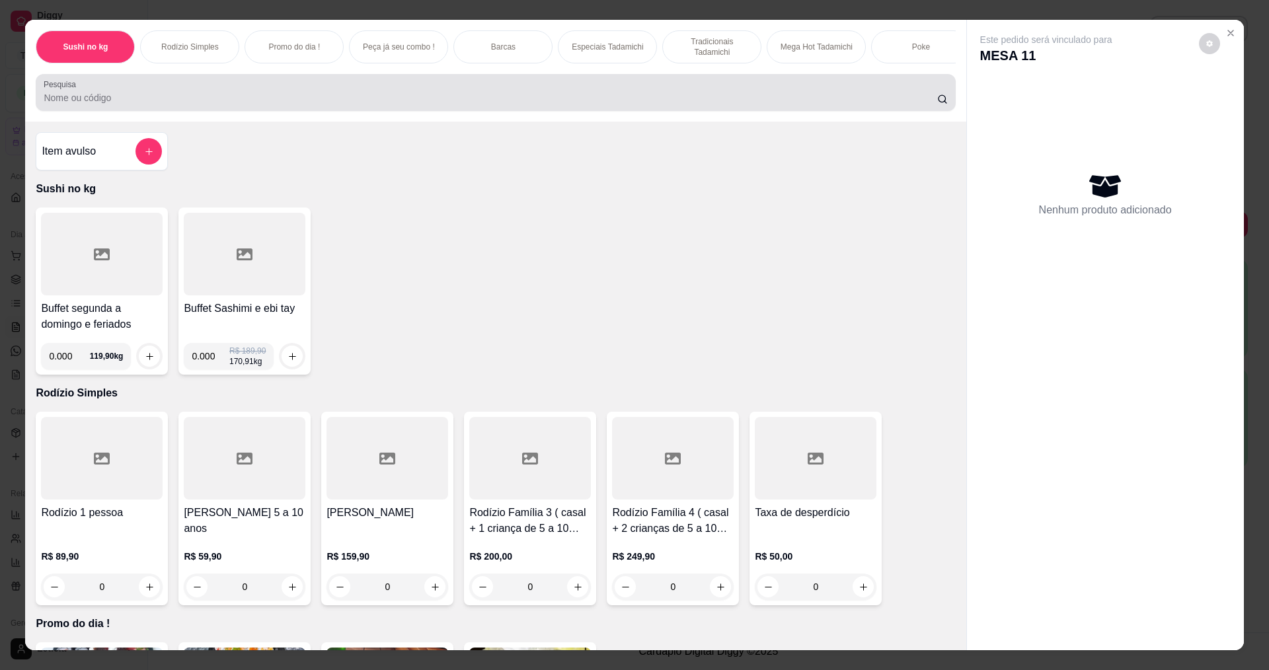
click at [282, 104] on input "Pesquisa" at bounding box center [490, 97] width 893 height 13
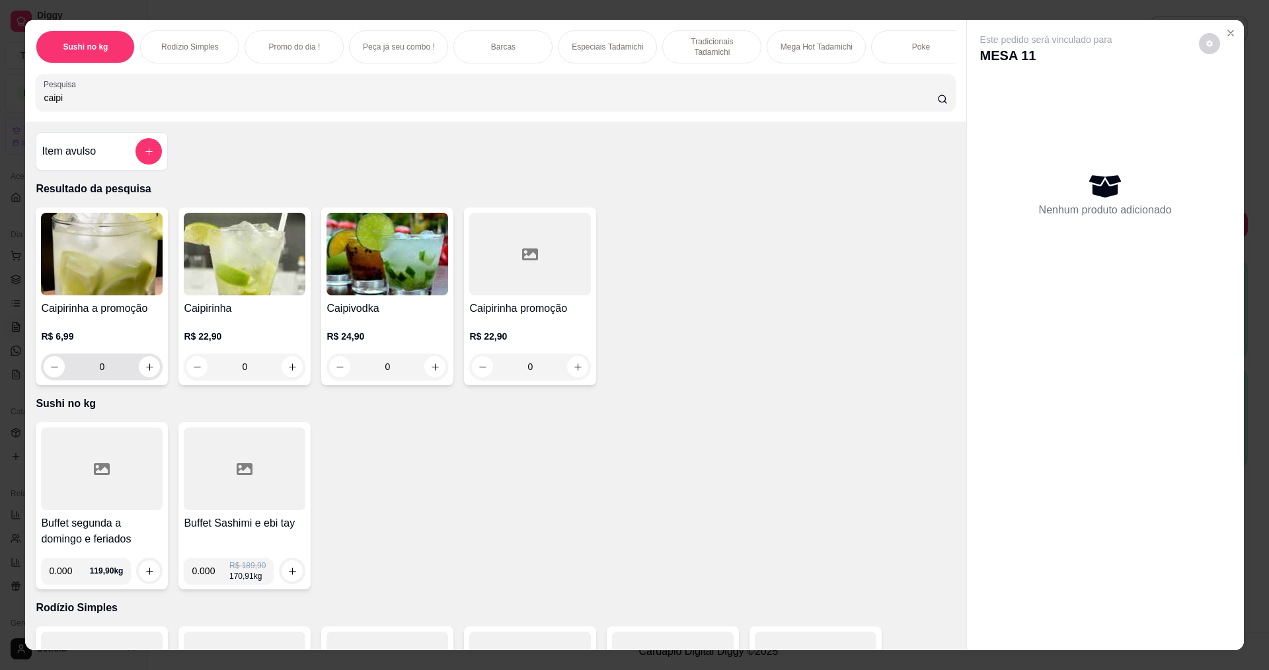
type input "caipi"
click at [145, 372] on icon "increase-product-quantity" at bounding box center [150, 367] width 10 height 10
type input "1"
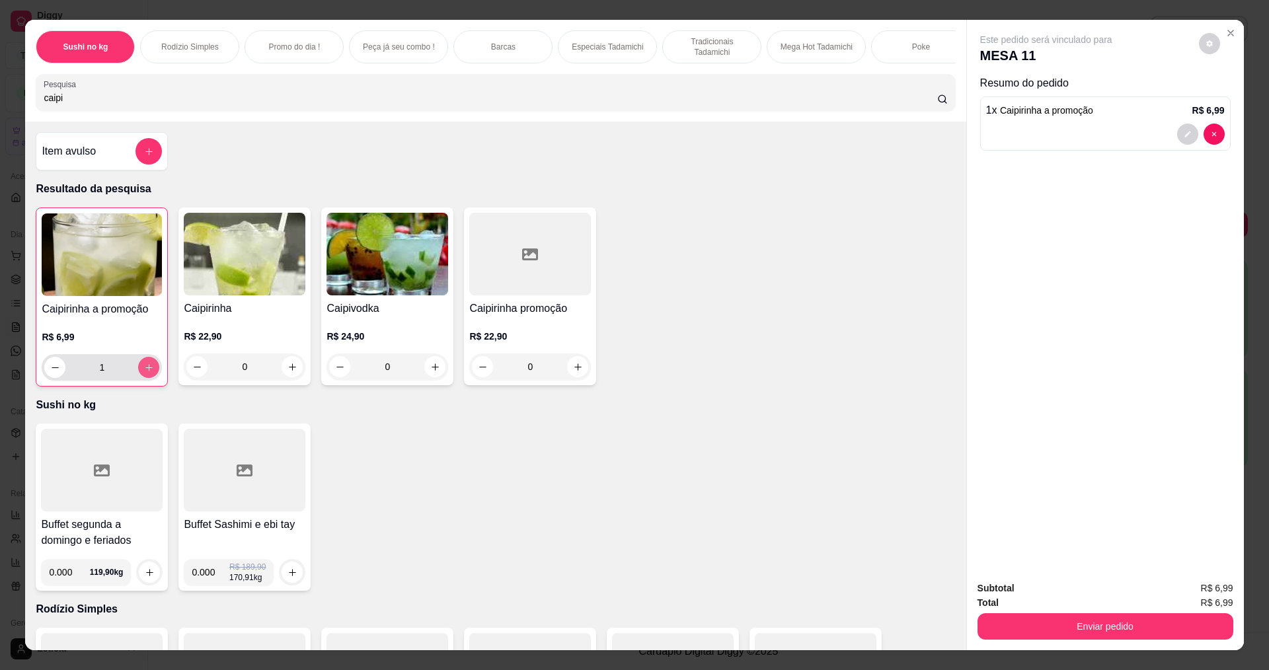
click at [144, 373] on icon "increase-product-quantity" at bounding box center [149, 368] width 10 height 10
type input "2"
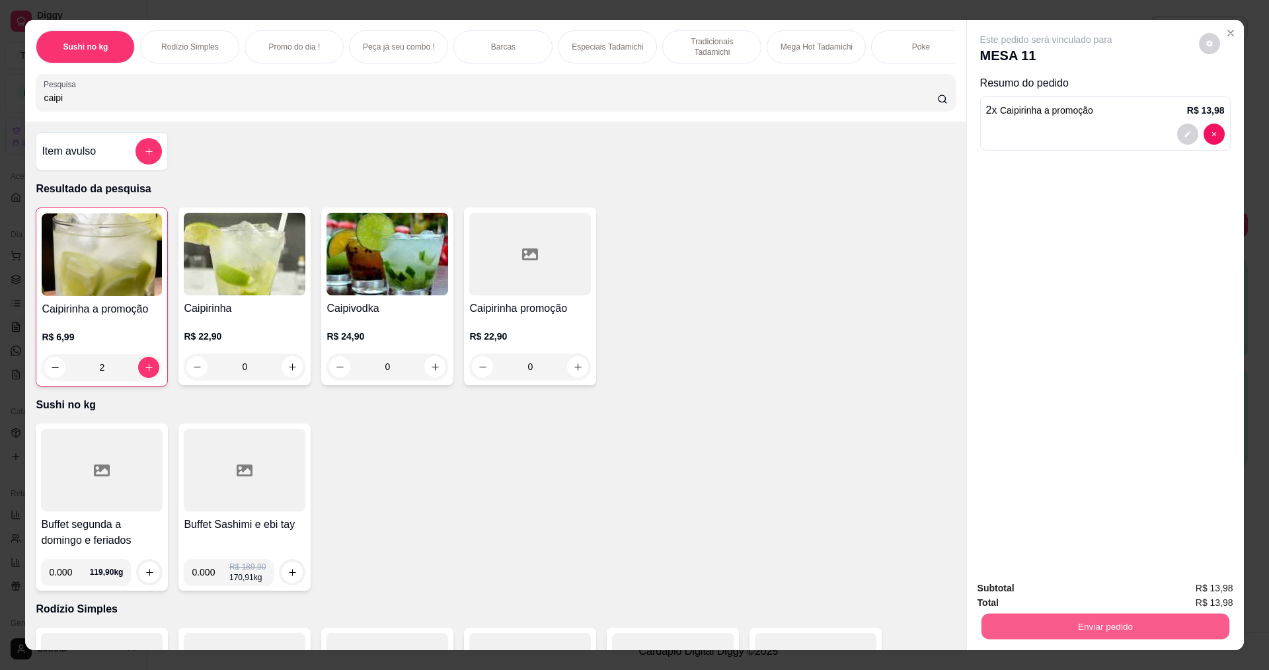
click at [984, 630] on button "Enviar pedido" at bounding box center [1105, 626] width 248 height 26
click at [998, 593] on button "Não registrar e enviar pedido" at bounding box center [1062, 594] width 138 height 25
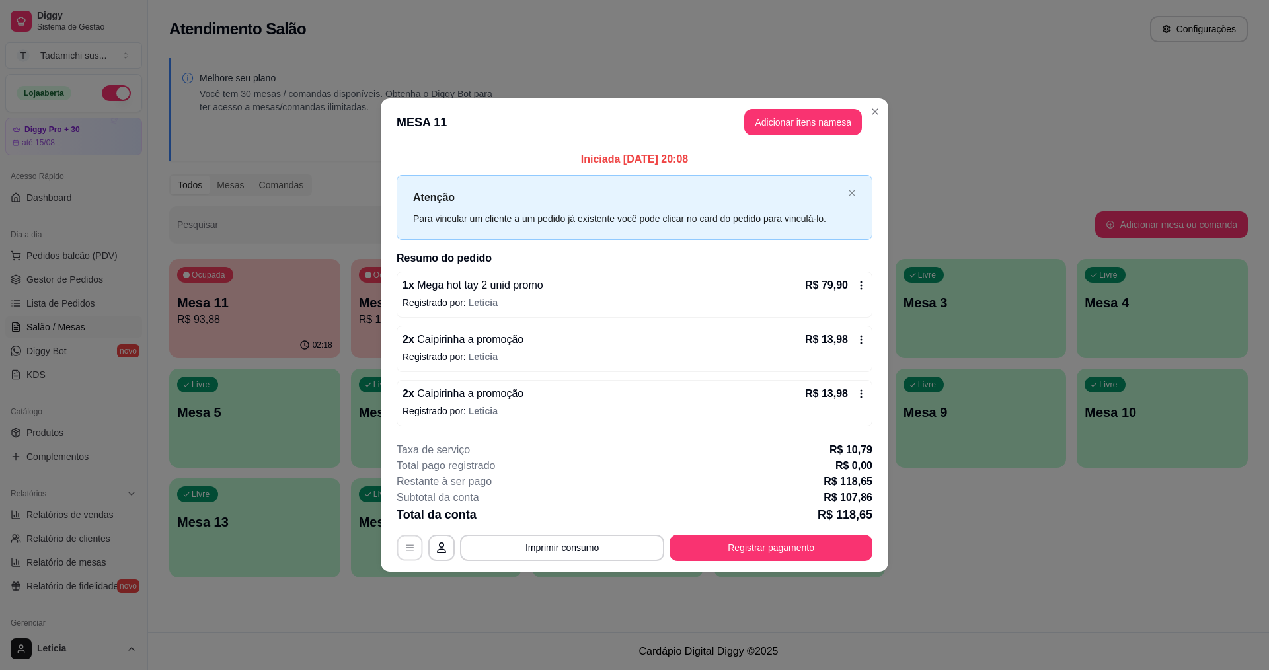
click at [410, 543] on icon "button" at bounding box center [410, 548] width 11 height 11
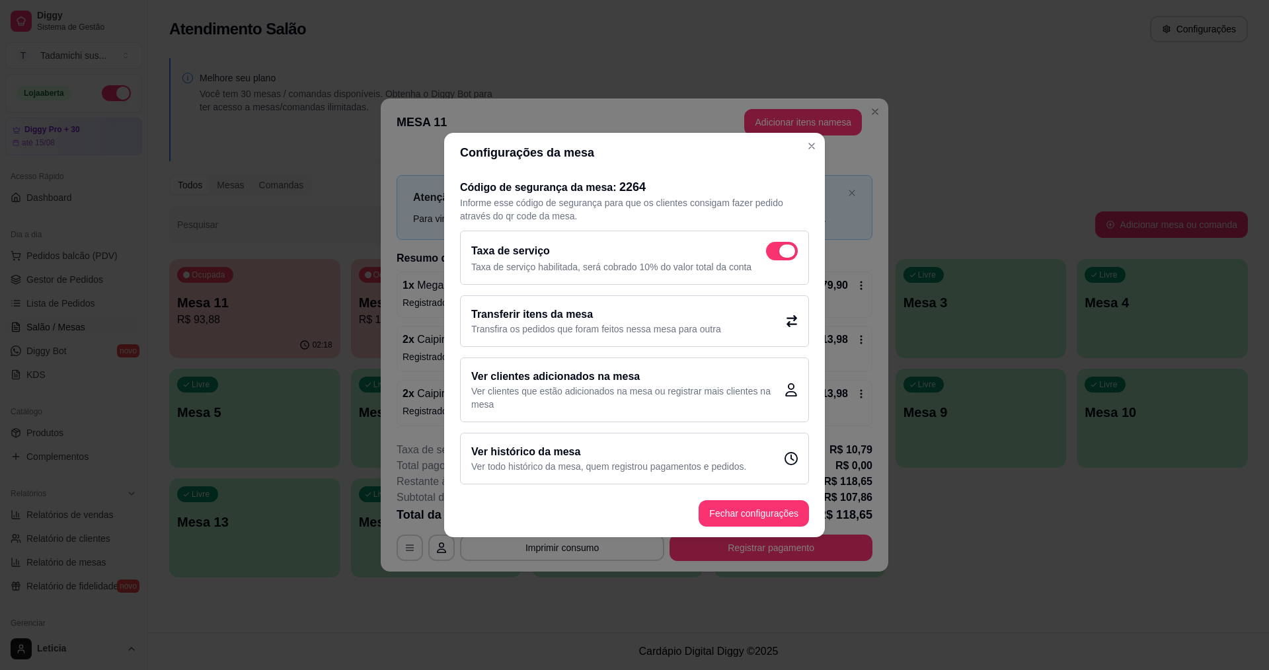
click at [769, 248] on span at bounding box center [782, 251] width 32 height 19
click at [769, 254] on input "checkbox" at bounding box center [770, 258] width 9 height 9
checkbox input "false"
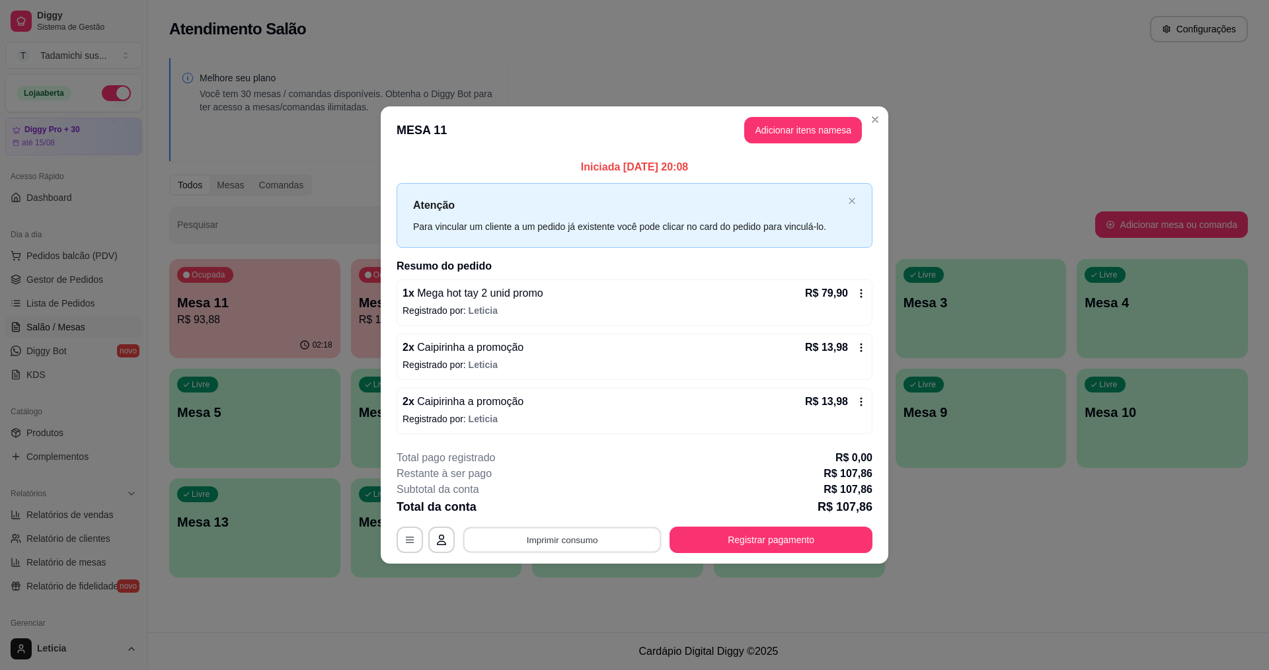
click at [638, 533] on button "Imprimir consumo" at bounding box center [562, 540] width 198 height 26
click at [590, 477] on button "IMPRESSORA" at bounding box center [565, 483] width 99 height 20
click at [724, 543] on button "Registrar pagamento" at bounding box center [771, 540] width 203 height 26
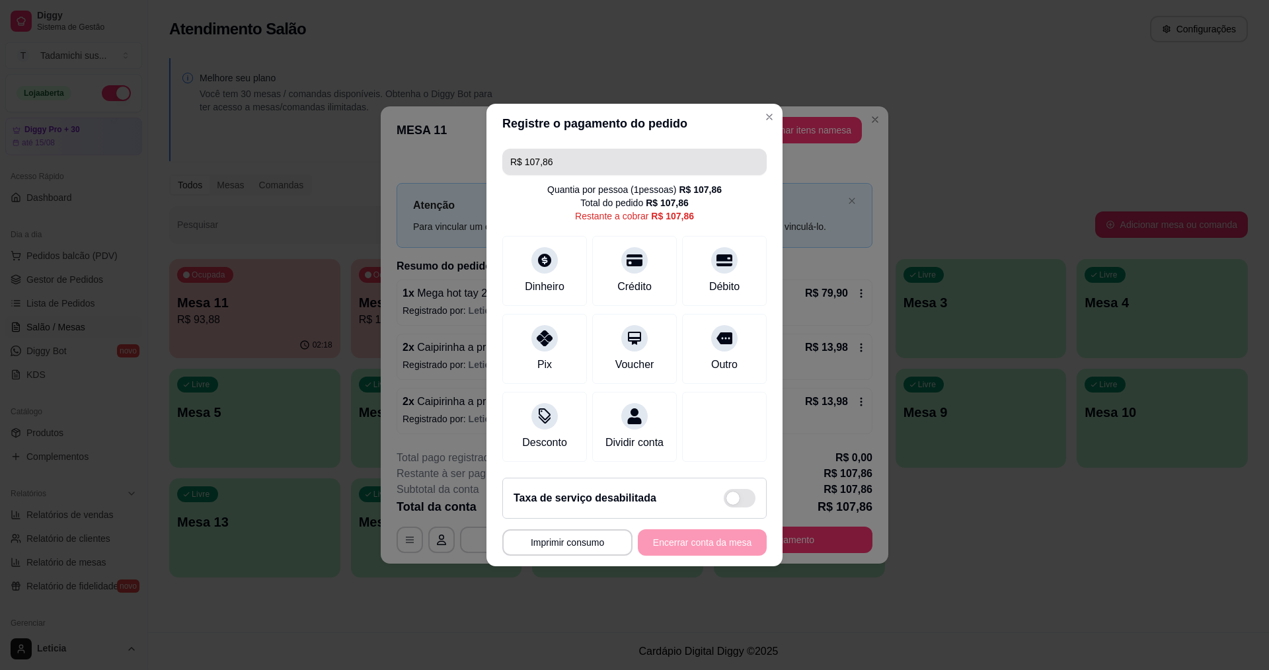
click at [578, 154] on input "R$ 107,86" at bounding box center [634, 162] width 249 height 26
click at [548, 341] on div "Pix" at bounding box center [544, 346] width 93 height 77
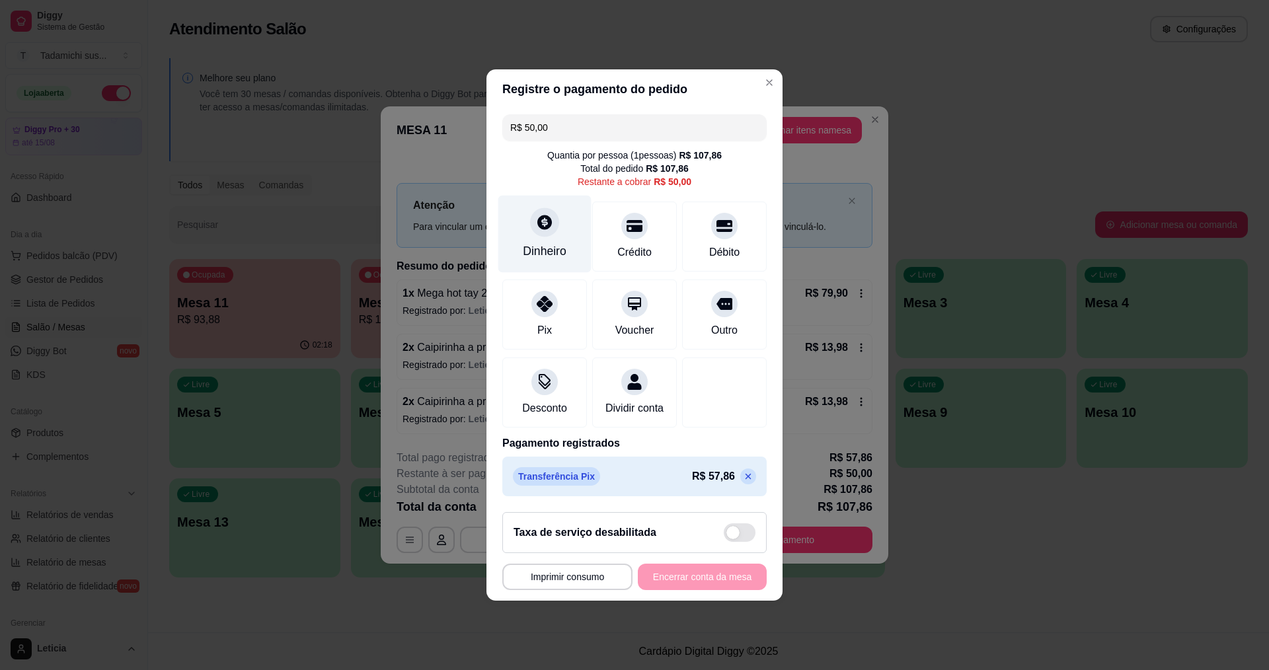
click at [548, 249] on div "Dinheiro" at bounding box center [545, 251] width 44 height 17
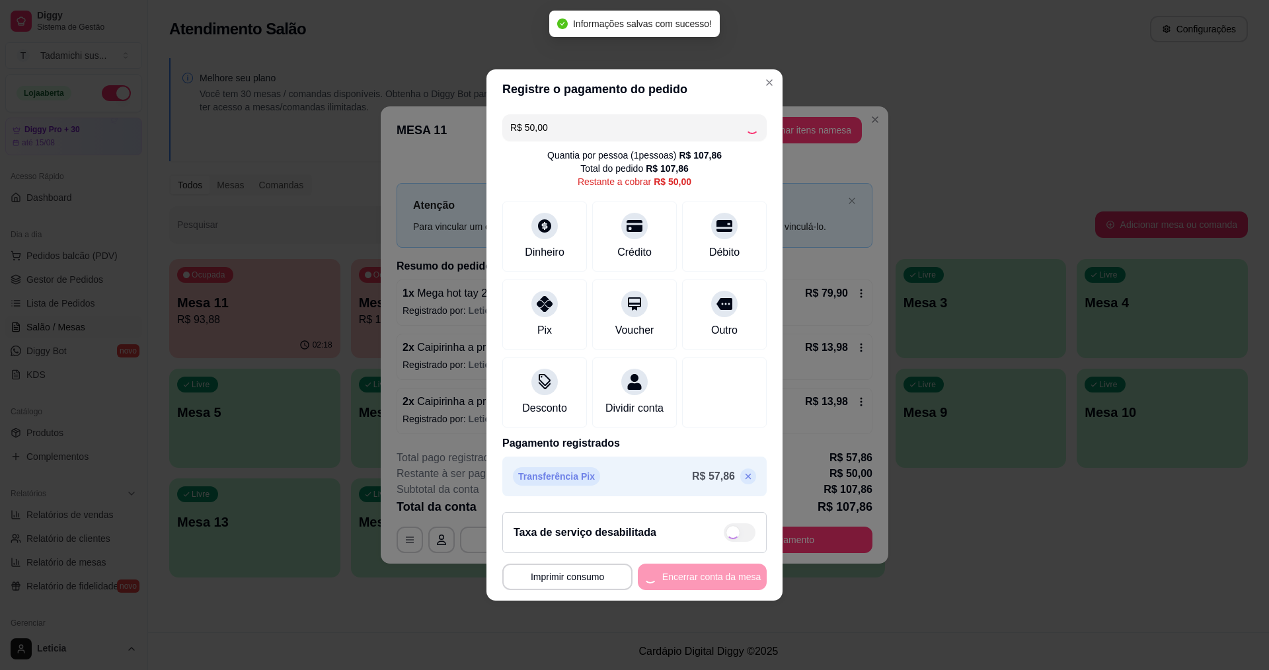
type input "R$ 0,00"
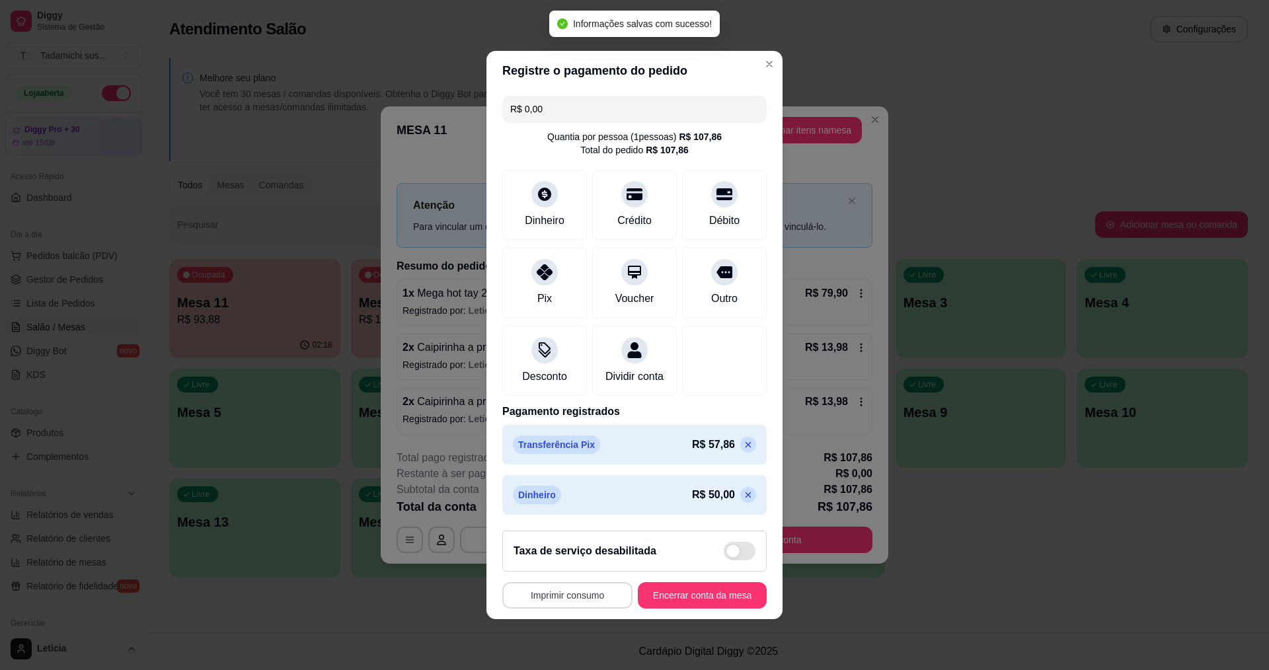
click at [590, 602] on button "Imprimir consumo" at bounding box center [567, 595] width 130 height 26
click at [583, 542] on button "IMPRESSORA" at bounding box center [569, 546] width 102 height 21
click at [654, 596] on button "Encerrar conta da mesa" at bounding box center [702, 596] width 125 height 26
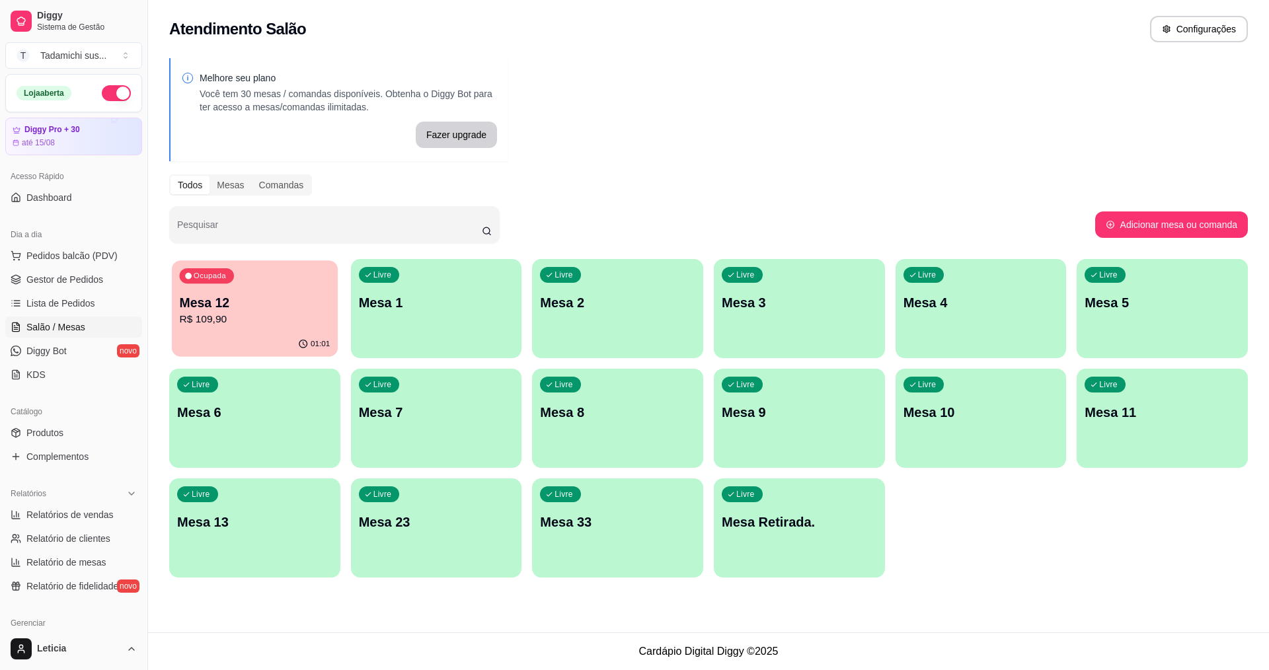
click at [218, 313] on p "R$ 109,90" at bounding box center [255, 319] width 151 height 15
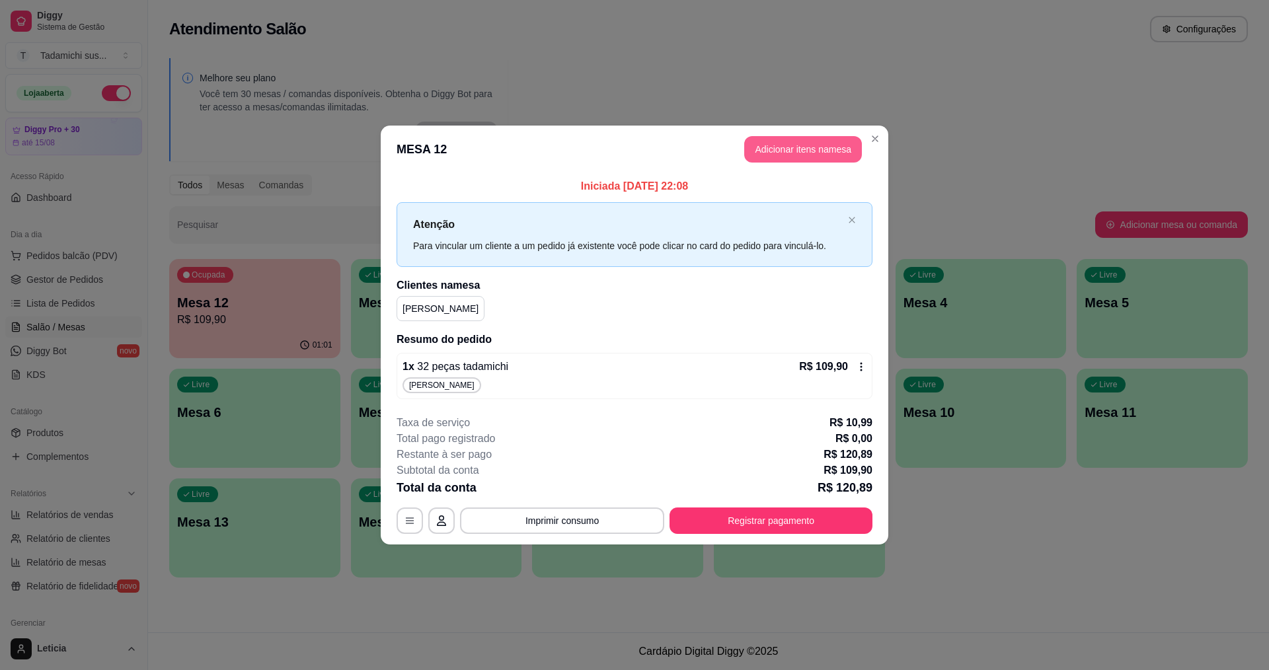
click at [798, 161] on button "Adicionar itens na mesa" at bounding box center [803, 149] width 118 height 26
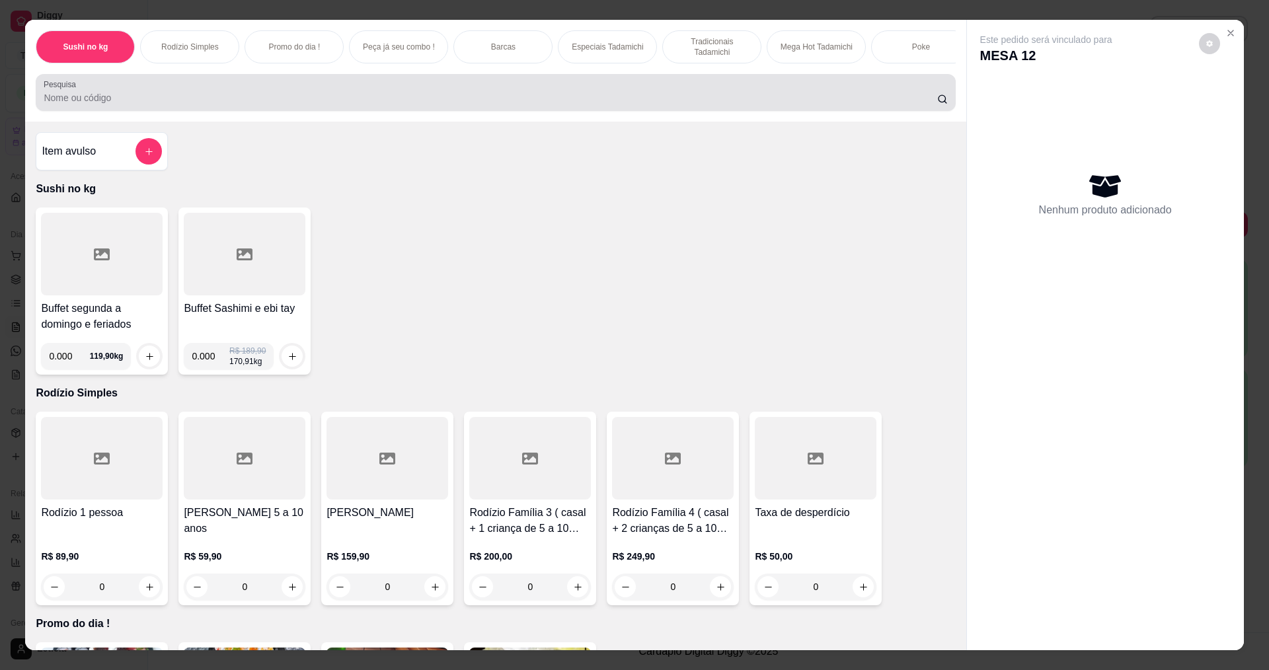
click at [276, 104] on input "Pesquisa" at bounding box center [490, 97] width 893 height 13
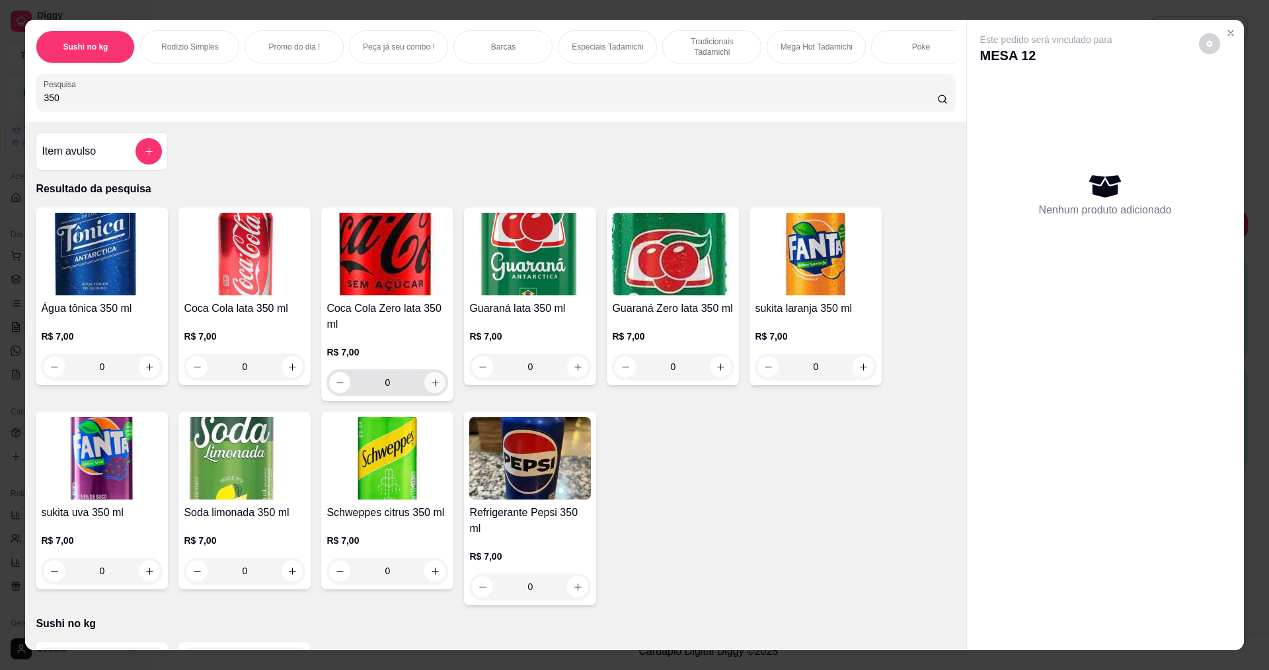
type input "350"
click at [430, 388] on icon "increase-product-quantity" at bounding box center [435, 383] width 10 height 10
type input "1"
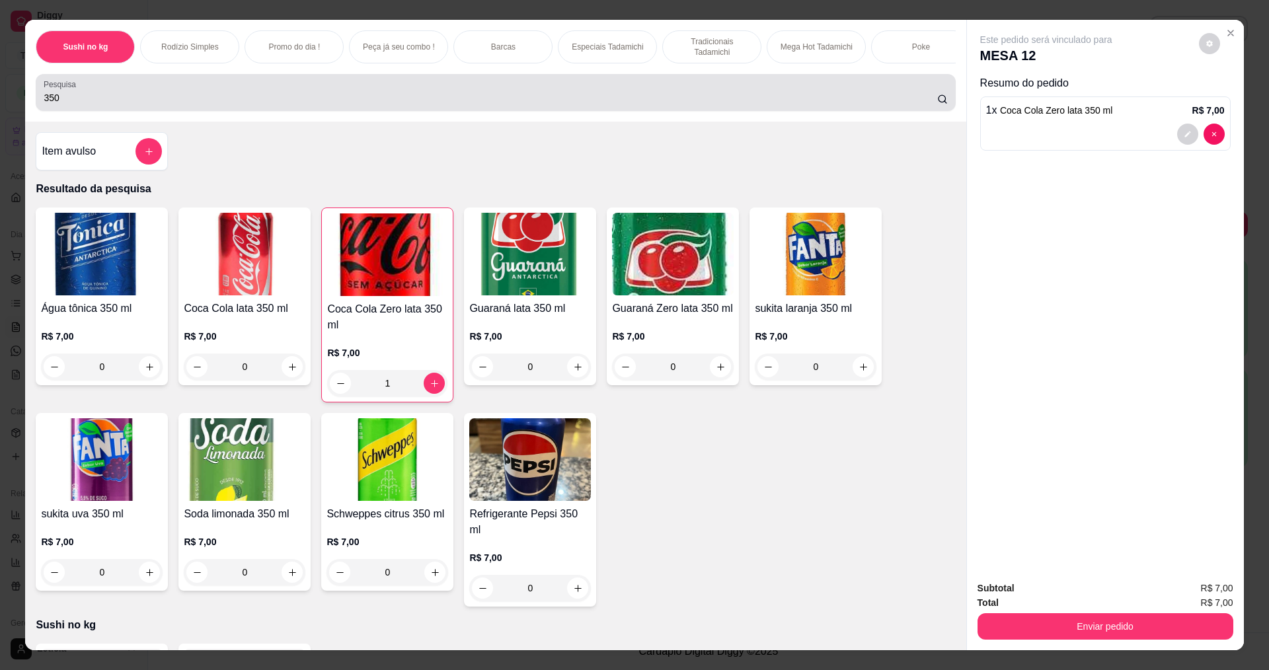
click at [386, 103] on input "350" at bounding box center [490, 97] width 893 height 13
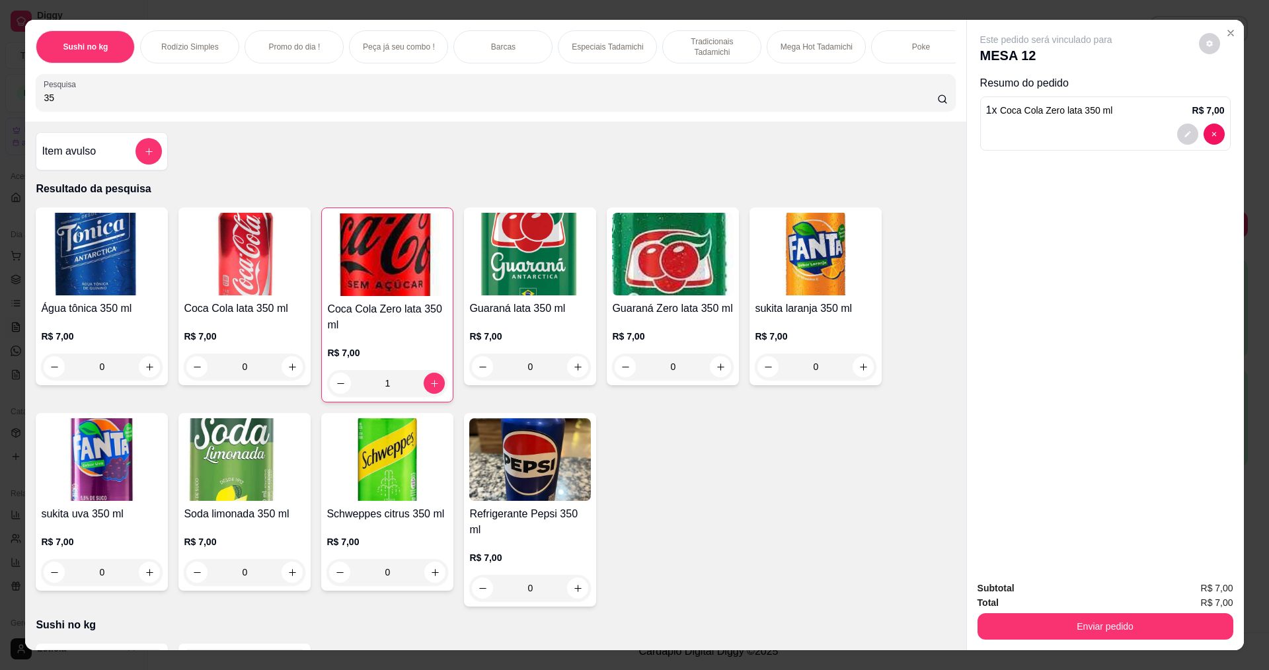
type input "3"
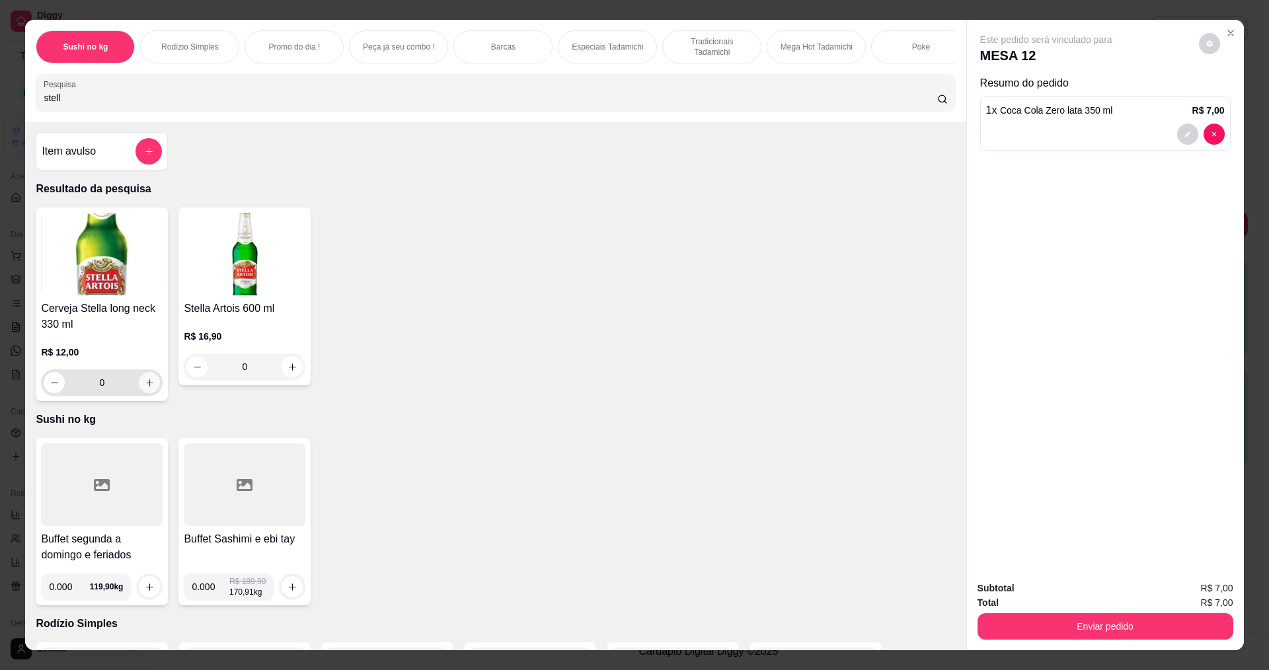
type input "stell"
click at [145, 388] on icon "increase-product-quantity" at bounding box center [150, 383] width 10 height 10
type input "1"
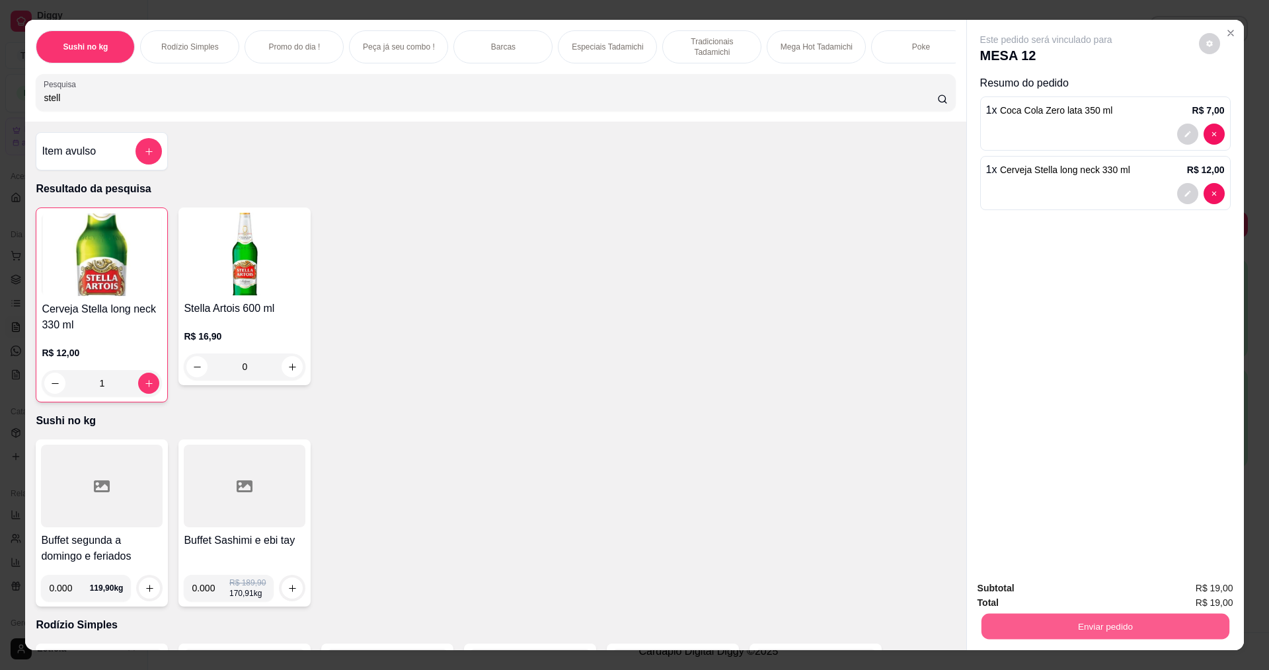
click at [1031, 625] on button "Enviar pedido" at bounding box center [1105, 626] width 248 height 26
click at [1047, 593] on button "Não registrar e enviar pedido" at bounding box center [1062, 594] width 138 height 25
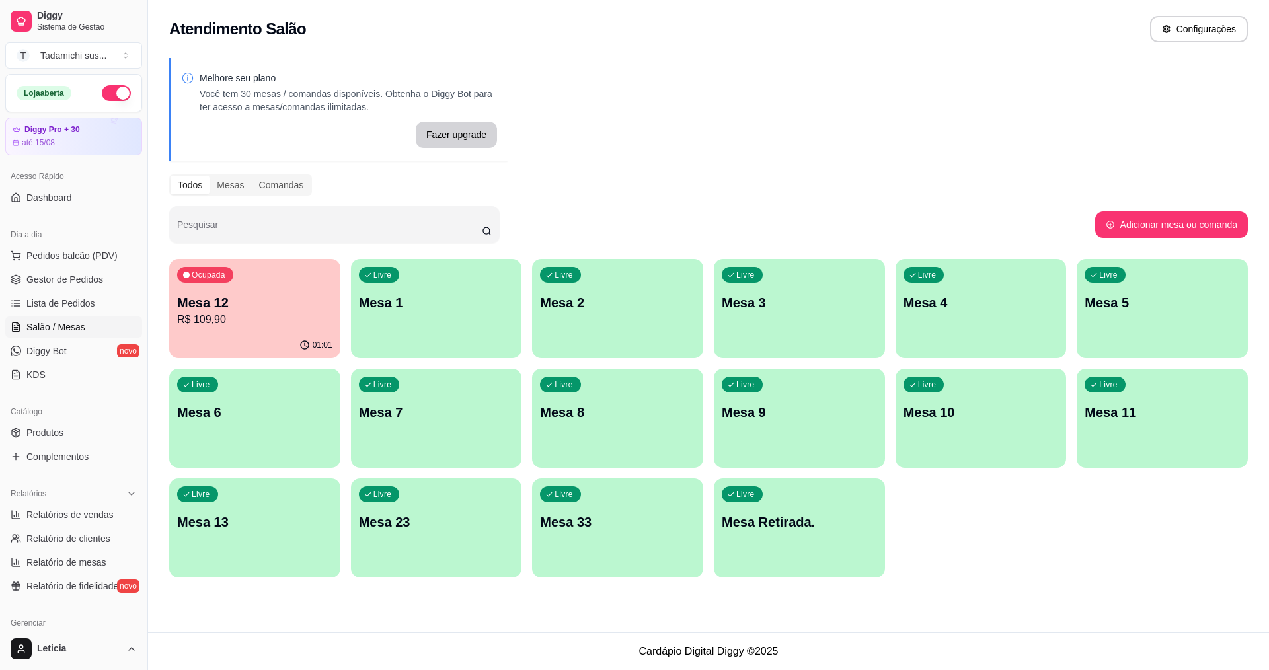
click at [231, 322] on p "R$ 109,90" at bounding box center [254, 320] width 155 height 16
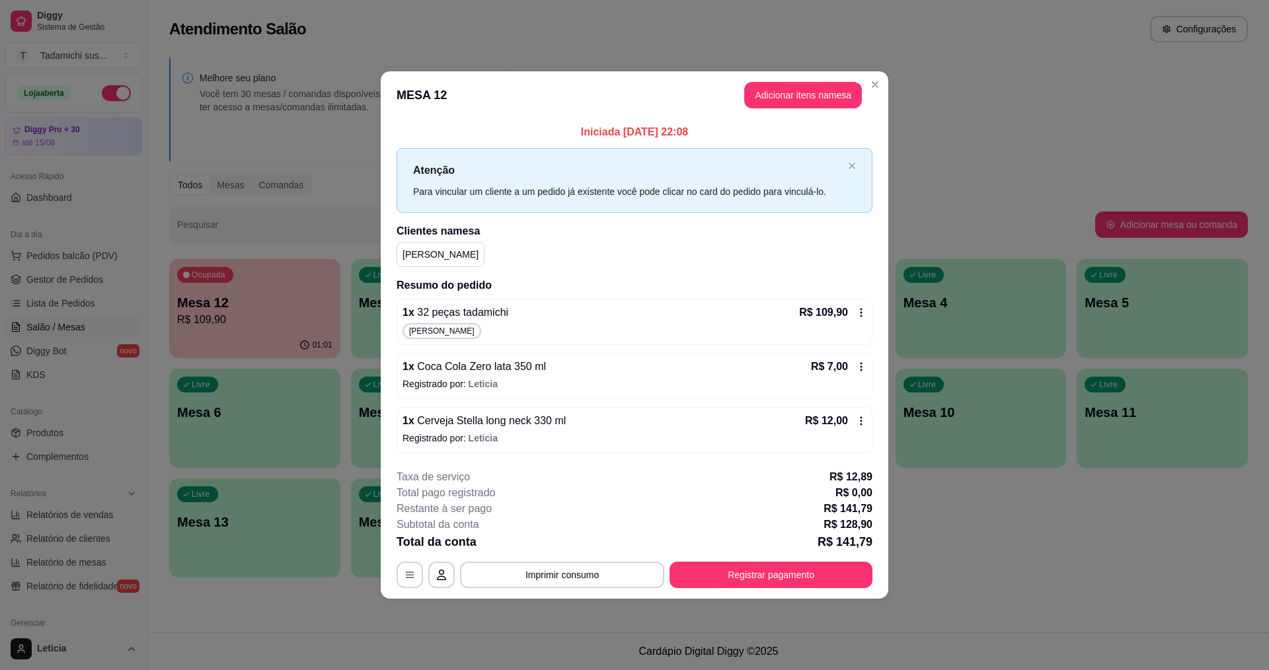
click at [395, 577] on footer "**********" at bounding box center [635, 529] width 508 height 140
click at [409, 572] on icon "button" at bounding box center [410, 575] width 11 height 11
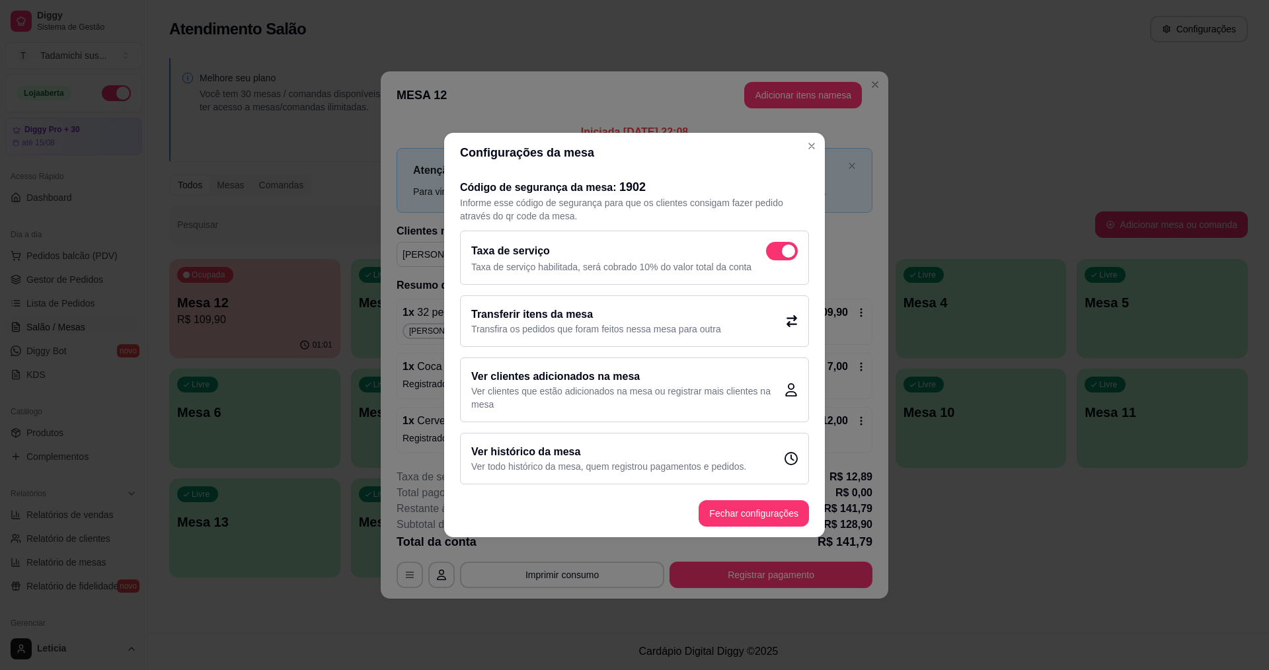
click at [793, 250] on span at bounding box center [788, 251] width 13 height 13
click at [774, 254] on input "checkbox" at bounding box center [770, 258] width 9 height 9
checkbox input "false"
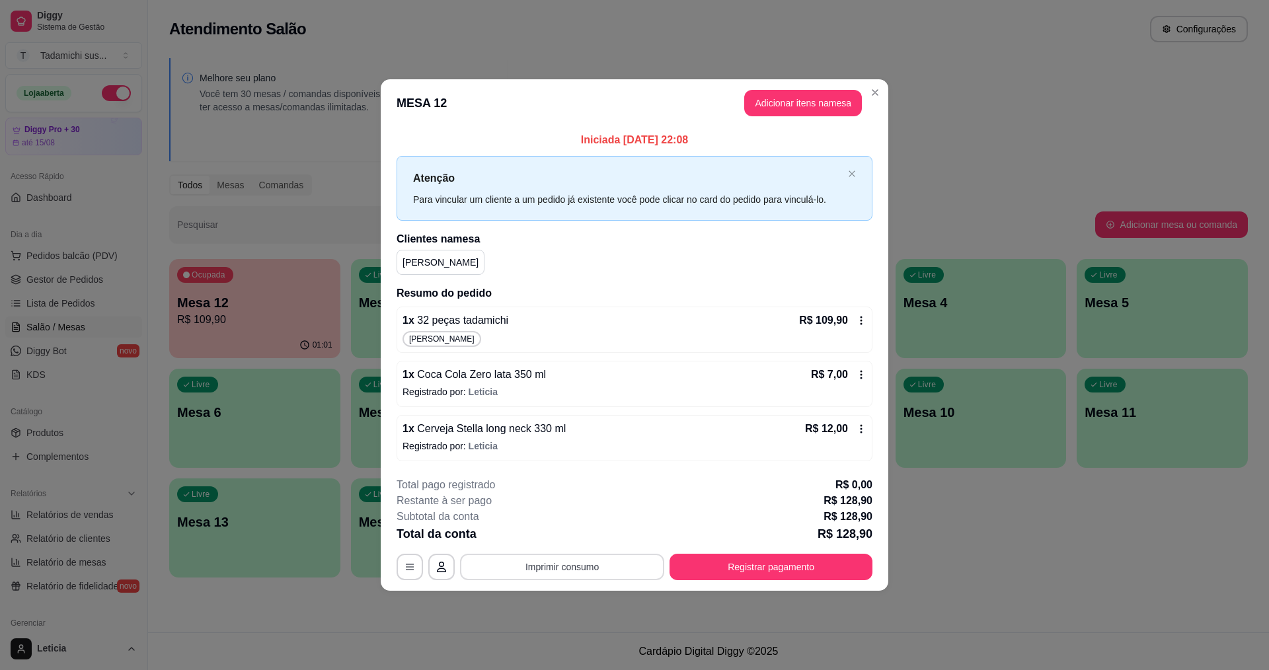
click at [637, 572] on button "Imprimir consumo" at bounding box center [562, 567] width 204 height 26
click at [591, 541] on button "IMPRESSORA HAYOM" at bounding box center [566, 536] width 102 height 21
click at [690, 561] on button "Registrar pagamento" at bounding box center [771, 567] width 197 height 26
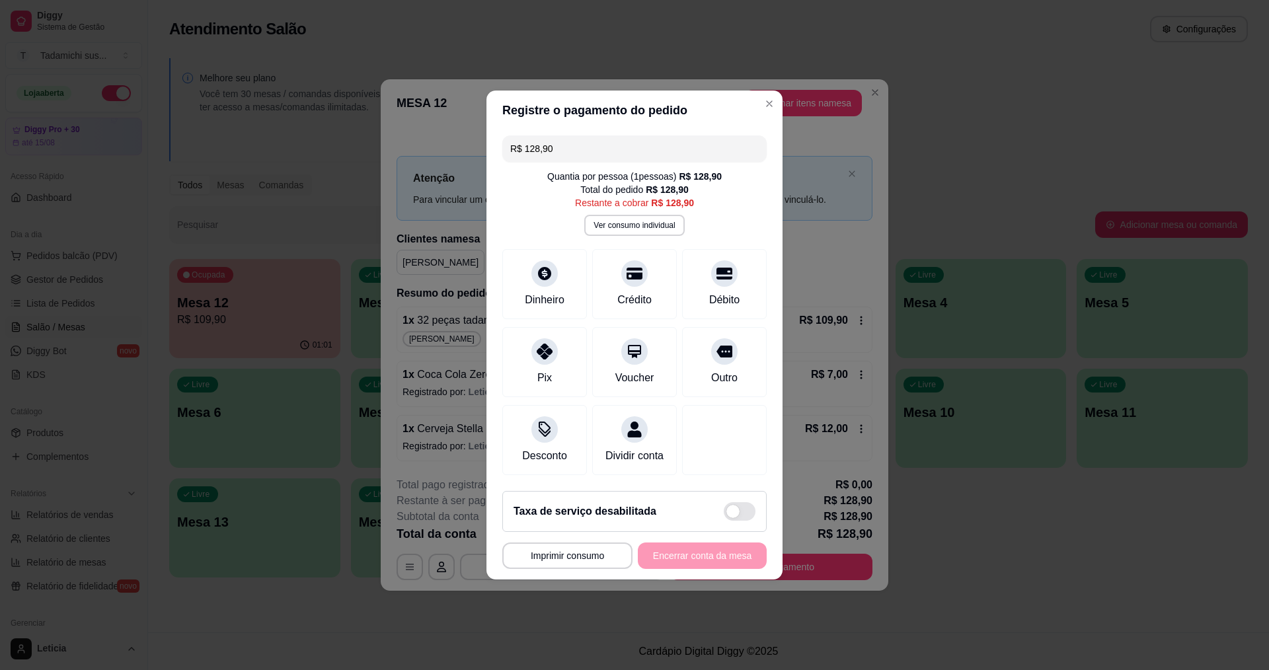
drag, startPoint x: 708, startPoint y: 280, endPoint x: 695, endPoint y: 194, distance: 87.0
click at [721, 257] on div "Débito" at bounding box center [724, 284] width 85 height 70
type input "R$ 0,00"
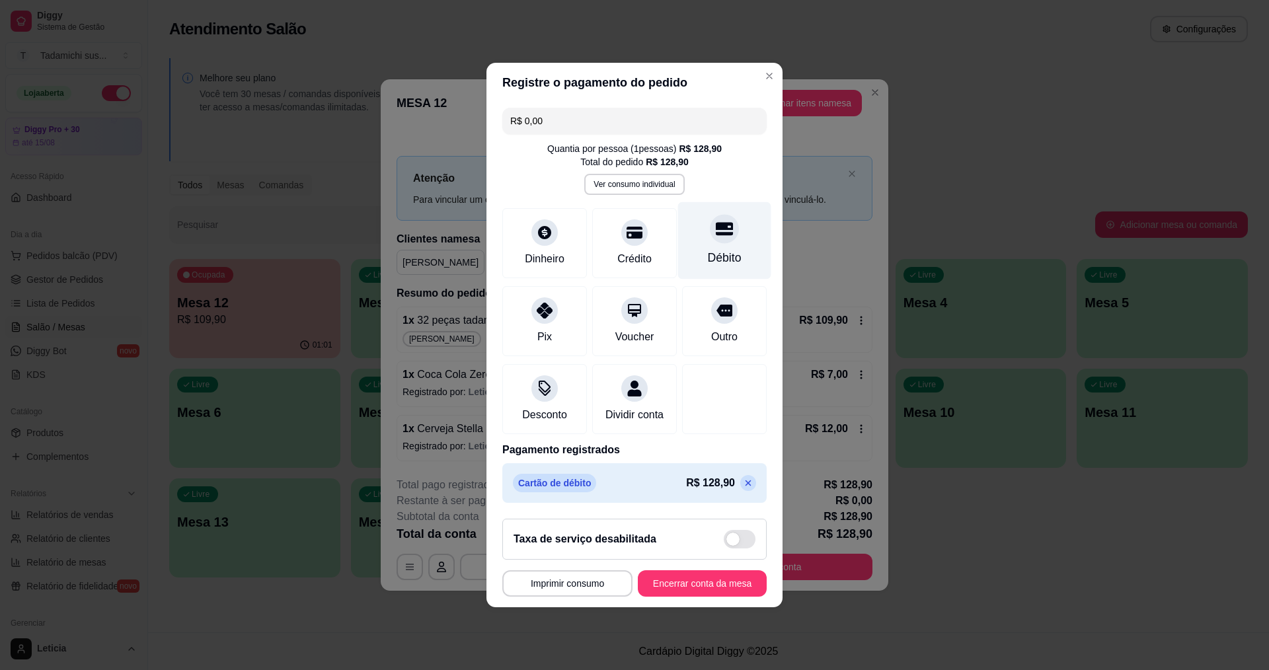
click at [721, 239] on div "Débito" at bounding box center [724, 240] width 93 height 77
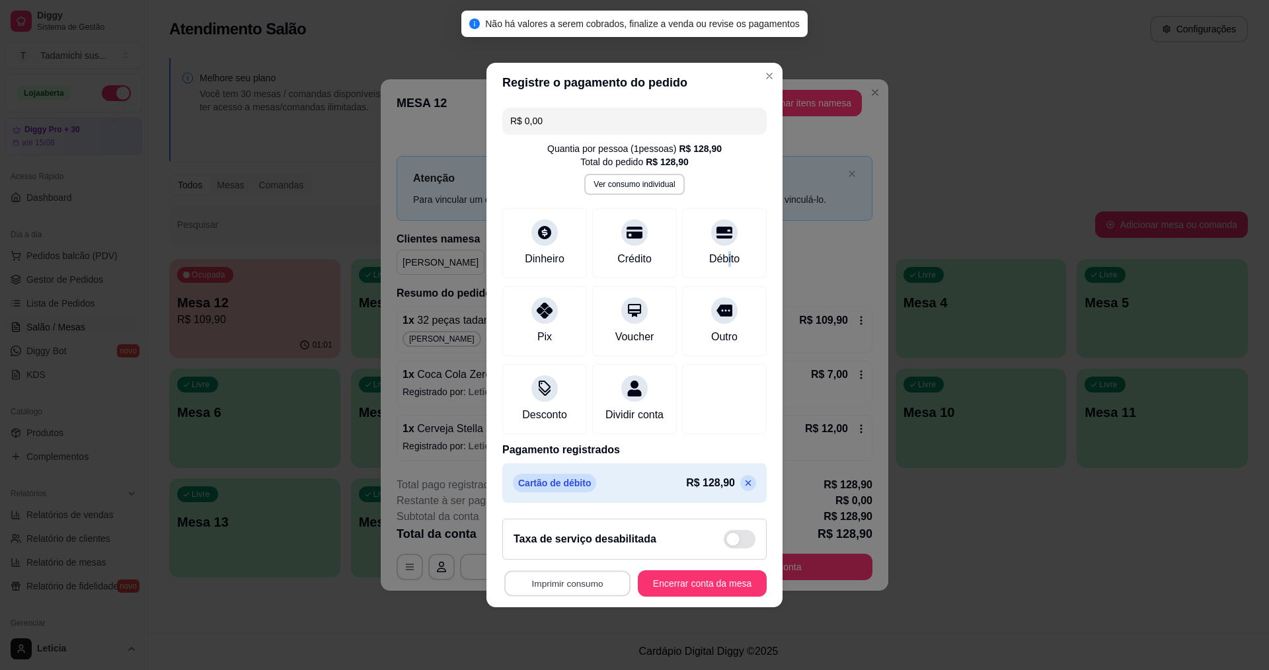
click at [552, 589] on button "Imprimir consumo" at bounding box center [567, 584] width 126 height 26
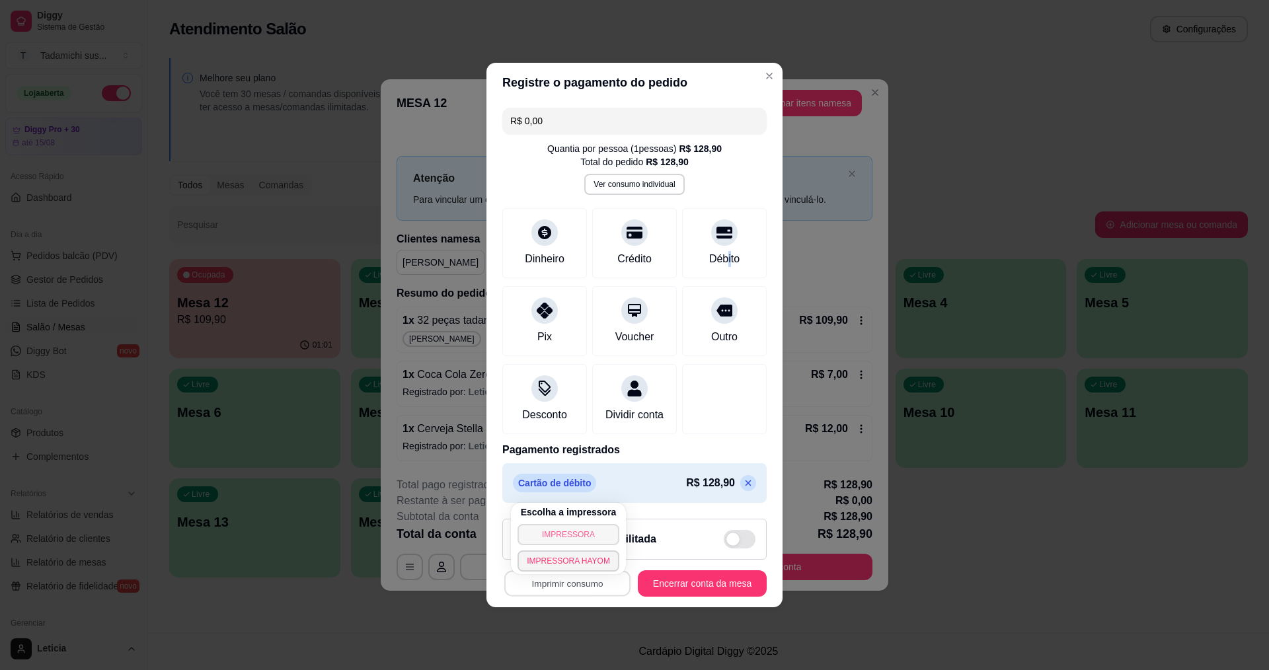
click at [561, 533] on button "IMPRESSORA" at bounding box center [569, 534] width 102 height 21
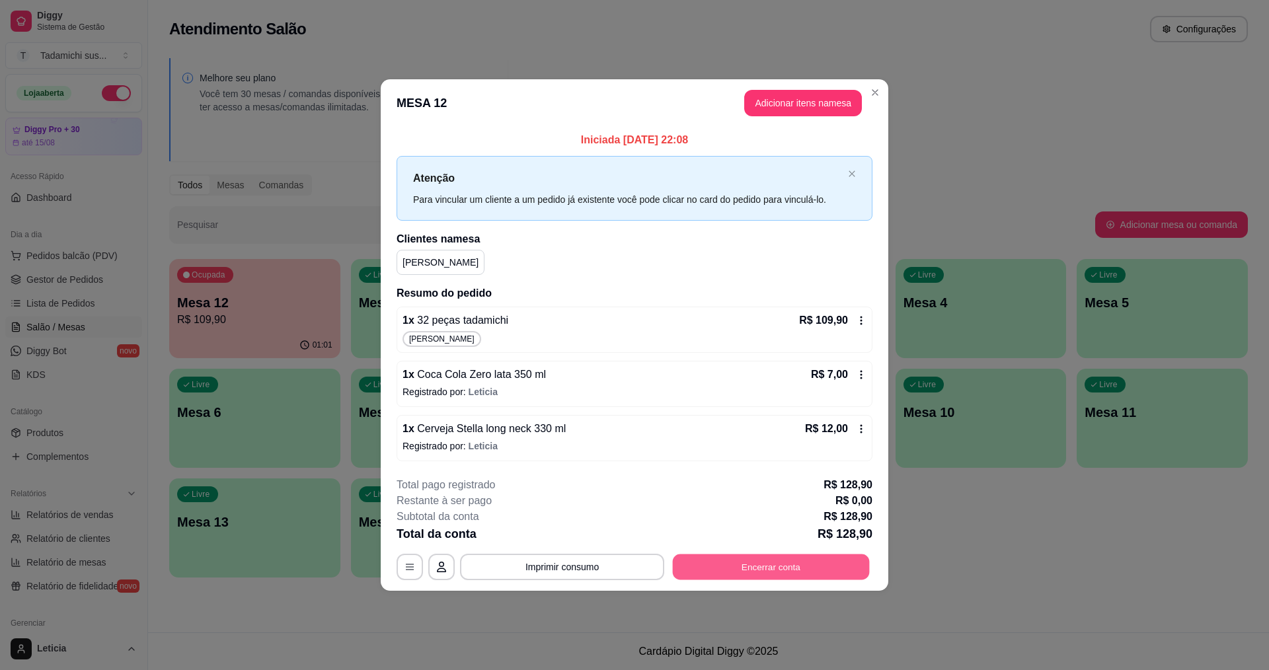
click at [794, 566] on button "Encerrar conta" at bounding box center [771, 567] width 197 height 26
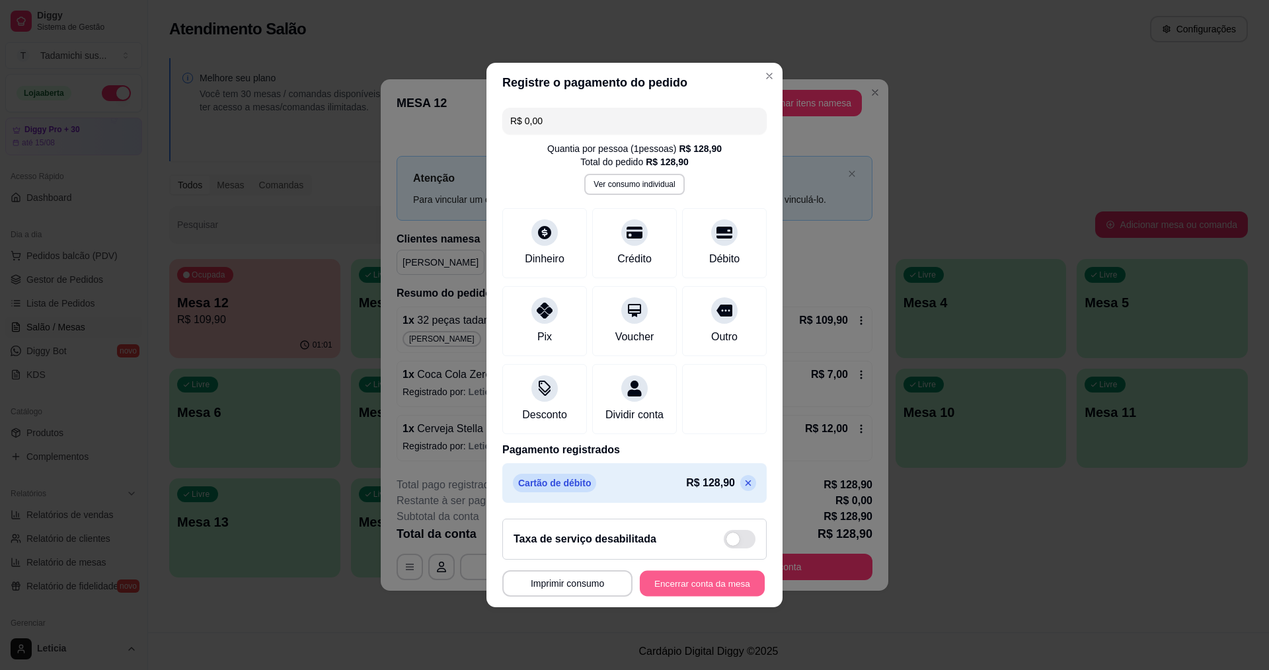
click at [719, 592] on button "Encerrar conta da mesa" at bounding box center [702, 584] width 125 height 26
